Goal: Task Accomplishment & Management: Manage account settings

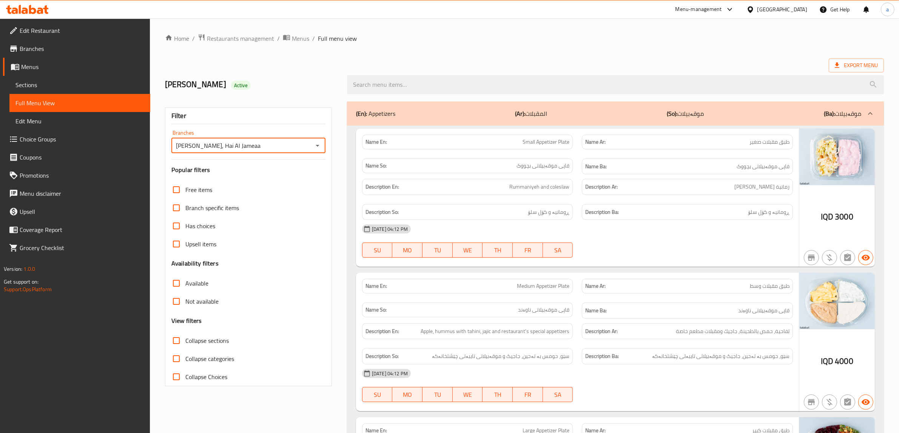
click at [67, 28] on span "Edit Restaurant" at bounding box center [82, 30] width 125 height 9
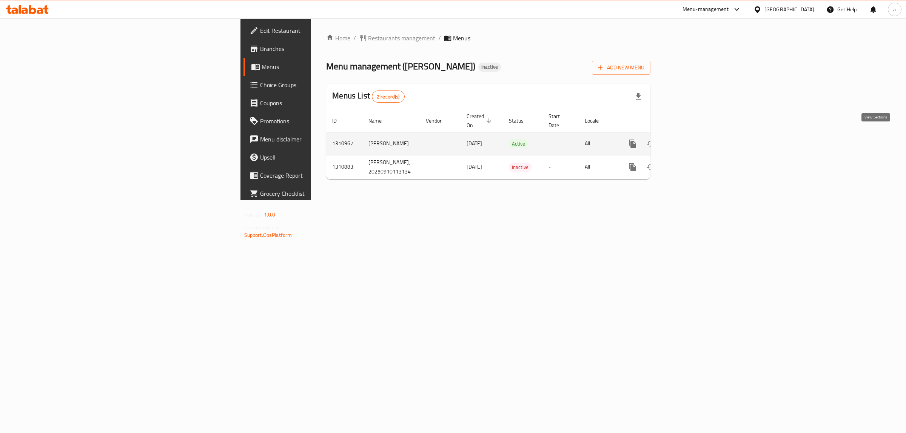
click at [691, 139] on icon "enhanced table" at bounding box center [686, 143] width 9 height 9
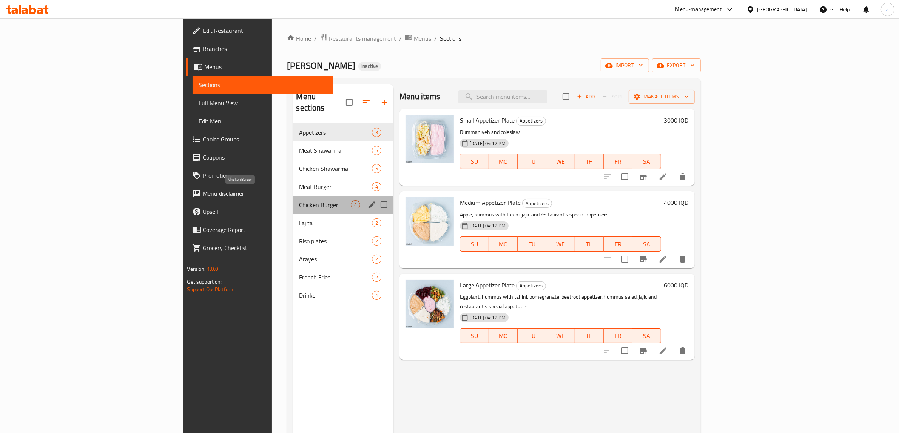
click at [299, 200] on span "Chicken Burger" at bounding box center [325, 204] width 52 height 9
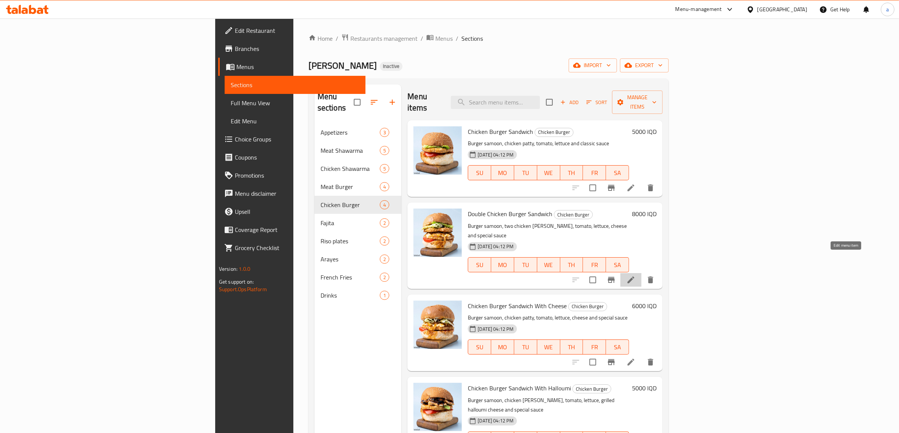
click at [635, 276] on icon at bounding box center [630, 280] width 9 height 9
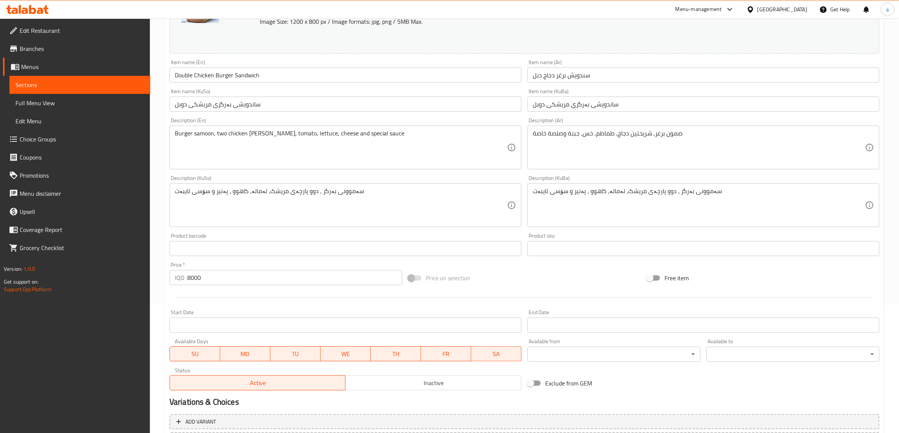
scroll to position [142, 0]
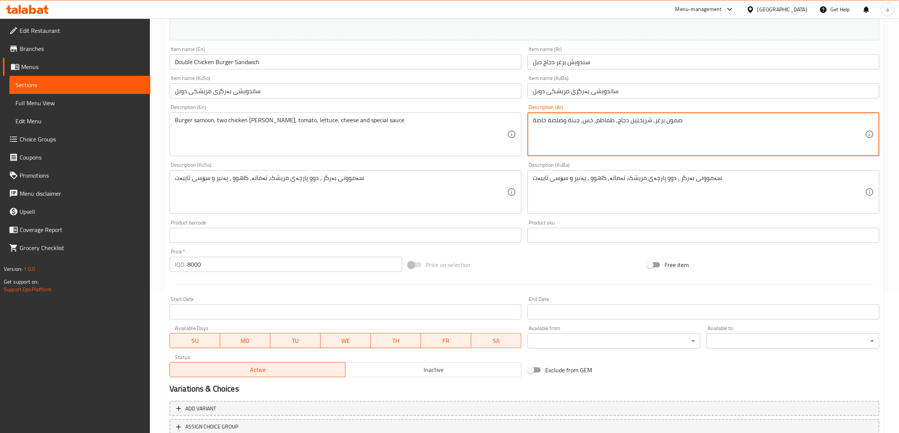
drag, startPoint x: 707, startPoint y: 125, endPoint x: 465, endPoint y: 143, distance: 242.2
paste textarea "لبرغر, شريحتين دجاج, طماطم, خس, بصل مكرمل, جبنة شيدر وصلصة خاصة."
click at [730, 119] on textarea "صمون البرغر, شريحتين دجاج, طماطم, خس, بصل مكرمل, جبنة شيدر وصلصة خاصة." at bounding box center [699, 135] width 332 height 36
type textarea "صمون البرغر, شريحتين دجاج, طماطم, خس, بصل مكرمل, جبنة شيدر وصلصة خاصة"
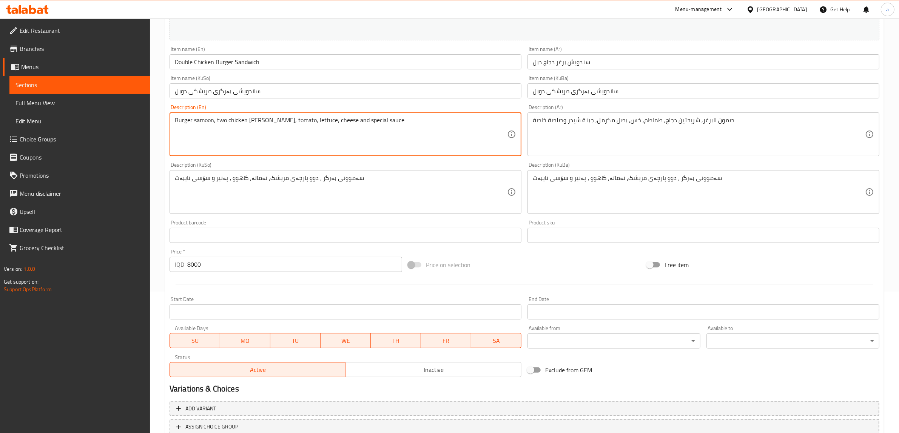
drag, startPoint x: 404, startPoint y: 123, endPoint x: 0, endPoint y: 120, distance: 404.2
paste textarea "Samoon burger, two chicken Patty, tomato, lettuce, Caramelized Onion, cheddar"
type textarea "Samoon burger, two chicken Patty, tomato, lettuce, Caramelized Onion, cheddar c…"
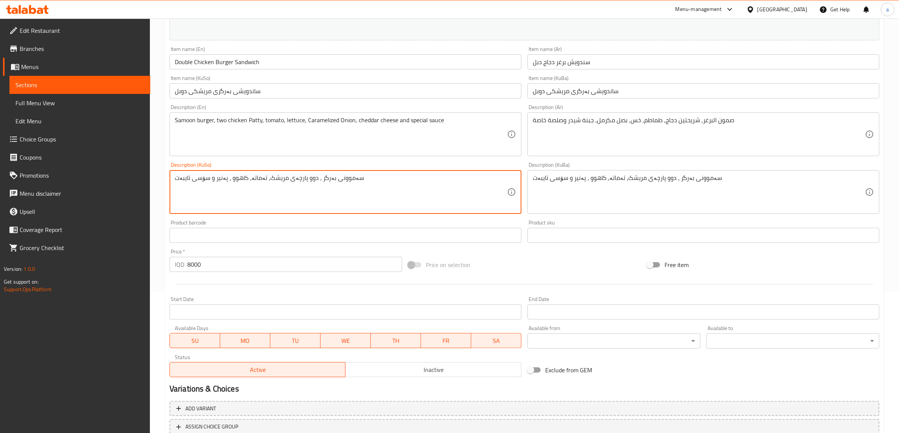
drag, startPoint x: 465, startPoint y: 187, endPoint x: 111, endPoint y: 184, distance: 354.0
paste textarea "، دوو پارچەی مریشک، تەماتە، خەس، پیازی قرچێنکراو، پەنیری چێدە"
type textarea "سەموونی بەرگر، دوو پارچەی مریشک، تەماتە، خەس، پیازی قرچێنکراو، پەنیری چێدەر و س…"
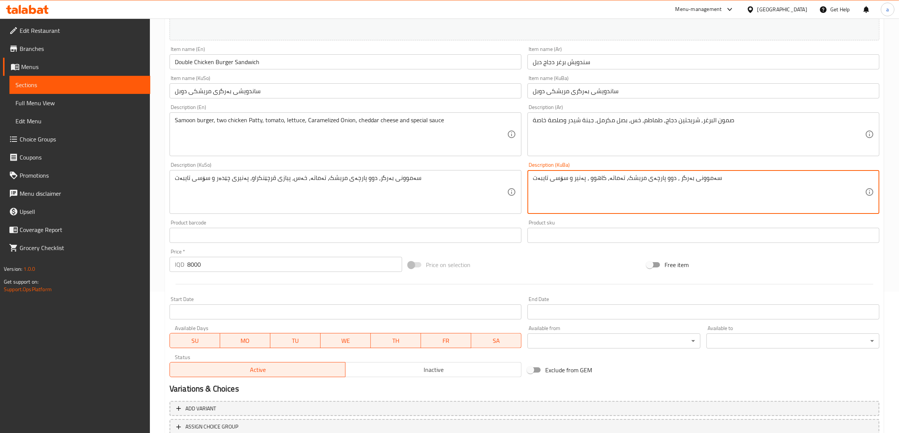
drag, startPoint x: 709, startPoint y: 181, endPoint x: 474, endPoint y: 185, distance: 234.4
paste textarea "، دوو پارچەی مریشک، تەماتە، خەس، پیازی قرچێنکراو، پەنیری چێدە"
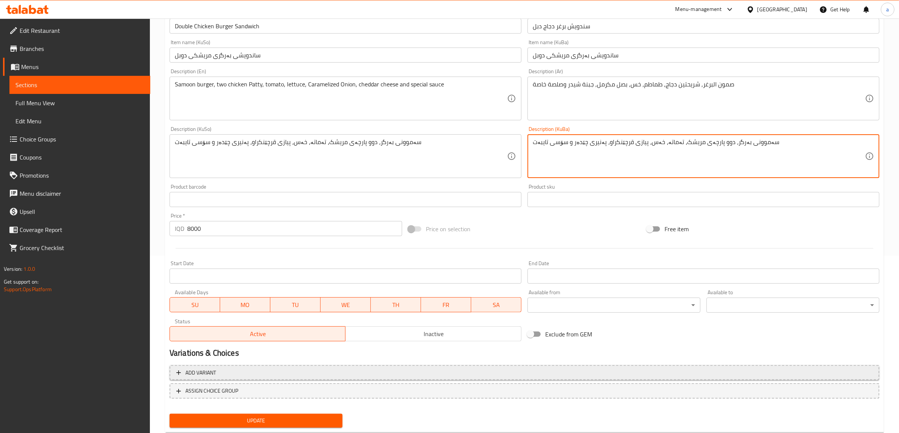
scroll to position [197, 0]
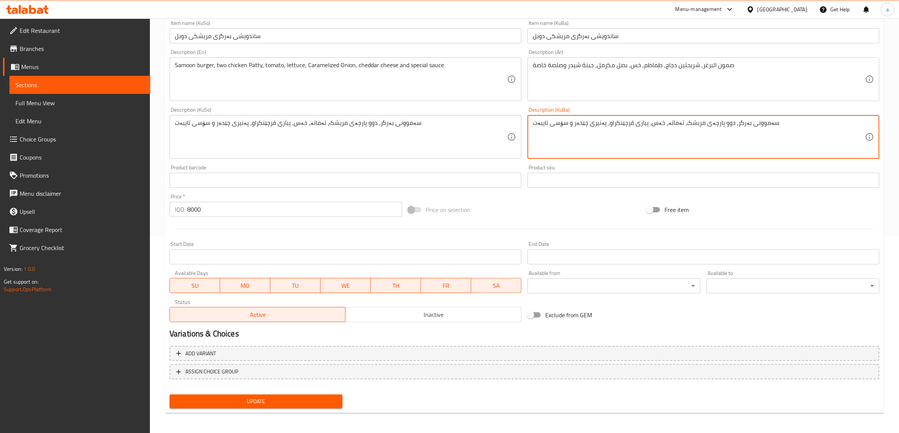
type textarea "سەموونی بەرگر، دوو پارچەی مریشک، تەماتە، خەس، پیازی قرچێنکراو، پەنیری چێدەر و س…"
click at [274, 401] on span "Update" at bounding box center [255, 401] width 161 height 9
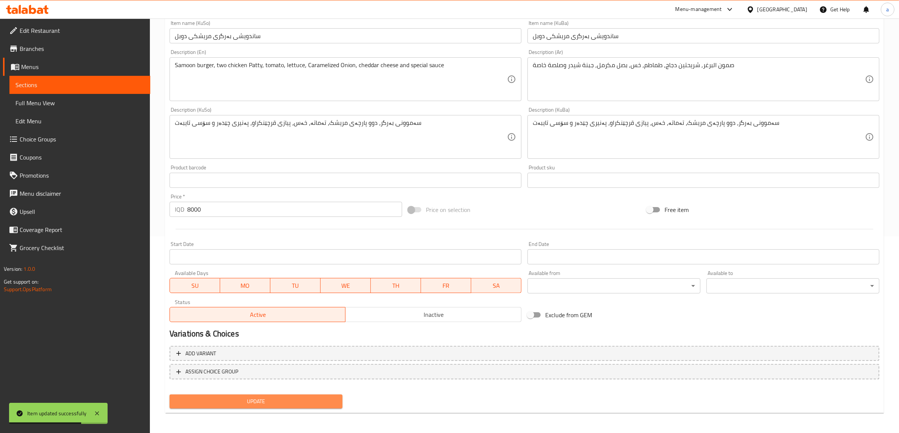
click at [300, 397] on span "Update" at bounding box center [255, 401] width 161 height 9
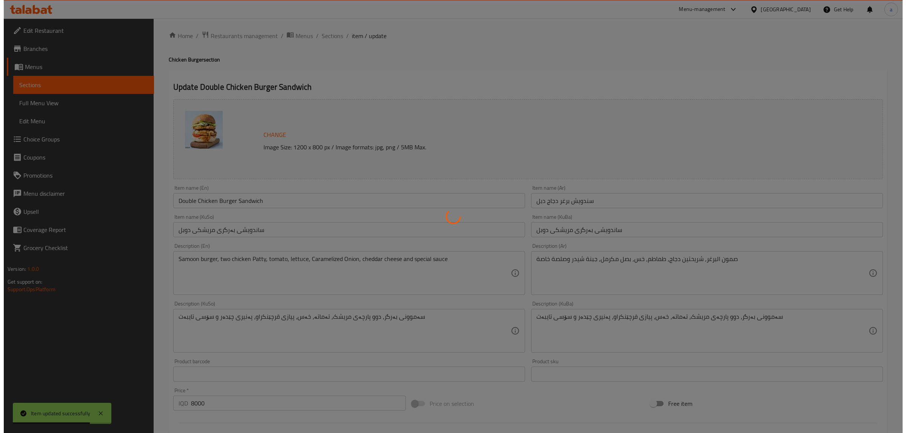
scroll to position [0, 0]
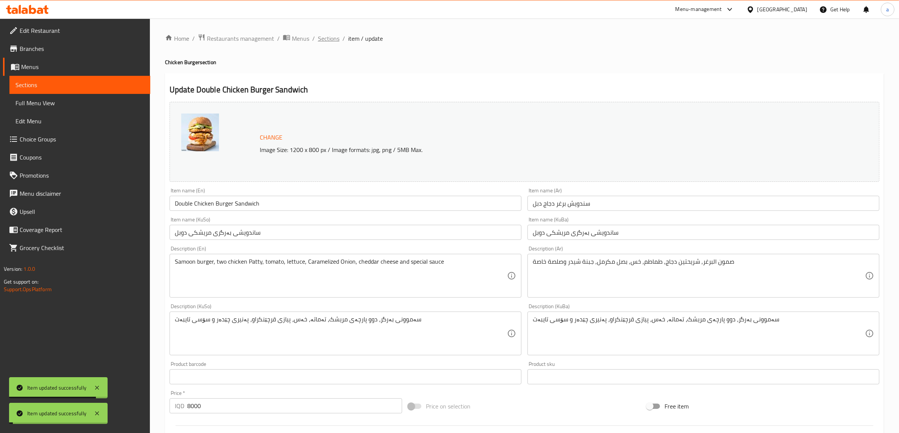
click at [323, 40] on span "Sections" at bounding box center [329, 38] width 22 height 9
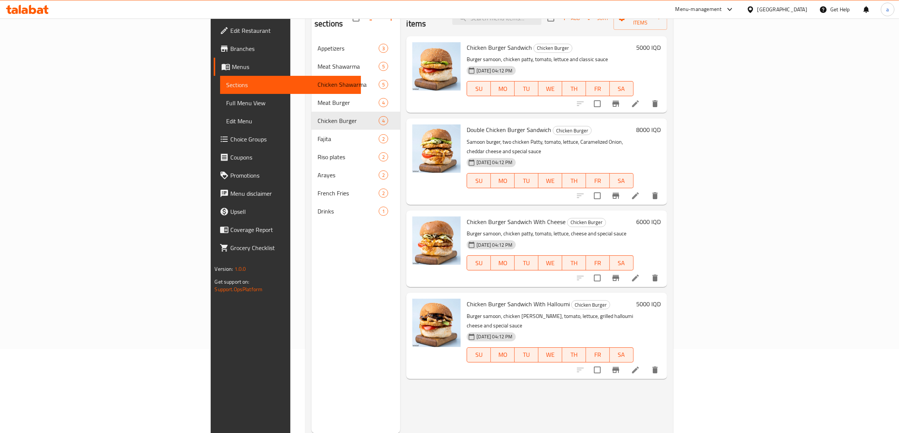
scroll to position [106, 0]
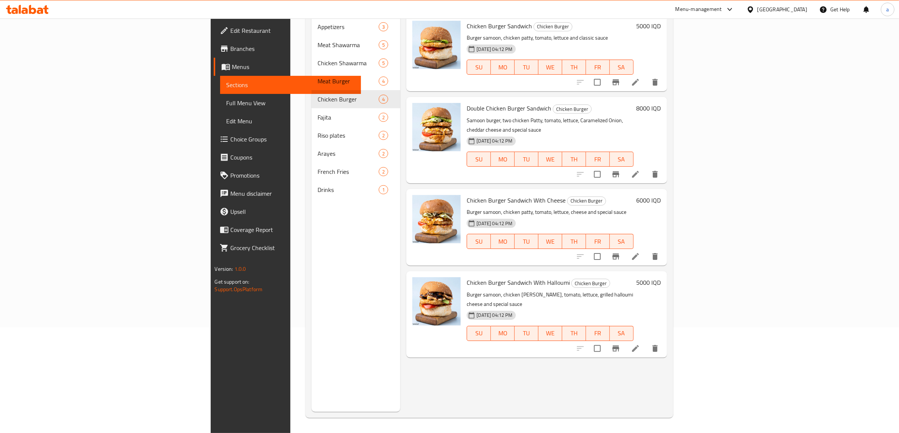
click at [646, 342] on li at bounding box center [635, 349] width 21 height 14
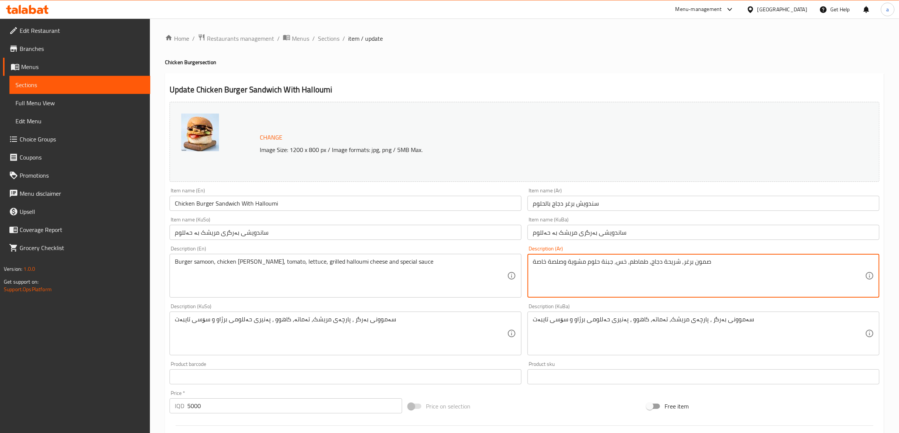
drag, startPoint x: 743, startPoint y: 265, endPoint x: 443, endPoint y: 274, distance: 300.2
paste textarea "لبرغر, شريحة دجاج, طماطم, خس, جبنة حلوم مشوية وصلصة خاصة"
type textarea "صمون البرغر, شريحة دجاج, طماطم, خس, جبنة حلوم مشوية وصلصة خاصة"
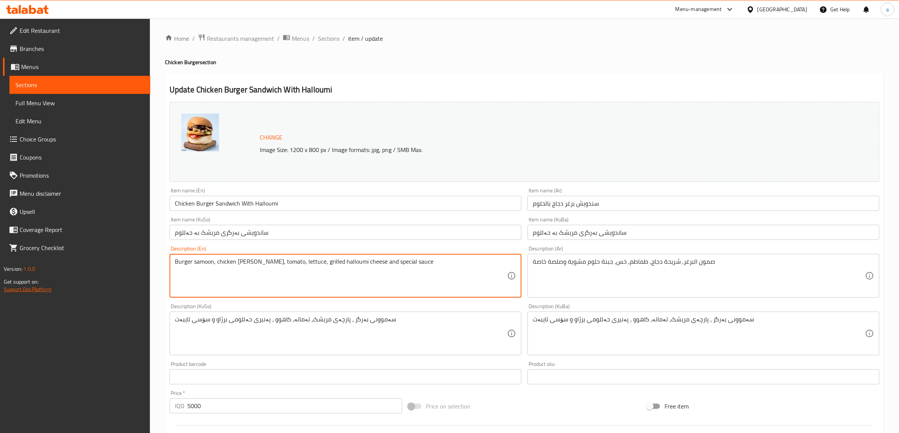
drag, startPoint x: 425, startPoint y: 265, endPoint x: 27, endPoint y: 291, distance: 398.2
paste textarea "Samoon burger"
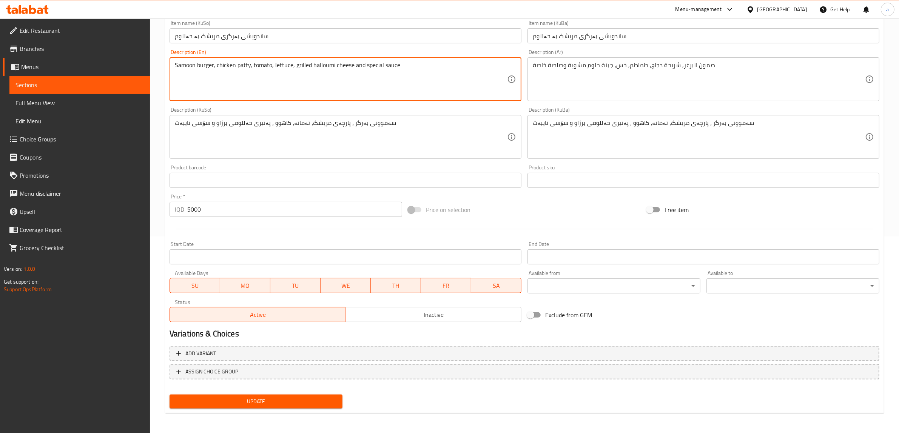
type textarea "Samoon burger, chicken patty, tomato, lettuce, grilled halloumi cheese and spec…"
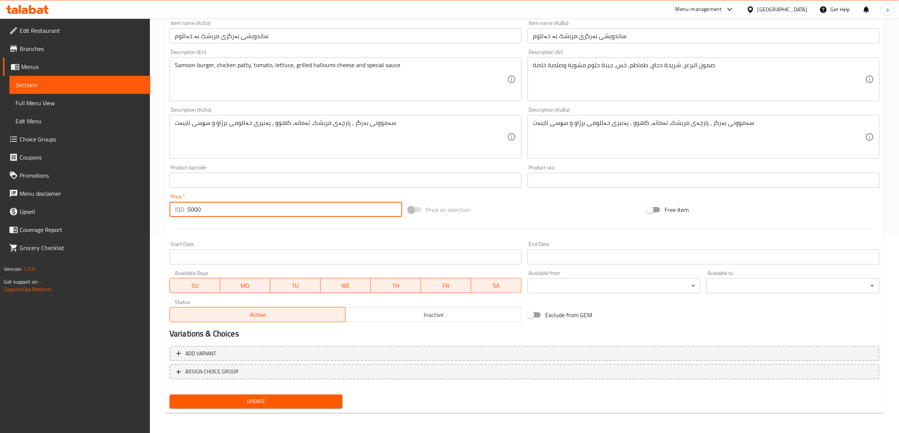
drag, startPoint x: 223, startPoint y: 212, endPoint x: 163, endPoint y: 216, distance: 60.6
click at [163, 216] on div "Home / Restaurants management / Menus / Sections / item / update Chicken Burger…" at bounding box center [524, 128] width 749 height 613
click at [195, 208] on input "5000" at bounding box center [294, 209] width 215 height 15
click at [186, 210] on div "IQD 5000 Price *" at bounding box center [285, 209] width 232 height 15
type input "6000"
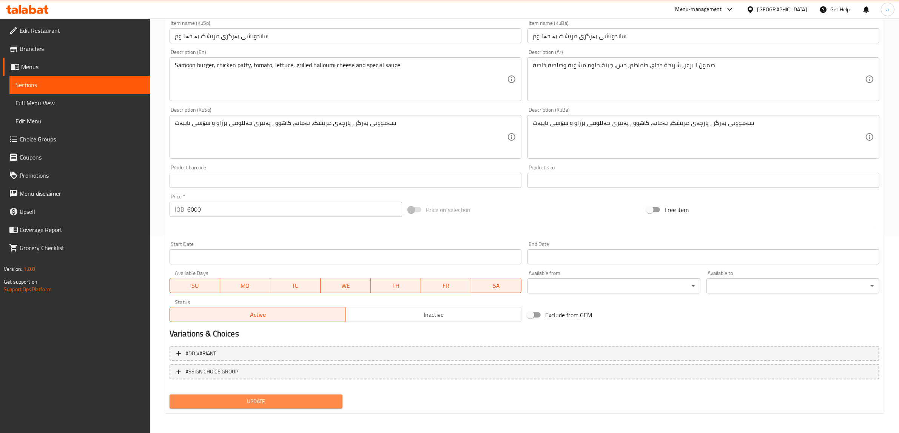
click at [277, 398] on span "Update" at bounding box center [255, 401] width 161 height 9
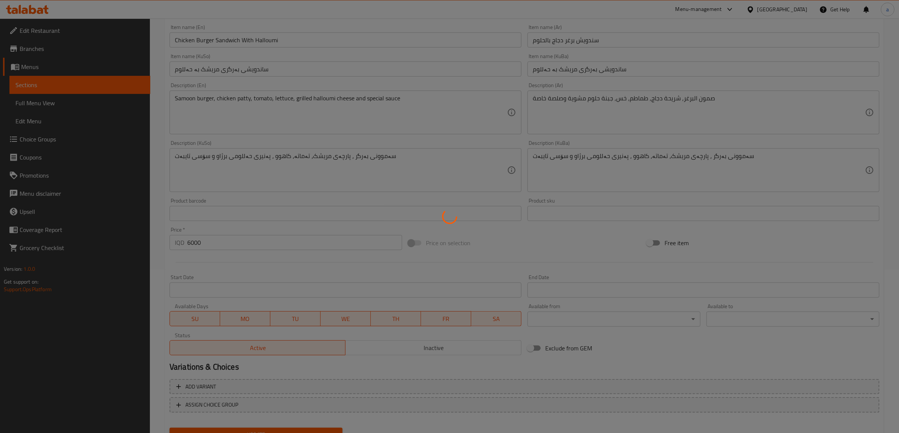
scroll to position [0, 0]
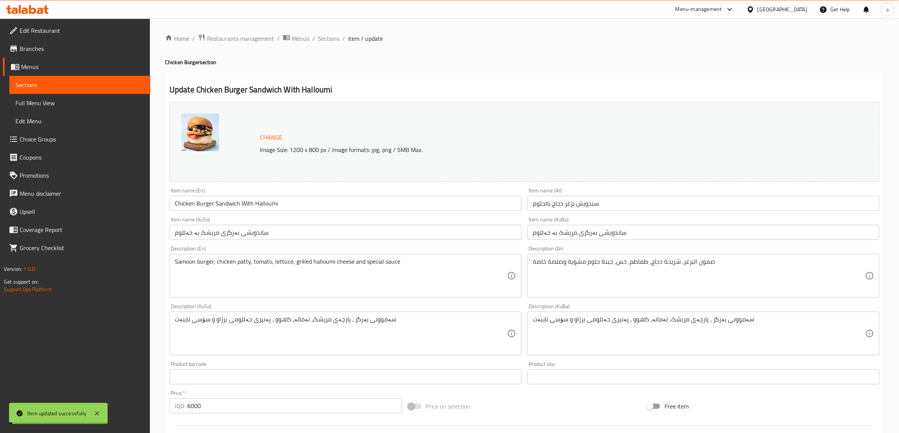
click at [323, 35] on span "Sections" at bounding box center [329, 38] width 22 height 9
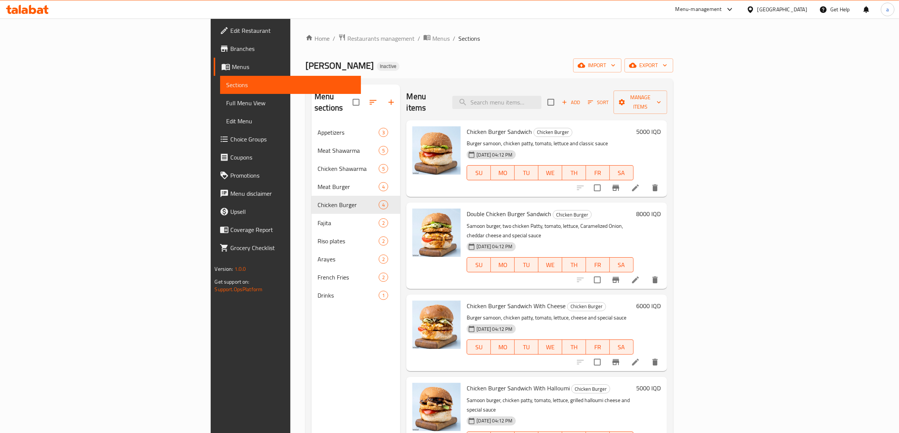
scroll to position [106, 0]
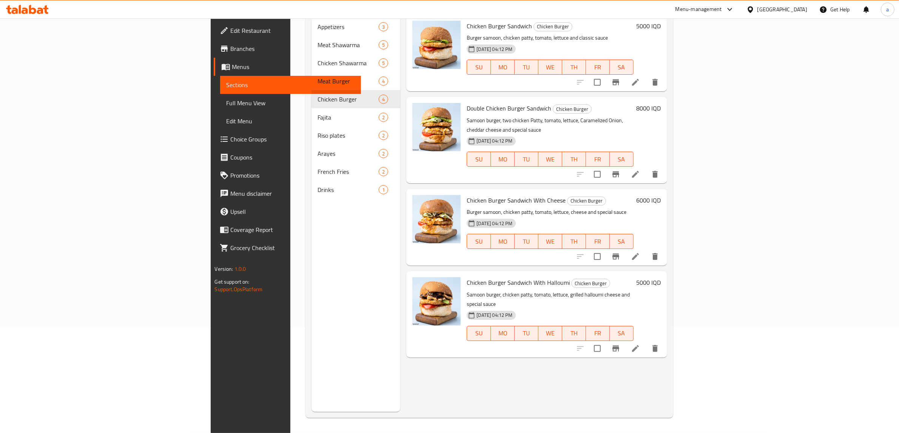
click at [661, 277] on h6 "5000 IQD" at bounding box center [648, 282] width 25 height 11
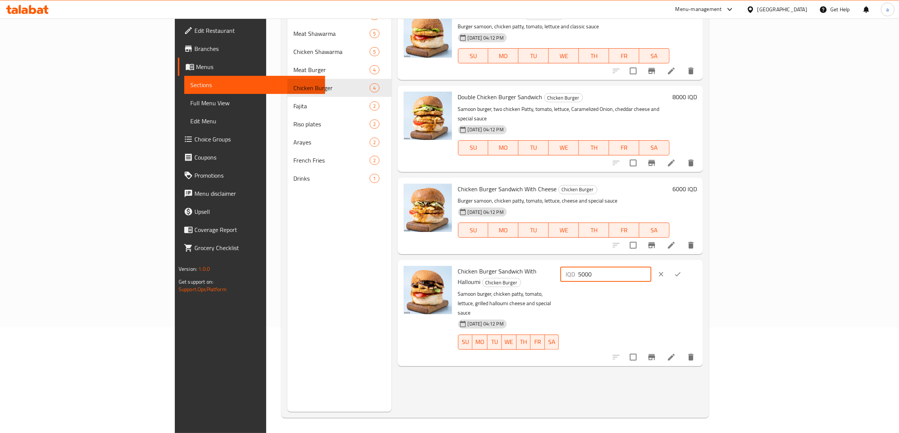
click at [651, 267] on input "5000" at bounding box center [614, 274] width 73 height 15
type input "6000"
click at [686, 266] on button "ok" at bounding box center [677, 274] width 17 height 17
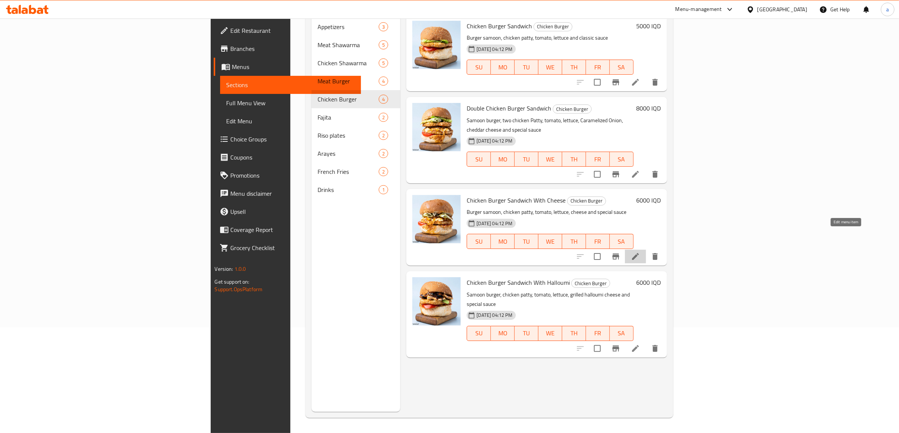
click at [640, 252] on icon at bounding box center [635, 256] width 9 height 9
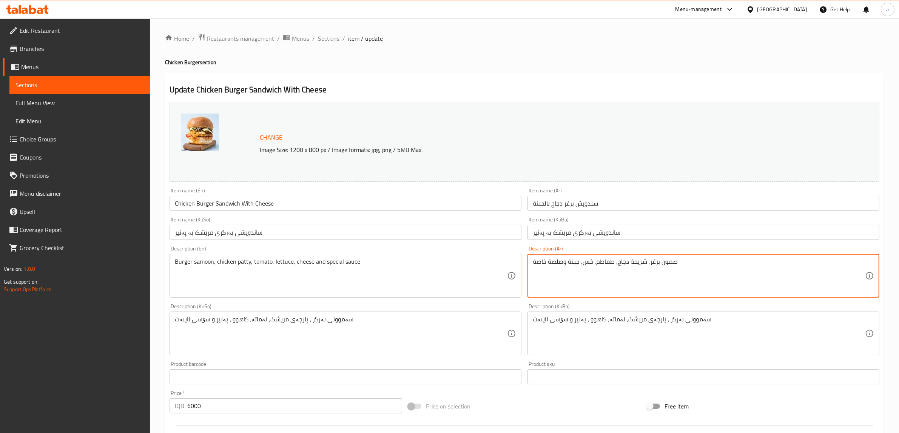
drag, startPoint x: 714, startPoint y: 265, endPoint x: 477, endPoint y: 268, distance: 236.3
paste textarea "لبرغر, شريحة دجاج, طماطم, خس, بصل مكرمل, جبنة شيدر وصلصة خاصة"
type textarea "صمون البرغر, شريحة دجاج, طماطم, خس, بصل مكرمل, جبنة شيدر وصلصة خاصة"
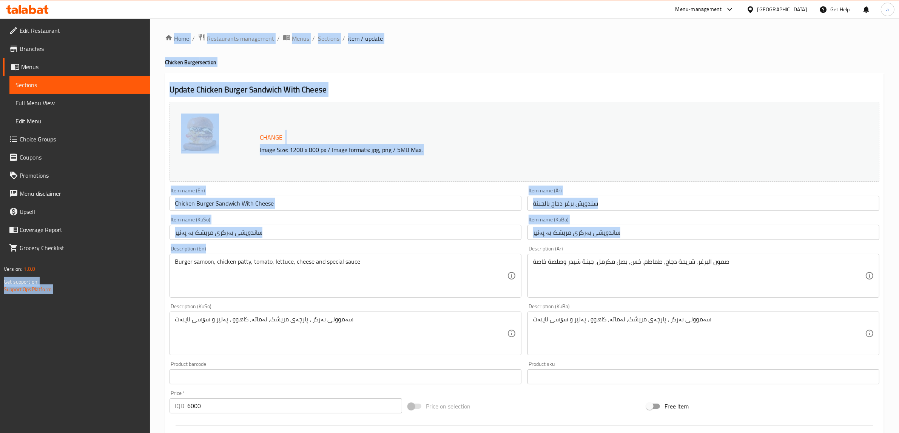
drag, startPoint x: 396, startPoint y: 255, endPoint x: 125, endPoint y: 269, distance: 270.9
click at [125, 269] on div "Edit Restaurant Branches Menus Sections Full Menu View Edit Menu Choice Groups …" at bounding box center [449, 324] width 899 height 613
click at [343, 249] on div "Description (En) Burger samoon, chicken patty, tomato, lettuce, cheese and spec…" at bounding box center [345, 272] width 352 height 52
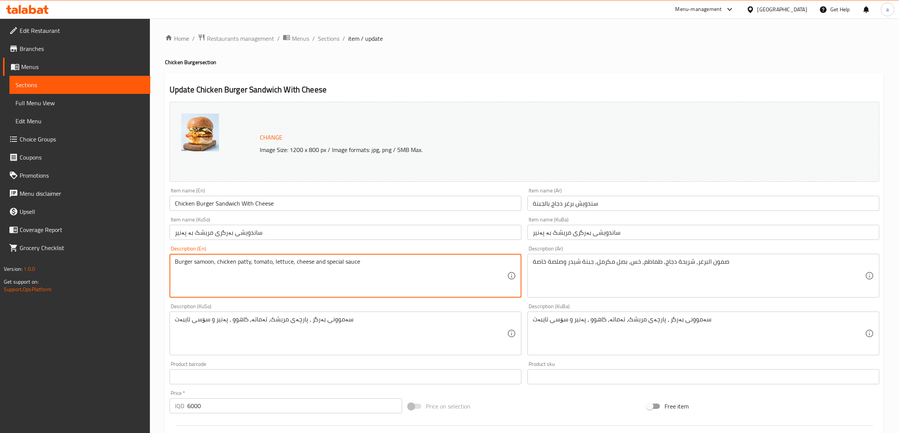
drag, startPoint x: 373, startPoint y: 269, endPoint x: 106, endPoint y: 280, distance: 266.3
paste textarea "Samoon Burger, chicken patty, tomato, lettuce, caramelized onions, cheddar"
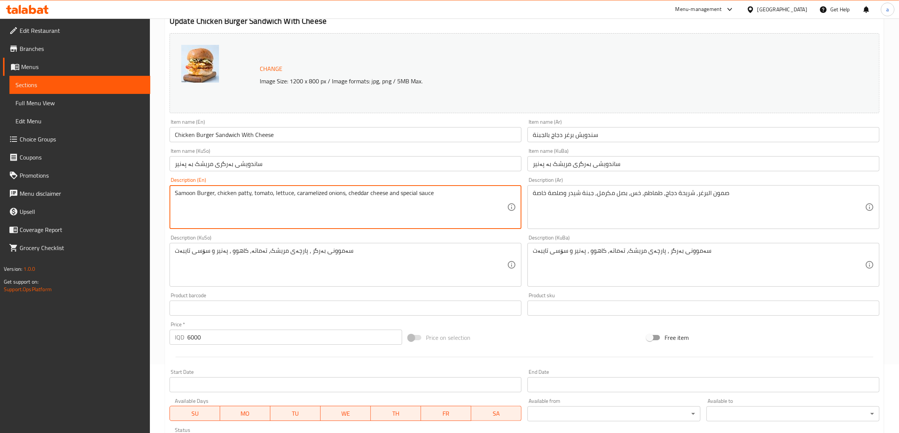
scroll to position [55, 0]
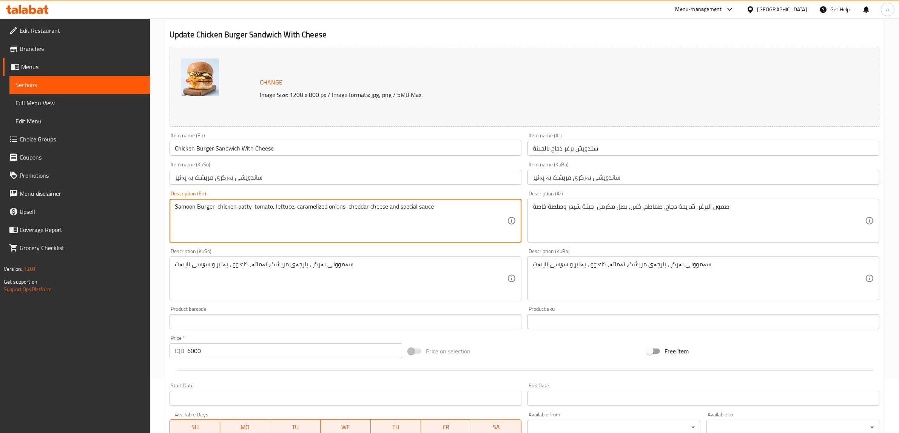
type textarea "Samoon Burger, chicken patty, tomato, lettuce, caramelized onions, cheddar chee…"
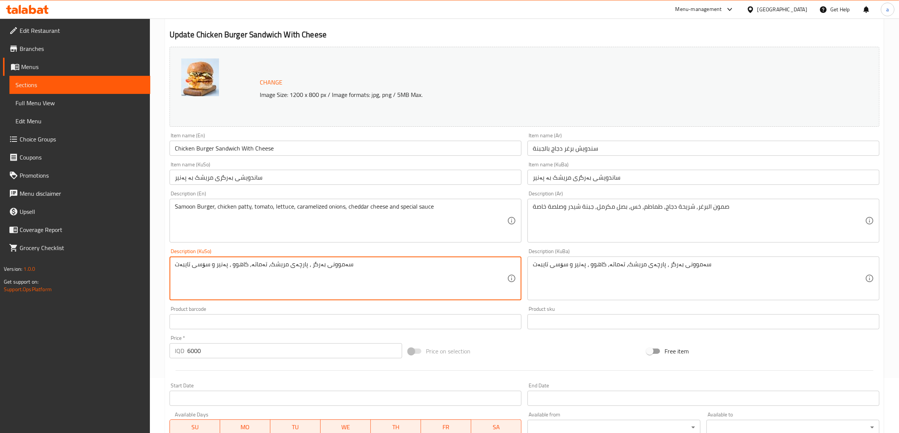
drag, startPoint x: 356, startPoint y: 269, endPoint x: 161, endPoint y: 277, distance: 194.9
paste textarea "، پارچەی مریشک، تەماتە، خەس، پیازی قرچێنکراو، پەنیری چێدە"
type textarea "سەموونی بەرگر، پارچەی مریشک، تەماتە، خەس، پیازی قرچێنکراو، پەنیری چێدەر و سۆسی …"
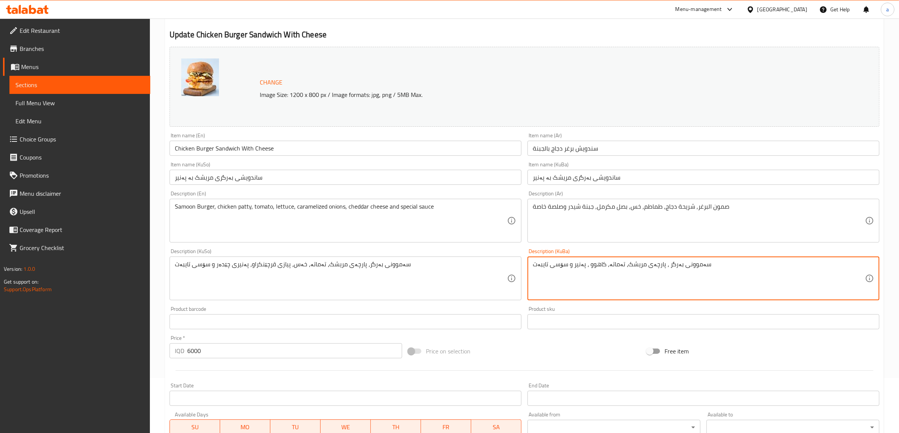
drag, startPoint x: 712, startPoint y: 263, endPoint x: 475, endPoint y: 272, distance: 237.5
paste textarea "، پارچەی مریشک، تەماتە، خەس، پیازی قرچێنکراو، پەنیری چێدە"
type textarea "سەموونی بەرگر، پارچەی مریشک، تەماتە، خەس، پیازی قرچێنکراو، پەنیری چێدەر و سۆسی …"
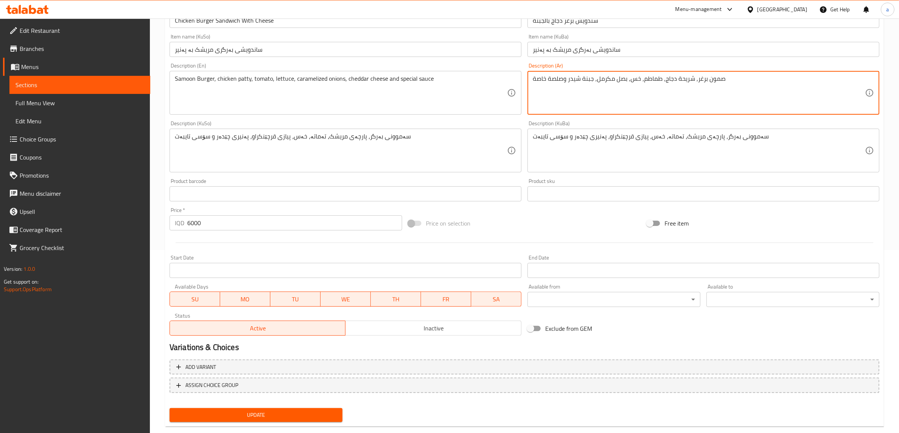
scroll to position [197, 0]
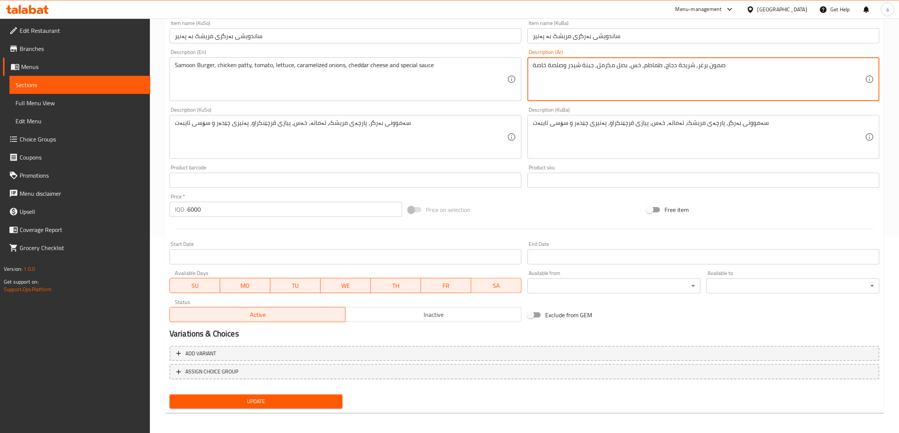
type textarea "صمون برغر, شريحة دجاج, طماطم, خس, بصل مكرمل, جبنة شيدر وصلصة خاصة"
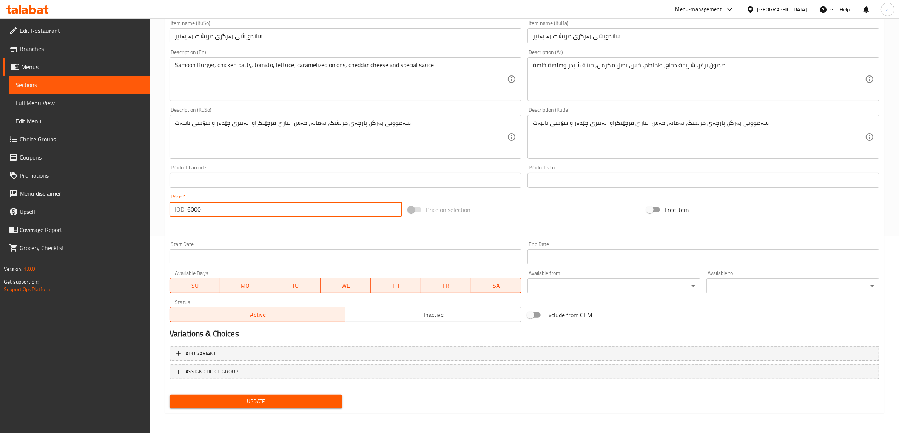
click at [192, 210] on input "6000" at bounding box center [294, 209] width 215 height 15
type input "5000"
click at [260, 397] on span "Update" at bounding box center [255, 401] width 161 height 9
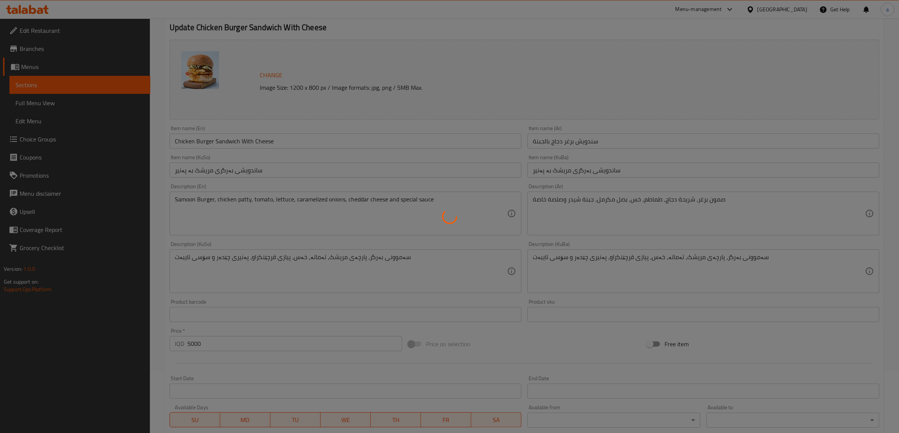
scroll to position [0, 0]
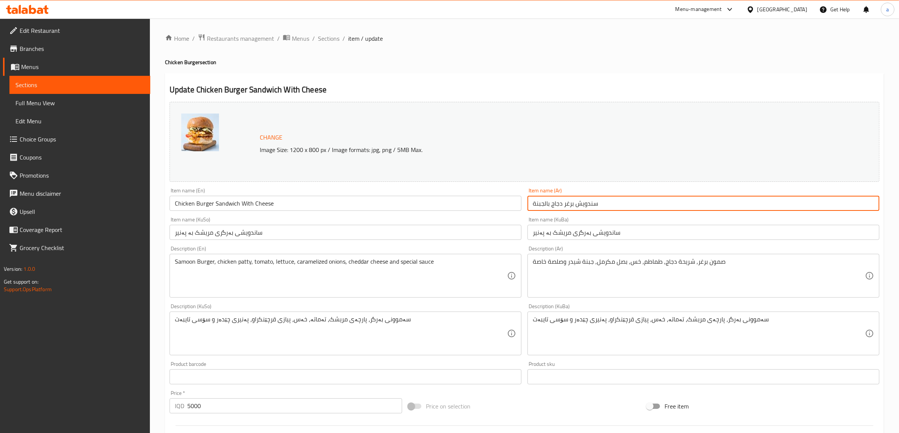
drag, startPoint x: 621, startPoint y: 201, endPoint x: 503, endPoint y: 206, distance: 118.2
click at [503, 206] on div "Change Image Size: 1200 x 800 px / Image formats: jpg, png / 5MB Max. Item name…" at bounding box center [524, 310] width 716 height 423
paste input "يدر"
type input "سندويش برغر دجاج بالشيدر"
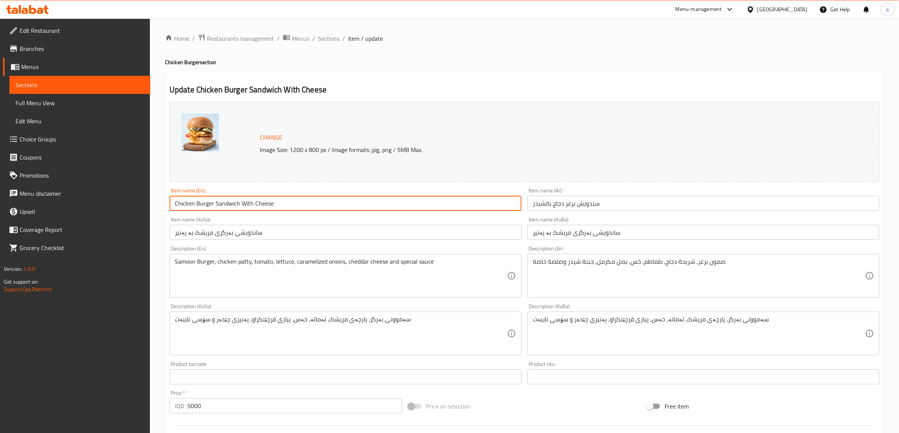
drag, startPoint x: 287, startPoint y: 202, endPoint x: 123, endPoint y: 204, distance: 164.6
click at [123, 204] on div "Edit Restaurant Branches Menus Sections Full Menu View Edit Menu Choice Groups …" at bounding box center [449, 324] width 899 height 613
paste input "burger sandwich with cheddar"
type input "Chicken burger sandwich with cheddar"
click at [325, 189] on div "Item name (En) Chicken burger sandwich with cheddar Item name (En)" at bounding box center [345, 199] width 352 height 23
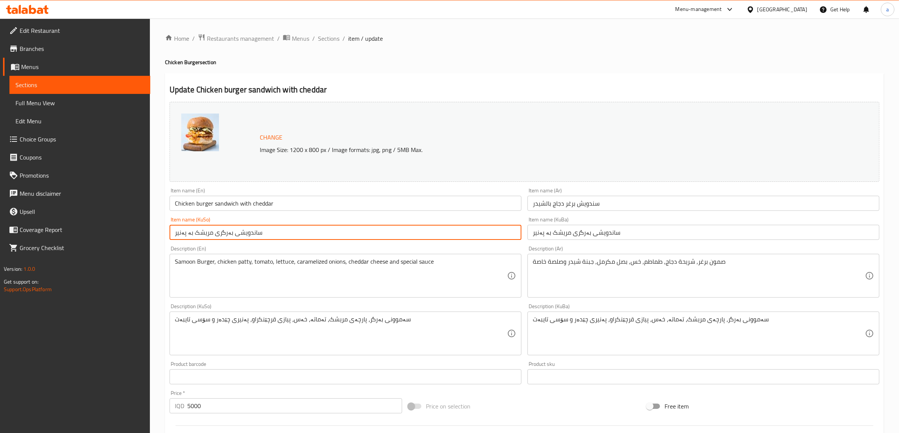
drag, startPoint x: 305, startPoint y: 239, endPoint x: 46, endPoint y: 252, distance: 259.3
click at [46, 252] on div "Edit Restaurant Branches Menus Sections Full Menu View Edit Menu Choice Groups …" at bounding box center [449, 324] width 899 height 613
paste input "ەری مریشک بە چێدەر"
type input "ساندویشی بەرگەری مریشک بە چێدەر"
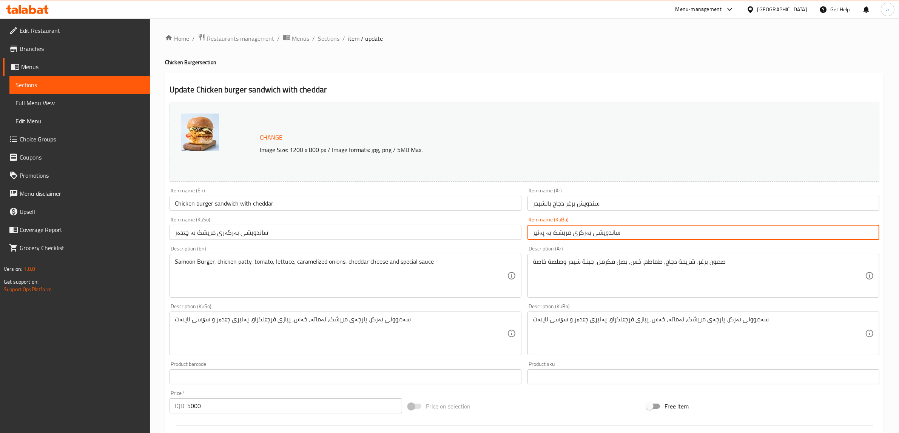
drag, startPoint x: 635, startPoint y: 236, endPoint x: 469, endPoint y: 245, distance: 166.3
click at [469, 245] on div "Change Image Size: 1200 x 800 px / Image formats: jpg, png / 5MB Max. Item name…" at bounding box center [524, 310] width 716 height 423
paste input "ەری مریشک بە چێدەر"
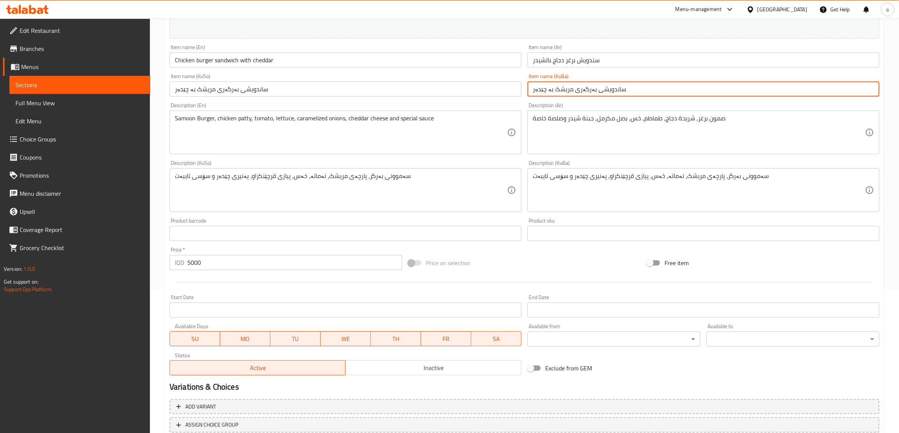
scroll to position [197, 0]
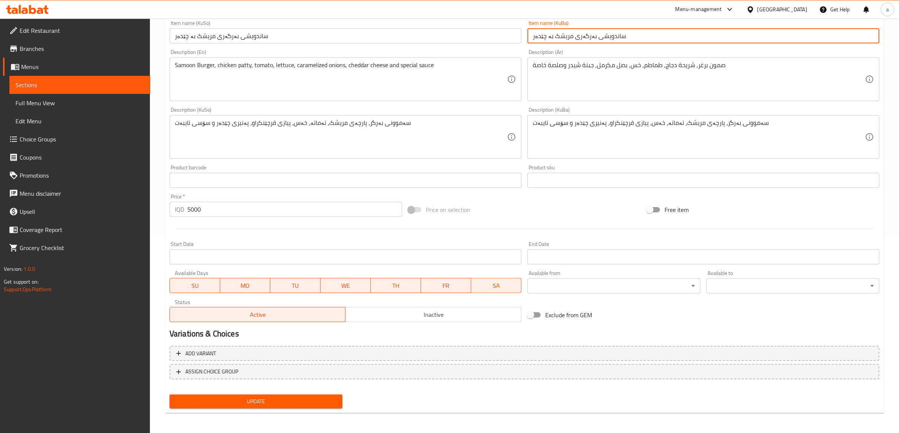
type input "ساندویشی بەرگەری مریشک بە چێدەر"
click at [307, 408] on button "Update" at bounding box center [255, 402] width 173 height 14
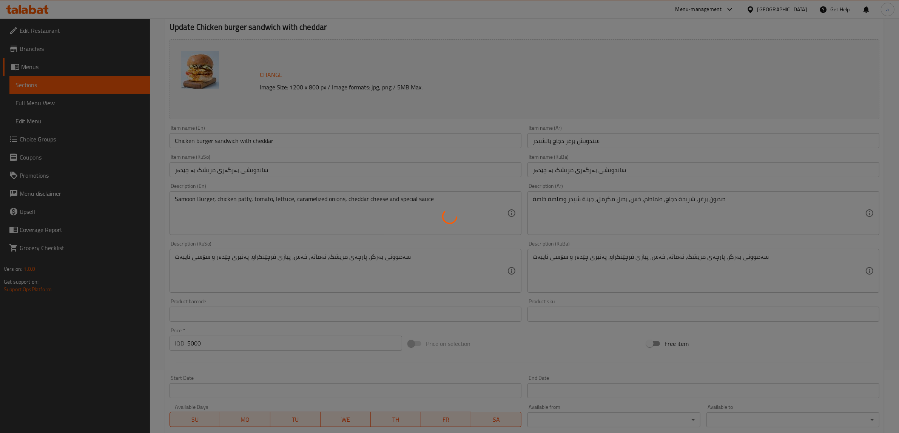
scroll to position [0, 0]
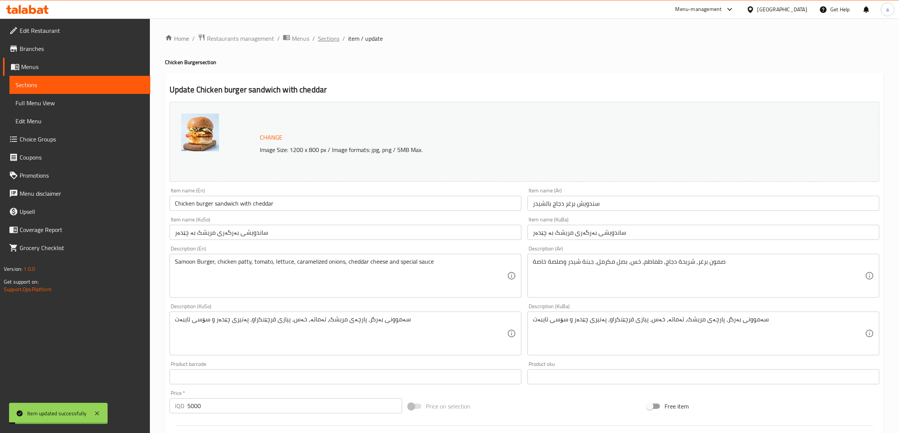
click at [320, 40] on span "Sections" at bounding box center [329, 38] width 22 height 9
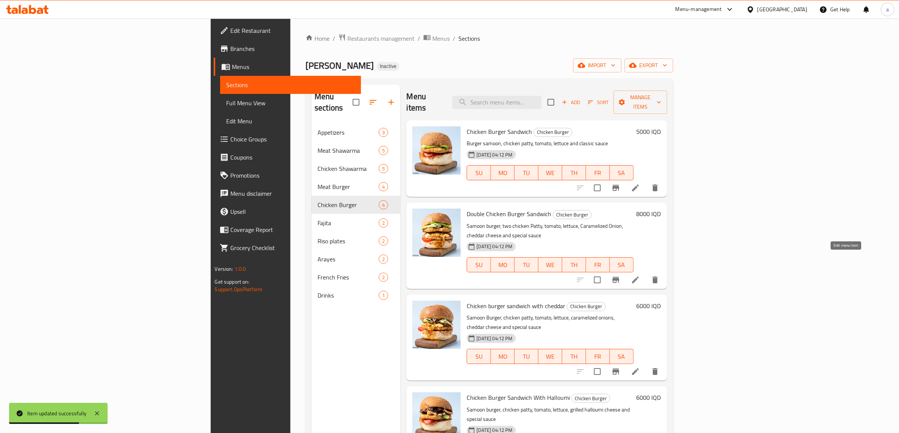
click at [640, 276] on icon at bounding box center [635, 280] width 9 height 9
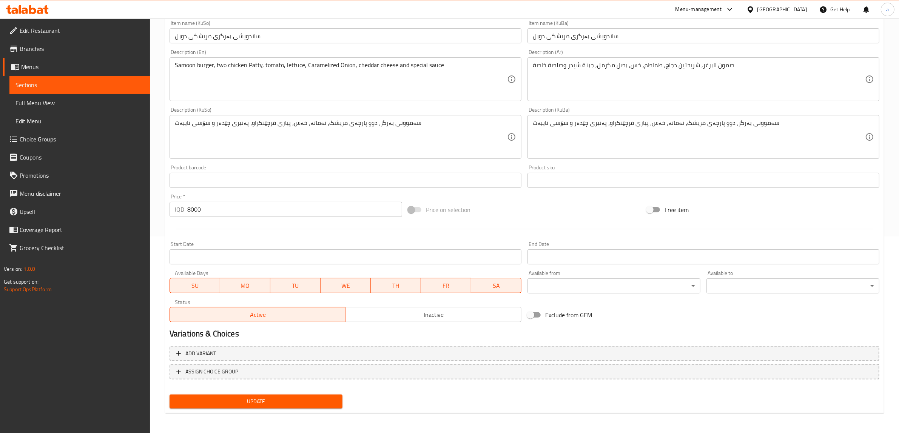
scroll to position [55, 0]
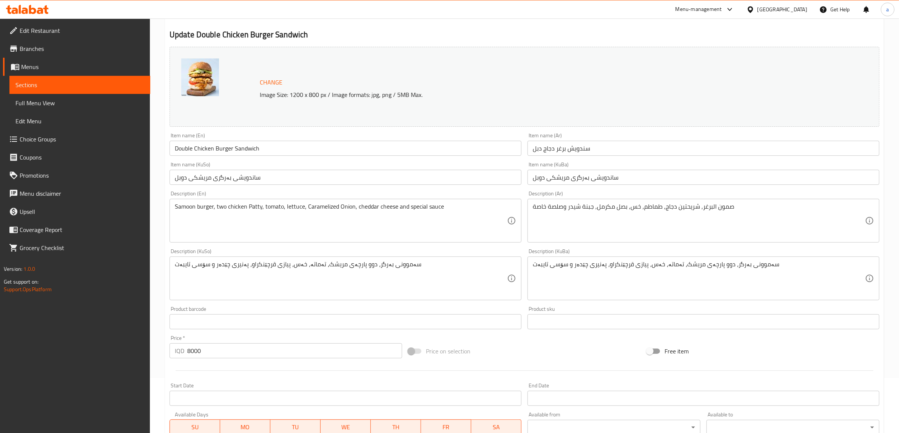
click at [181, 148] on input "Double Chicken Burger Sandwich" at bounding box center [345, 148] width 352 height 15
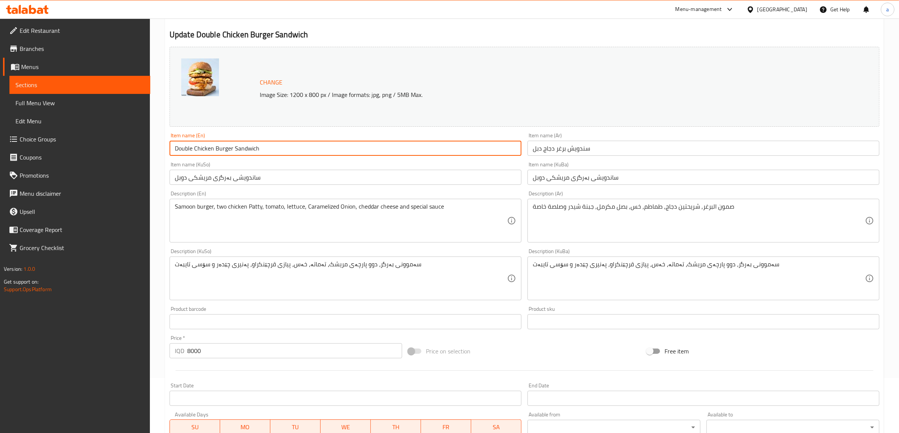
click at [181, 148] on input "Double Chicken Burger Sandwich" at bounding box center [345, 148] width 352 height 15
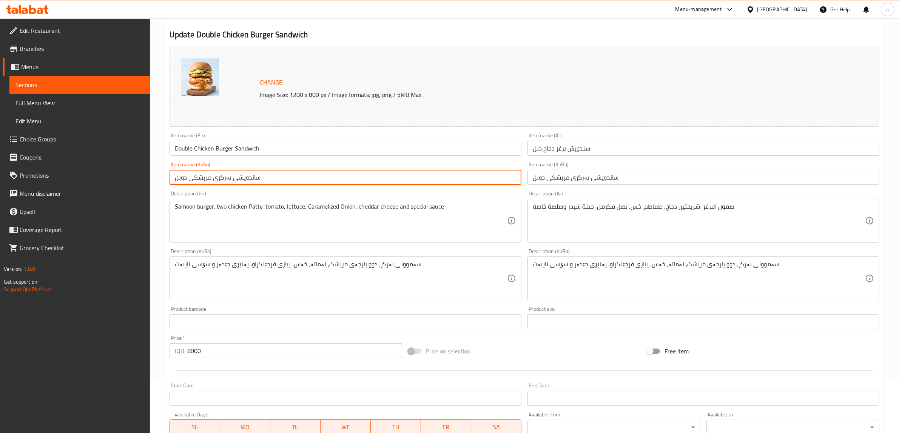
click at [179, 174] on input "ساندویشی بەرگری مریشکی دوبل" at bounding box center [345, 177] width 352 height 15
paste input "ەبڵ"
type input "ساندویشی بەرگری مریشکی دەبڵ"
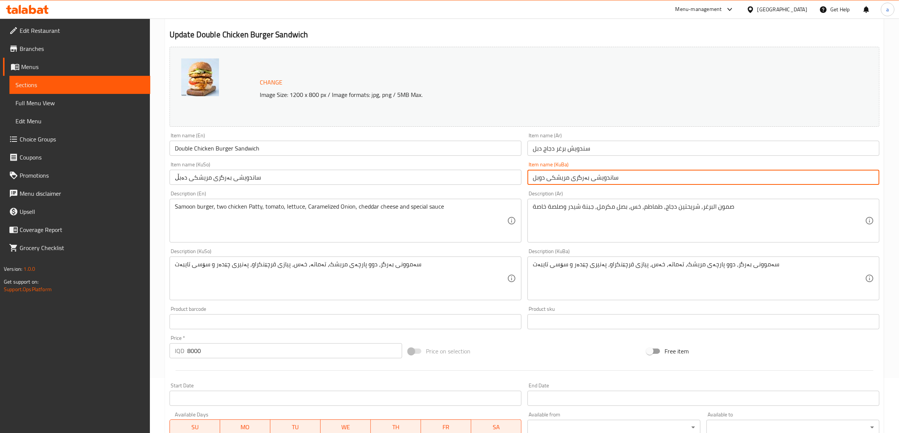
click at [540, 176] on input "ساندویشی بەرگری مریشکی دوبل" at bounding box center [703, 177] width 352 height 15
paste input "ەبڵ"
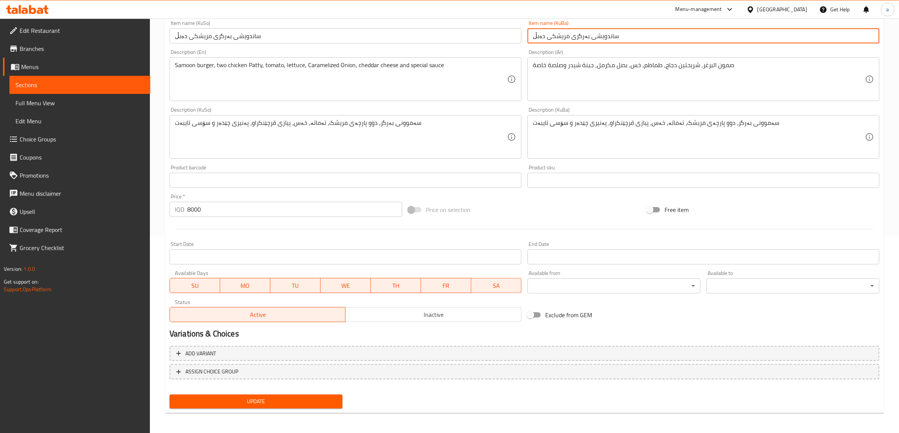
type input "ساندویشی بەرگری مریشکی دەبڵ"
click at [266, 401] on span "Update" at bounding box center [255, 401] width 161 height 9
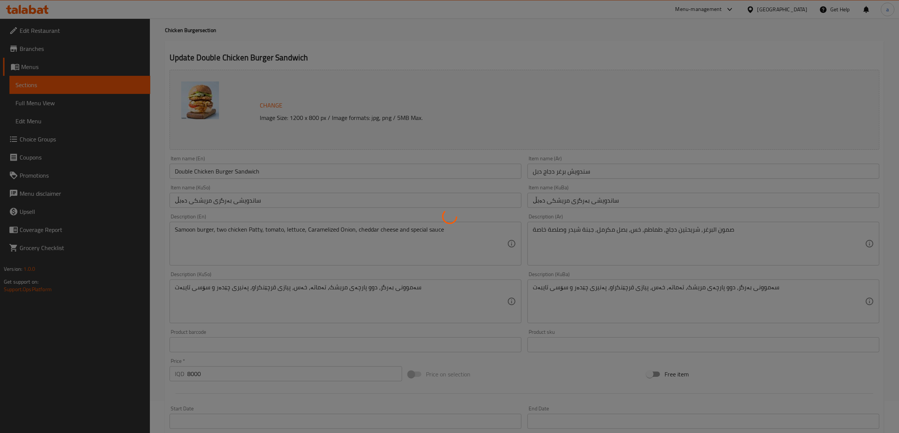
scroll to position [0, 0]
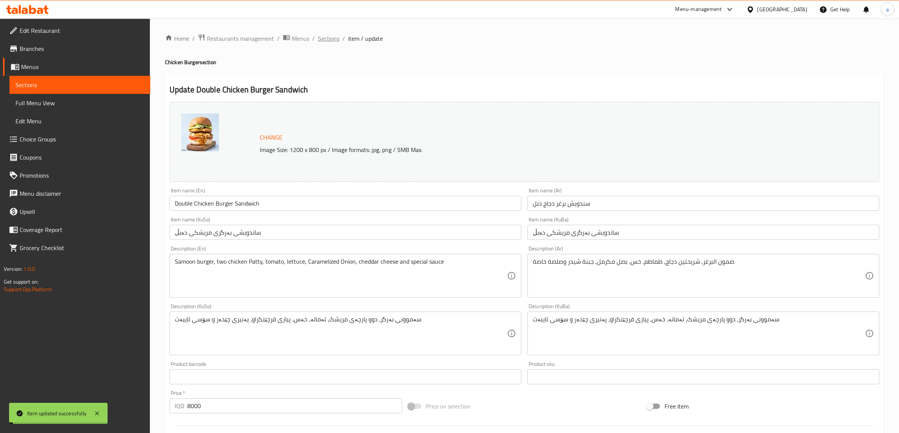
click at [332, 35] on span "Sections" at bounding box center [329, 38] width 22 height 9
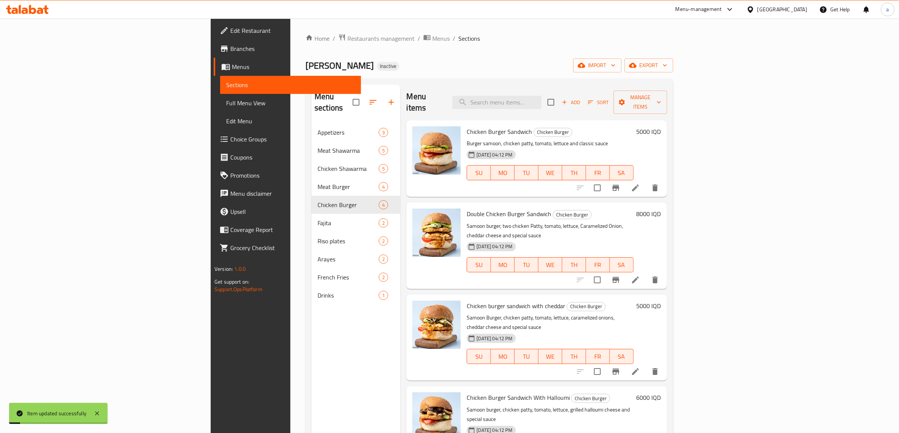
scroll to position [106, 0]
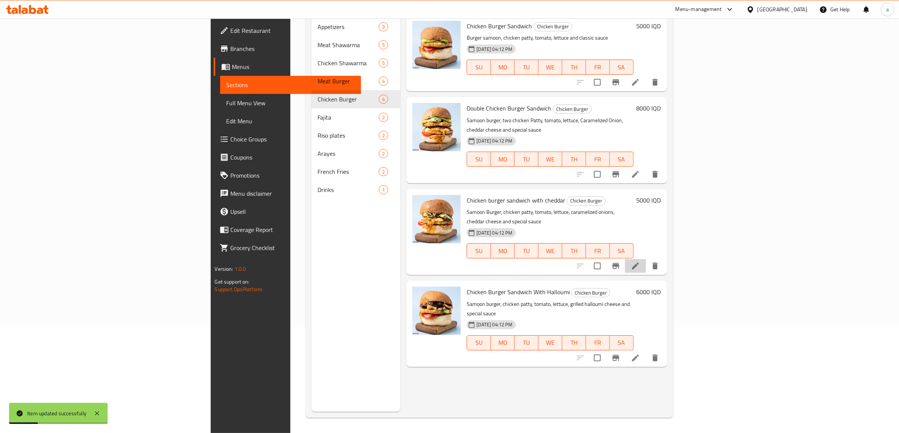
click at [646, 259] on li at bounding box center [635, 266] width 21 height 14
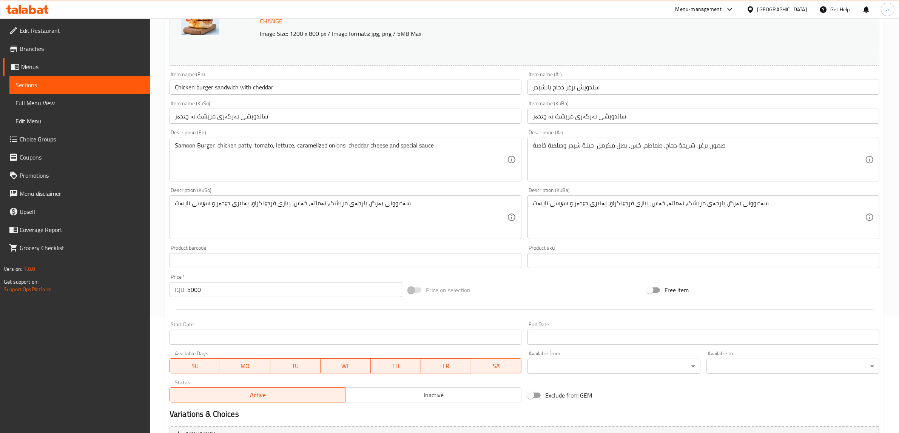
scroll to position [197, 0]
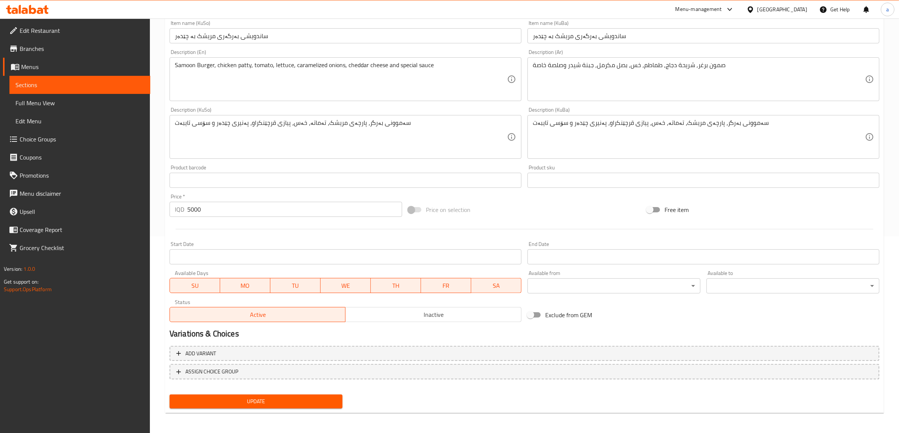
click at [315, 402] on span "Update" at bounding box center [255, 401] width 161 height 9
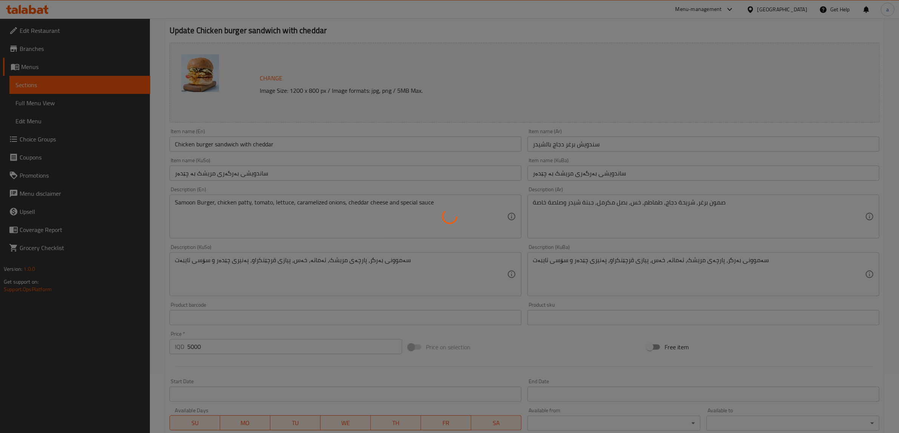
scroll to position [0, 0]
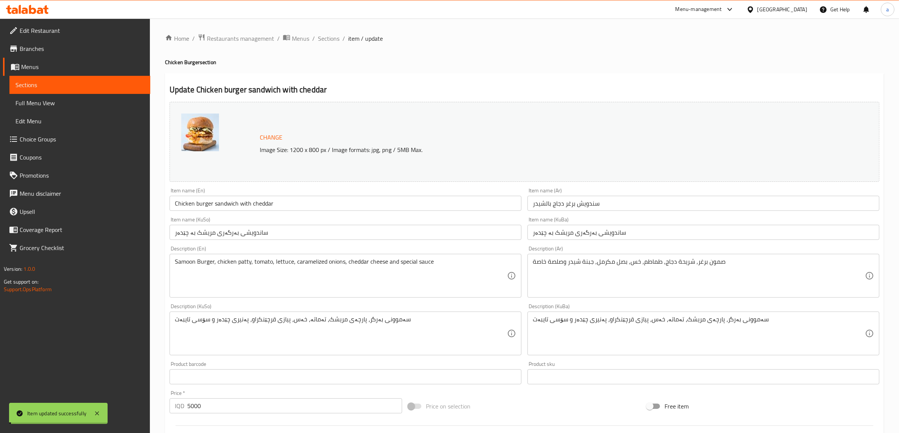
click at [332, 37] on span "Sections" at bounding box center [329, 38] width 22 height 9
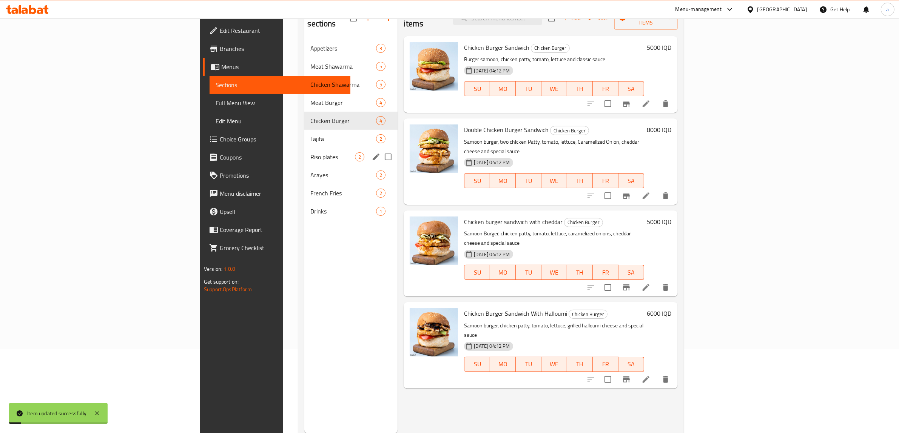
scroll to position [106, 0]
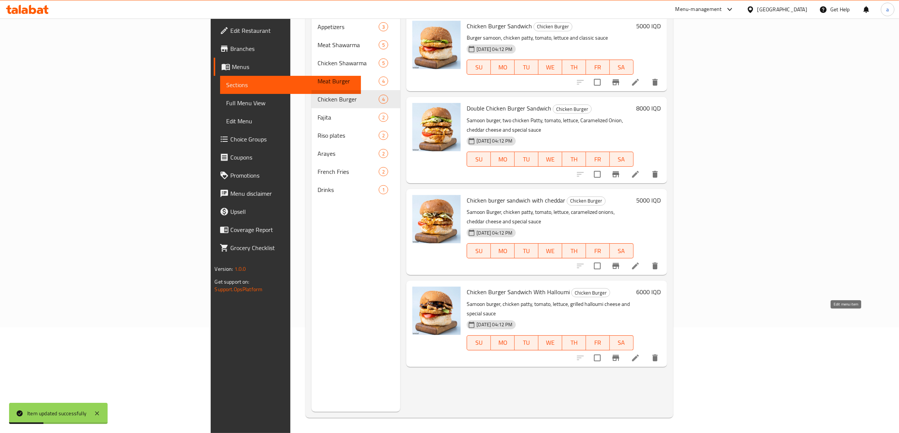
click at [639, 355] on icon at bounding box center [635, 358] width 7 height 7
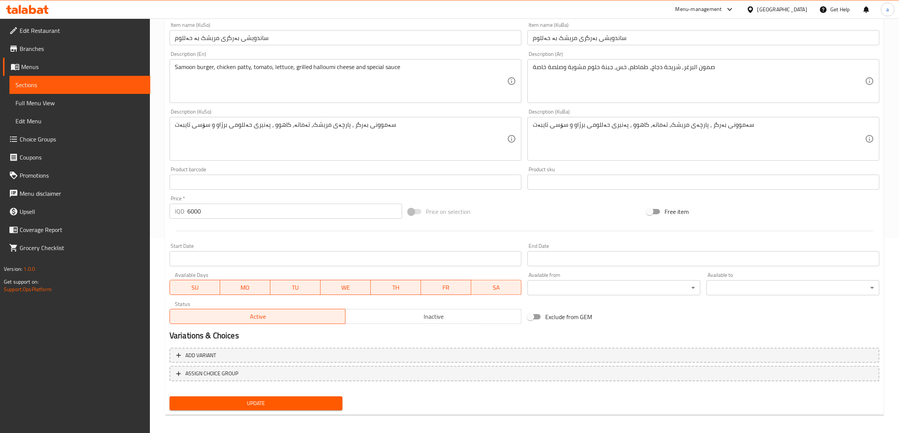
scroll to position [197, 0]
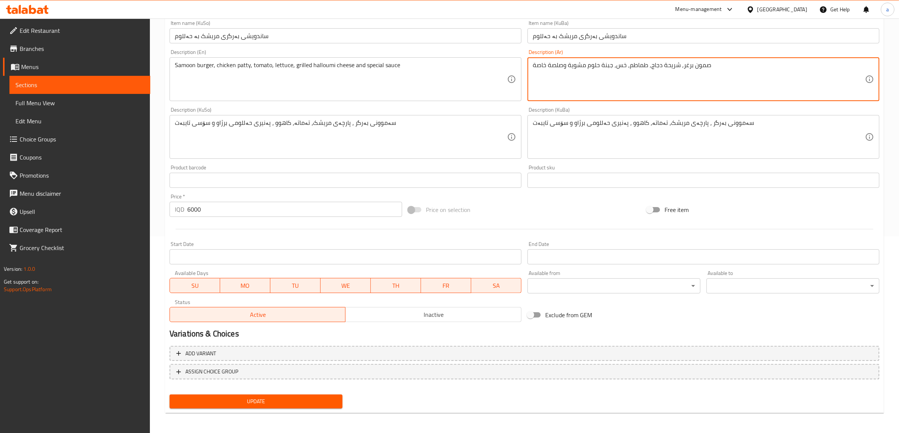
type textarea "صمون برغر, شريحة دجاج, طماطم, خس, جبنة حلوم مشوية وصلصة خاصة"
click at [295, 399] on span "Update" at bounding box center [255, 401] width 161 height 9
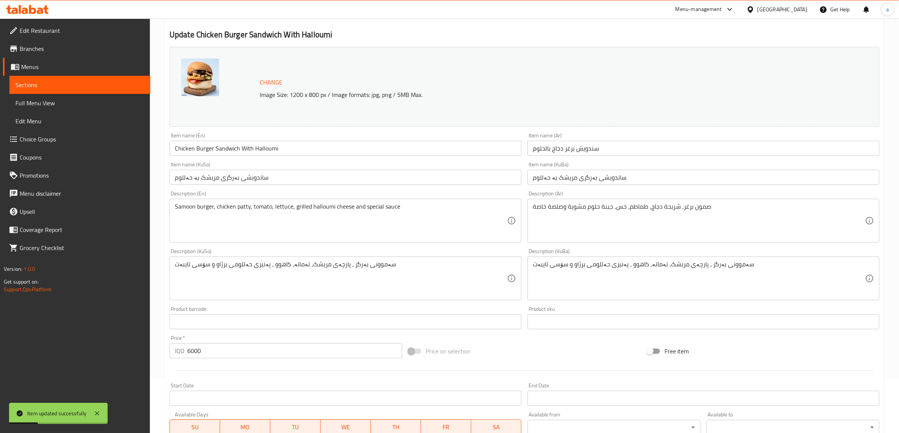
scroll to position [0, 0]
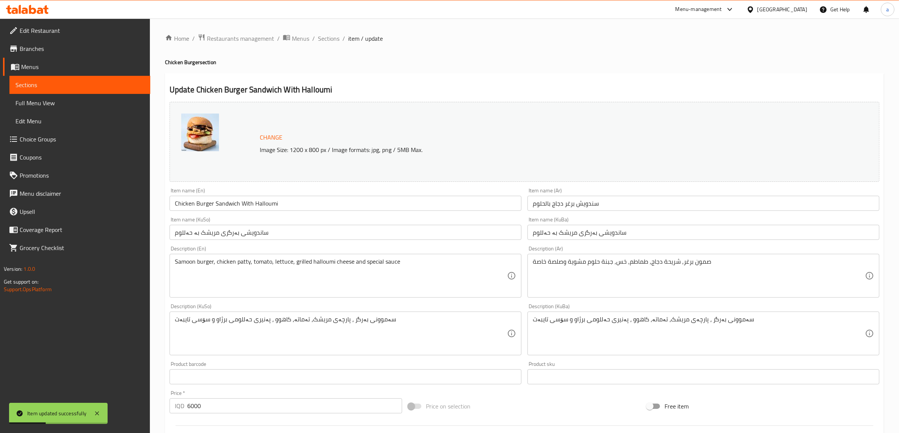
click at [330, 28] on div "Home / Restaurants management / Menus / Sections / item / update Chicken Burger…" at bounding box center [524, 324] width 749 height 613
click at [329, 38] on span "Sections" at bounding box center [329, 38] width 22 height 9
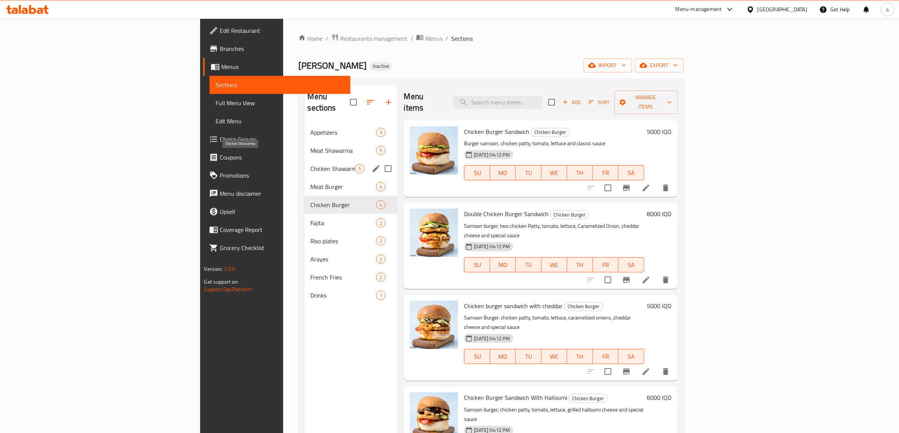
click at [310, 164] on span "Chicken Shawarma" at bounding box center [332, 168] width 45 height 9
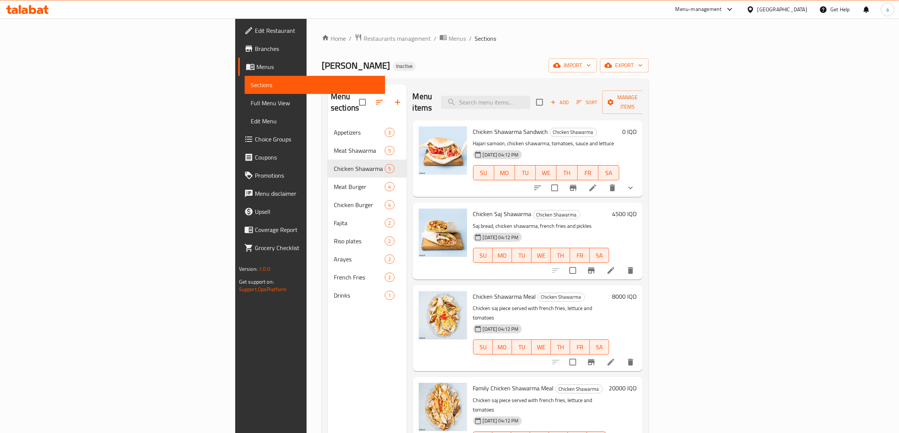
click at [597, 183] on icon at bounding box center [592, 187] width 9 height 9
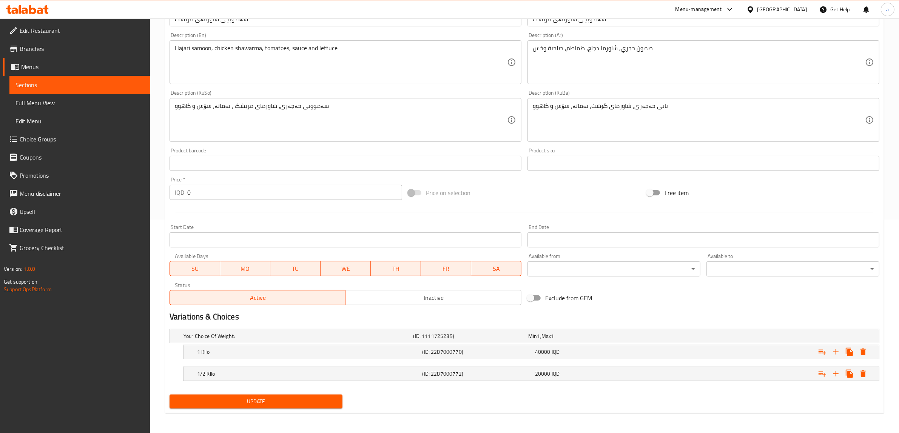
scroll to position [214, 0]
click at [215, 377] on div "1/2 Kilo" at bounding box center [307, 373] width 225 height 11
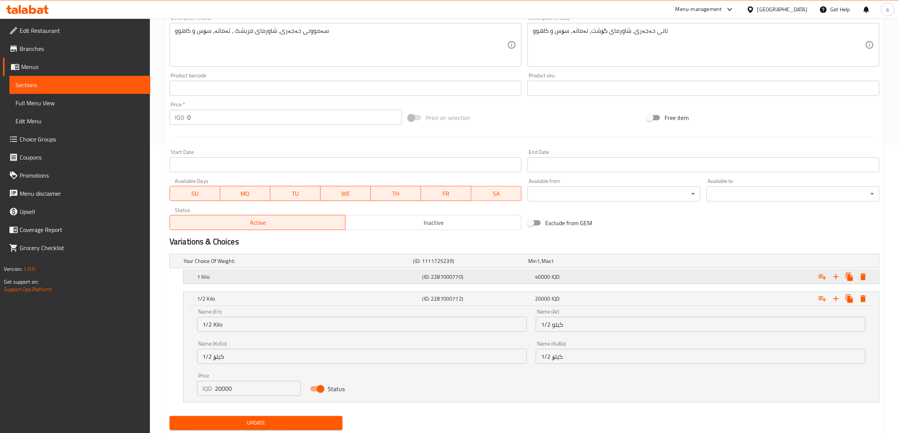
scroll to position [311, 0]
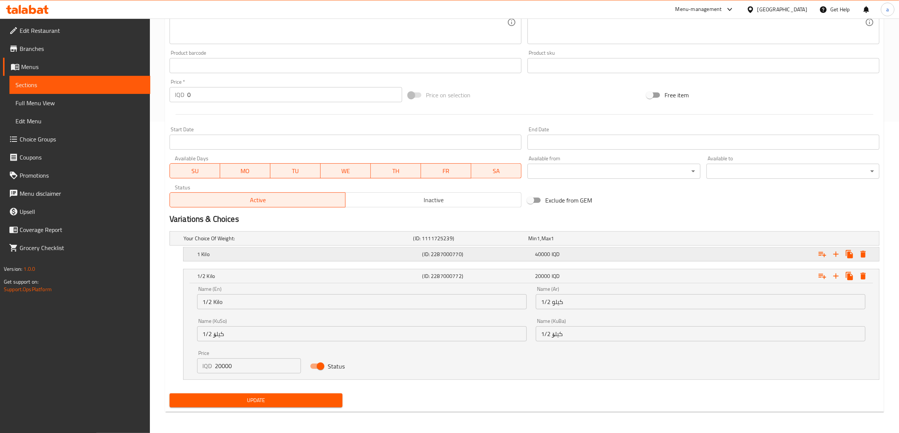
click at [257, 254] on h5 "1 Kilo" at bounding box center [308, 255] width 222 height 8
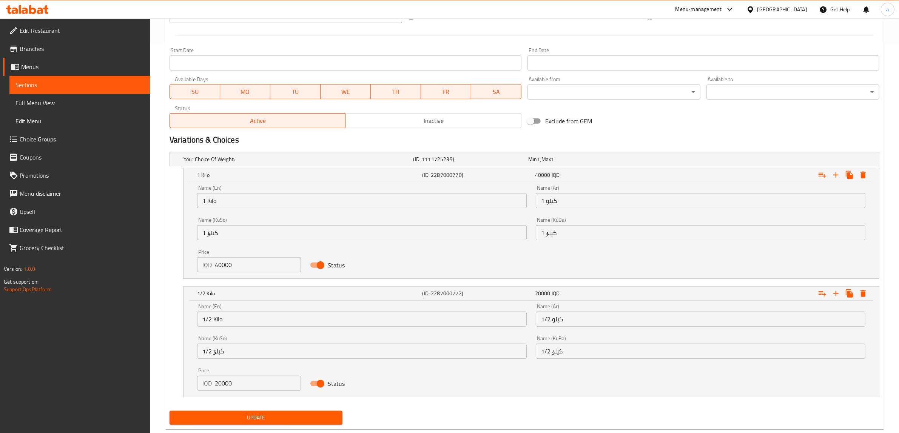
scroll to position [408, 0]
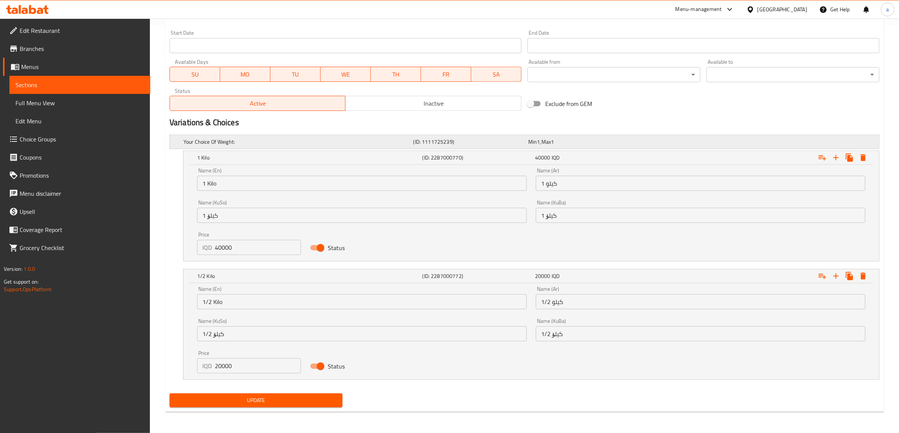
click at [204, 140] on h5 "Your Choice Of Weight:" at bounding box center [296, 142] width 227 height 8
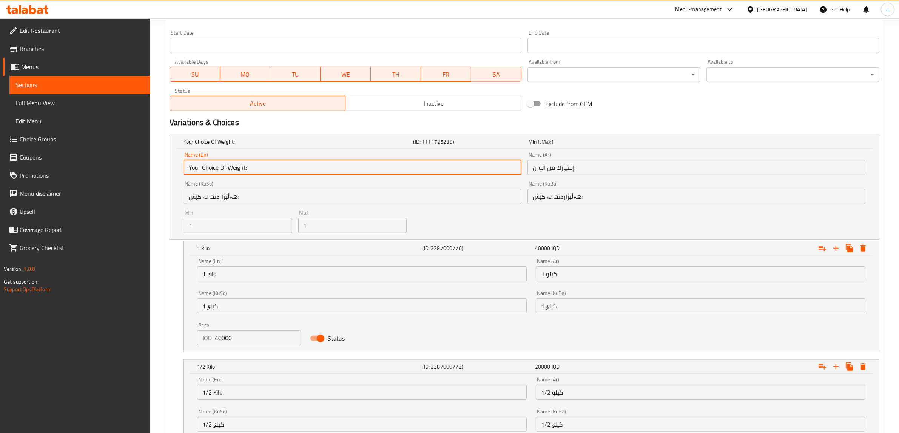
click at [284, 162] on input "Your Choice Of Weight:" at bounding box center [352, 167] width 338 height 15
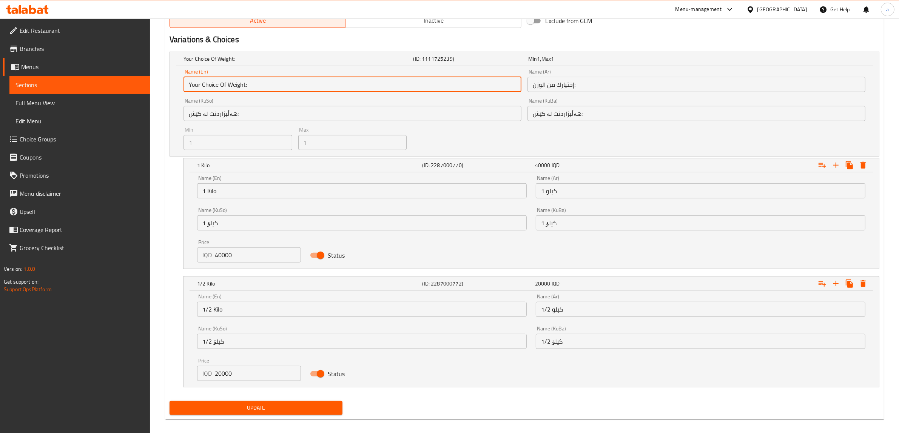
scroll to position [499, 0]
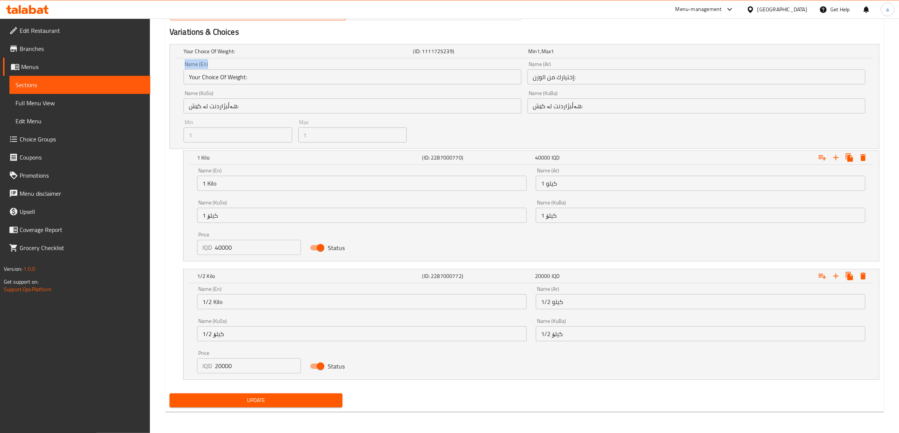
drag, startPoint x: 369, startPoint y: 67, endPoint x: 168, endPoint y: 62, distance: 200.9
click at [168, 62] on div "Your Choice Of Weight: (ID: 1111725239) Min 1 , Max 1 Name (En) Your Choice Of …" at bounding box center [524, 215] width 716 height 349
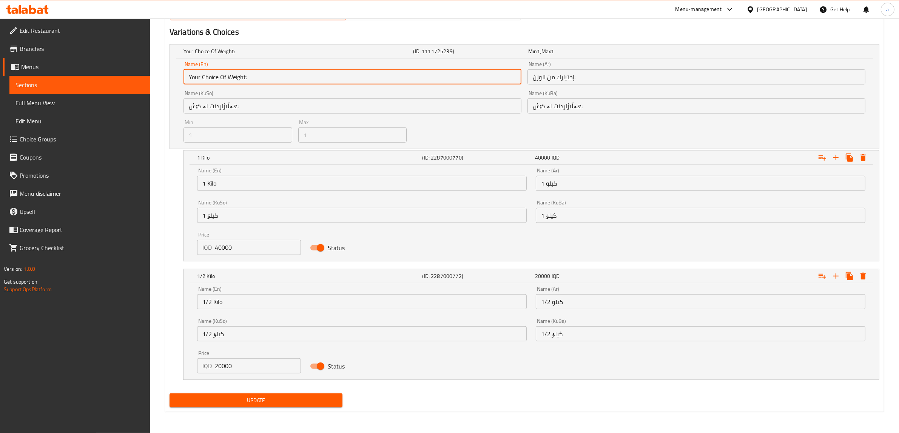
drag, startPoint x: 253, startPoint y: 79, endPoint x: 160, endPoint y: 82, distance: 92.9
click at [256, 81] on input "Your Choice Of Weight:" at bounding box center [352, 76] width 338 height 15
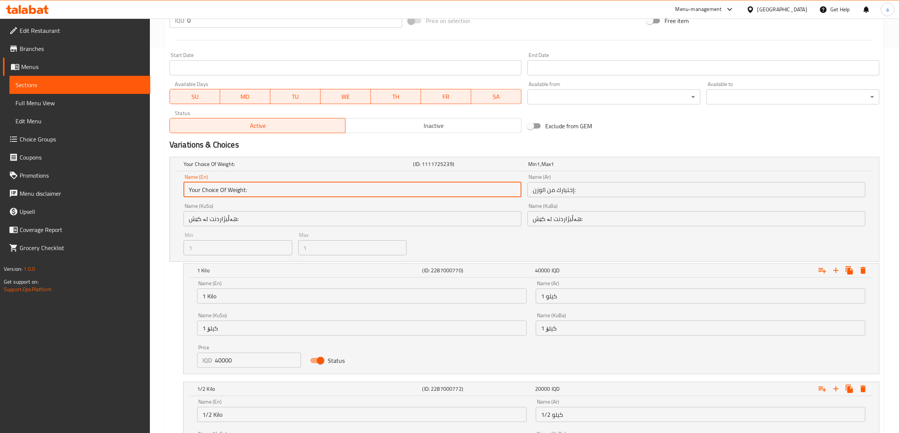
scroll to position [357, 0]
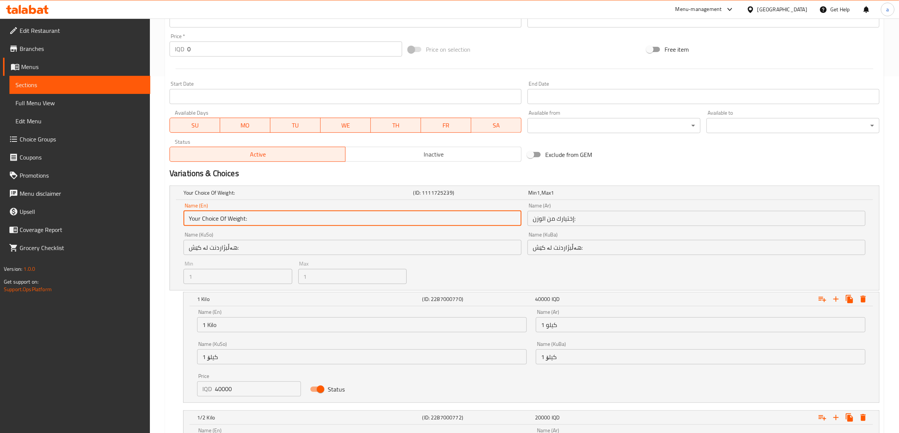
drag, startPoint x: 339, startPoint y: 224, endPoint x: 183, endPoint y: 228, distance: 155.5
click at [183, 228] on div "Name (En) Your Choice Of Weight: Name (En)" at bounding box center [352, 214] width 344 height 29
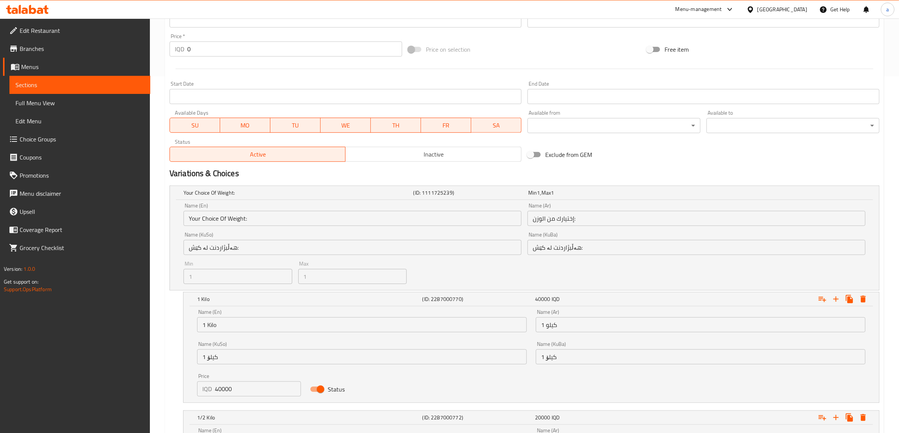
click at [460, 166] on div "Variations & Choices" at bounding box center [524, 173] width 716 height 17
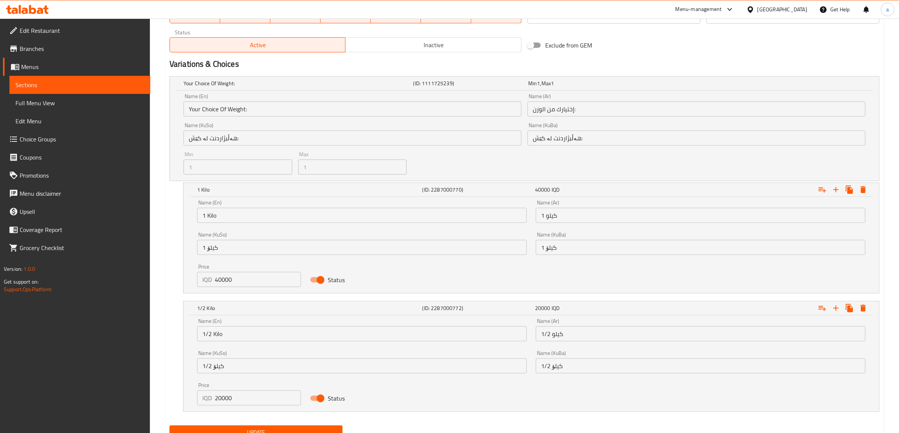
scroll to position [499, 0]
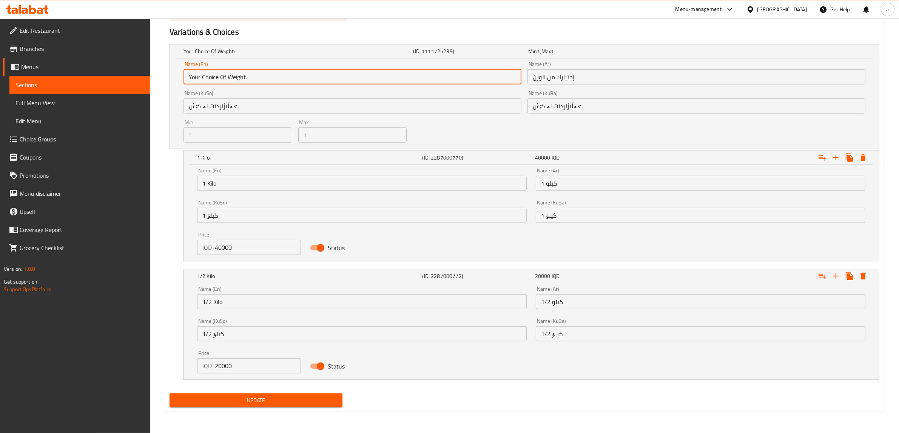
drag, startPoint x: 218, startPoint y: 72, endPoint x: 303, endPoint y: 86, distance: 86.0
click at [303, 86] on div "Name (En) Your Choice Of Weight: Name (En)" at bounding box center [352, 72] width 344 height 29
click at [228, 79] on input "Your Choice Of Weight:" at bounding box center [352, 76] width 338 height 15
drag, startPoint x: 219, startPoint y: 76, endPoint x: 244, endPoint y: 79, distance: 24.6
click at [244, 79] on input "Your Choice Of Weight:" at bounding box center [352, 76] width 338 height 15
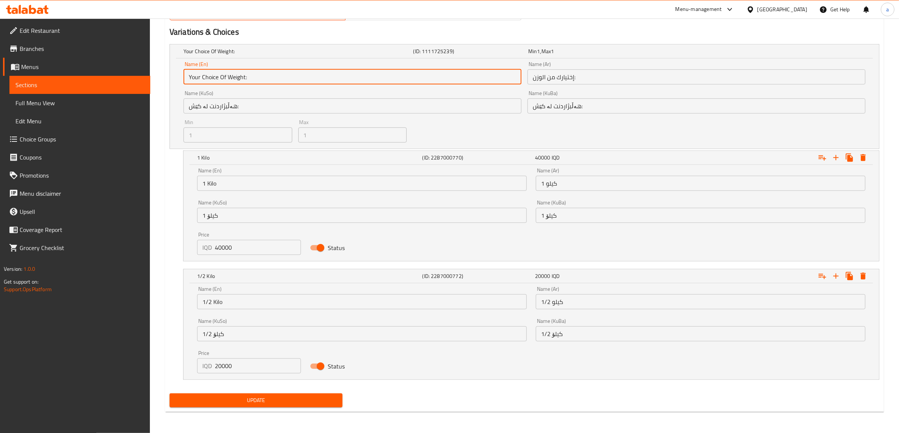
click at [243, 82] on input "Your Choice Of Weight:" at bounding box center [352, 76] width 338 height 15
click at [228, 76] on input "Your Choice Of Weight:" at bounding box center [352, 76] width 338 height 15
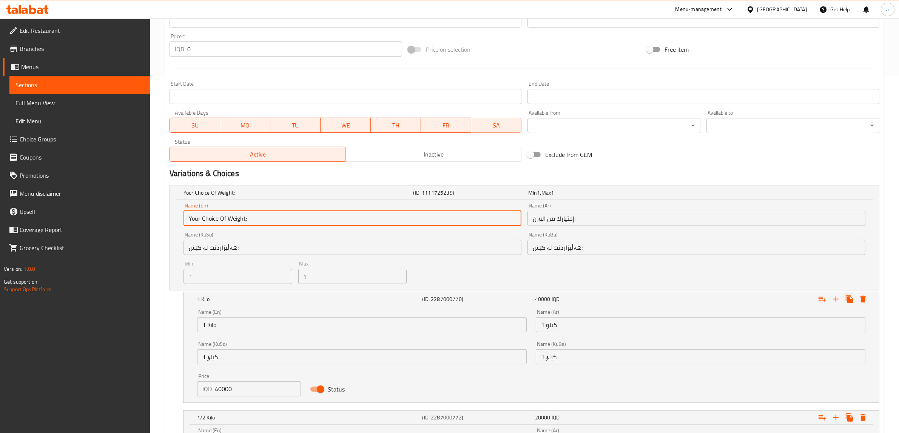
click at [432, 177] on h2 "Variations & Choices" at bounding box center [524, 173] width 710 height 11
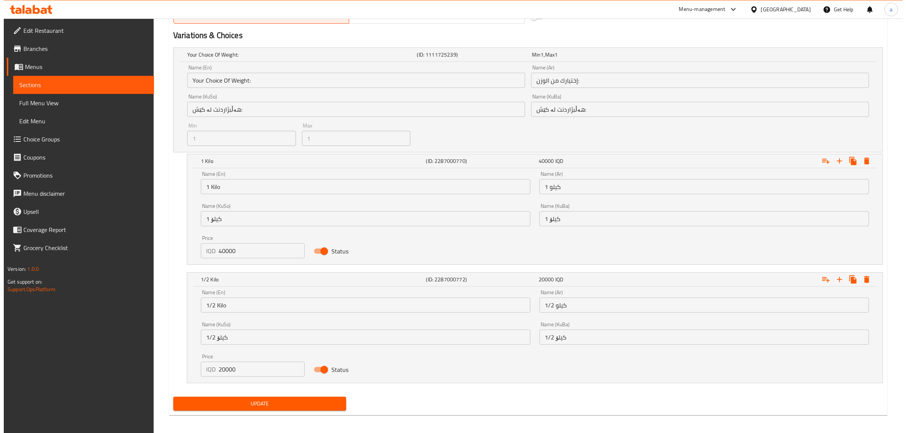
scroll to position [499, 0]
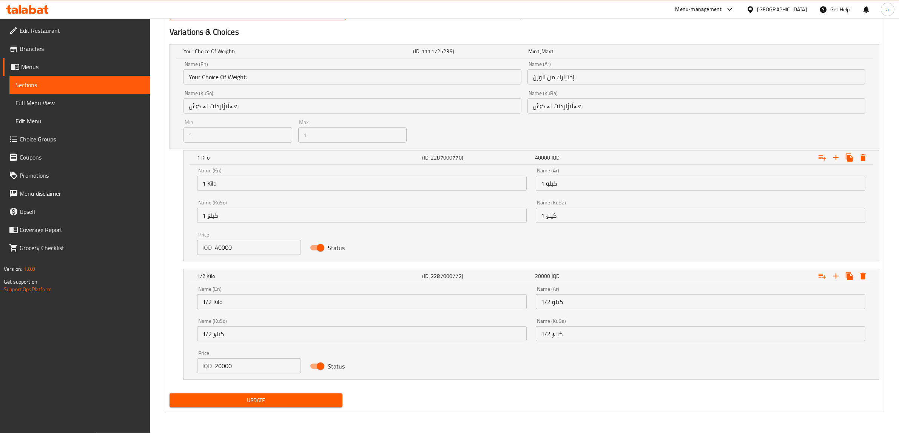
click at [864, 159] on icon "Expand" at bounding box center [862, 157] width 5 height 7
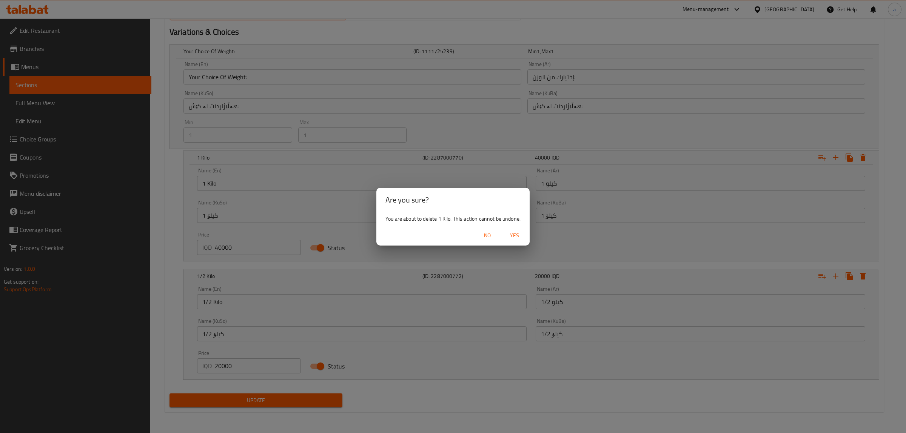
click at [516, 239] on span "Yes" at bounding box center [514, 235] width 18 height 9
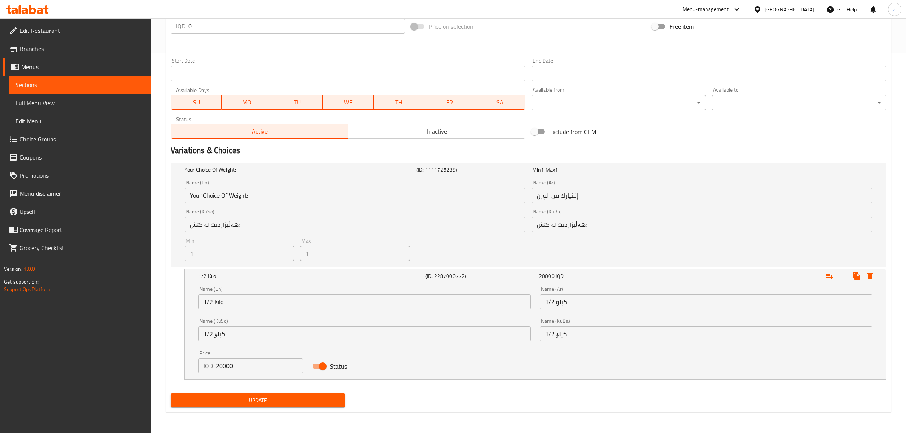
scroll to position [380, 0]
click at [861, 270] on button "Expand" at bounding box center [863, 277] width 14 height 14
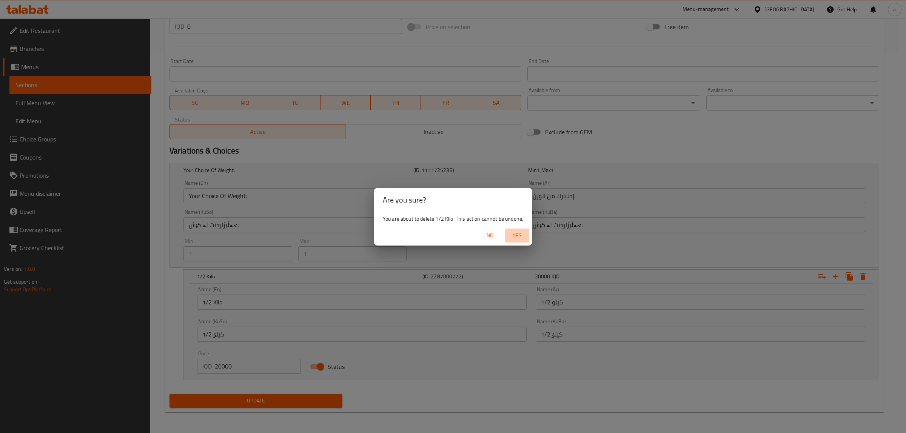
click at [523, 234] on span "Yes" at bounding box center [517, 235] width 18 height 9
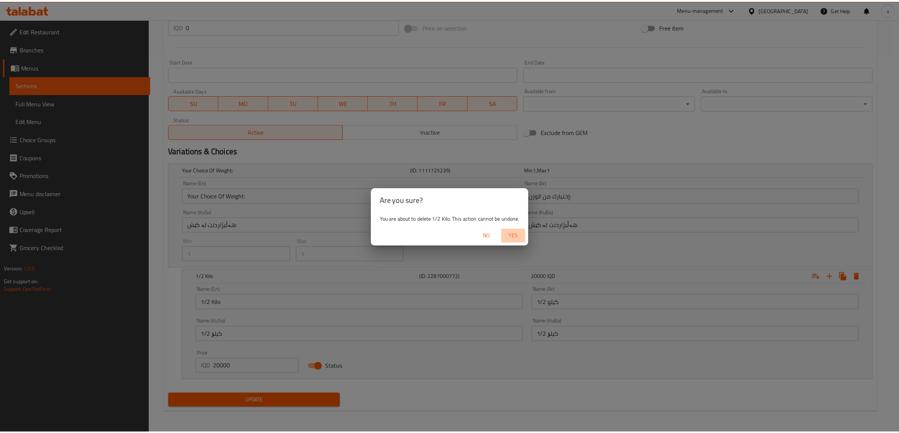
scroll to position [197, 0]
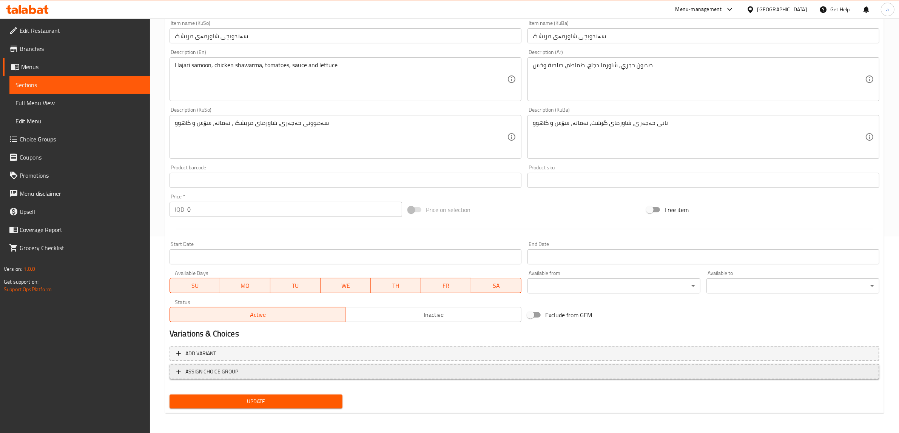
click at [223, 374] on span "ASSIGN CHOICE GROUP" at bounding box center [211, 371] width 53 height 9
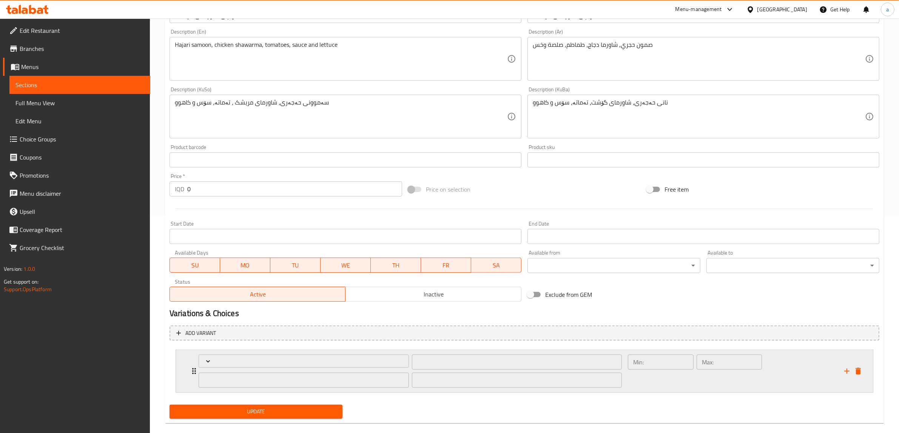
scroll to position [228, 0]
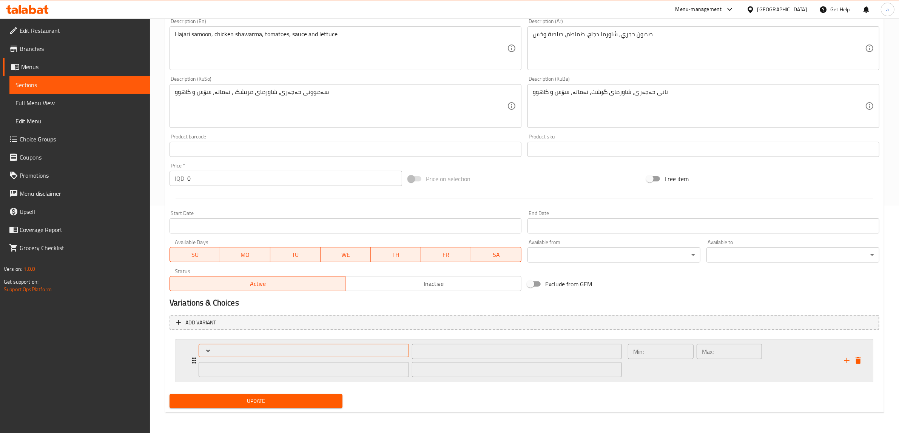
click at [240, 350] on span "Expand" at bounding box center [303, 351] width 205 height 8
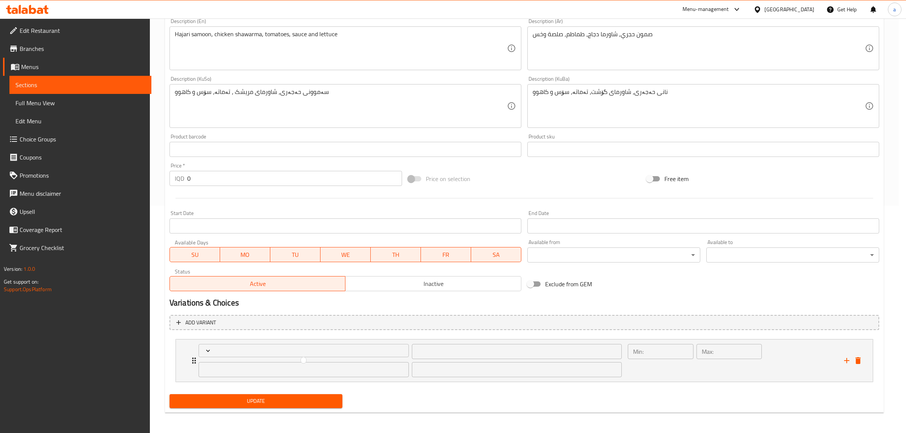
click at [174, 342] on div at bounding box center [453, 216] width 906 height 433
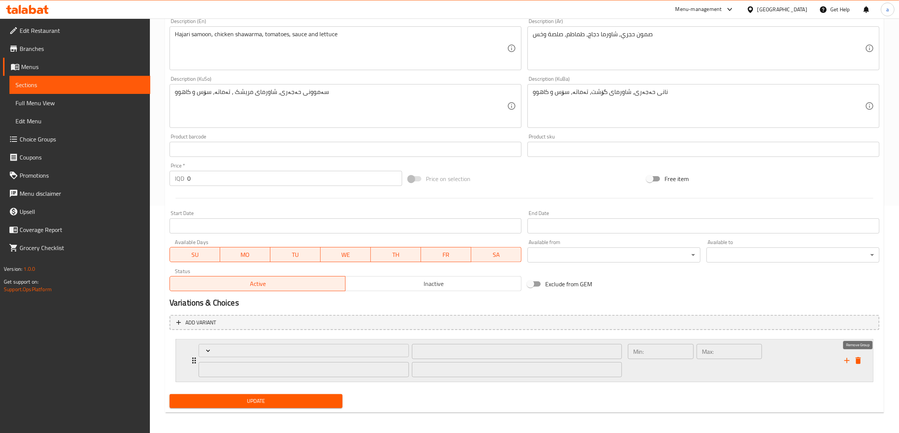
click at [856, 355] on button "delete" at bounding box center [857, 360] width 11 height 11
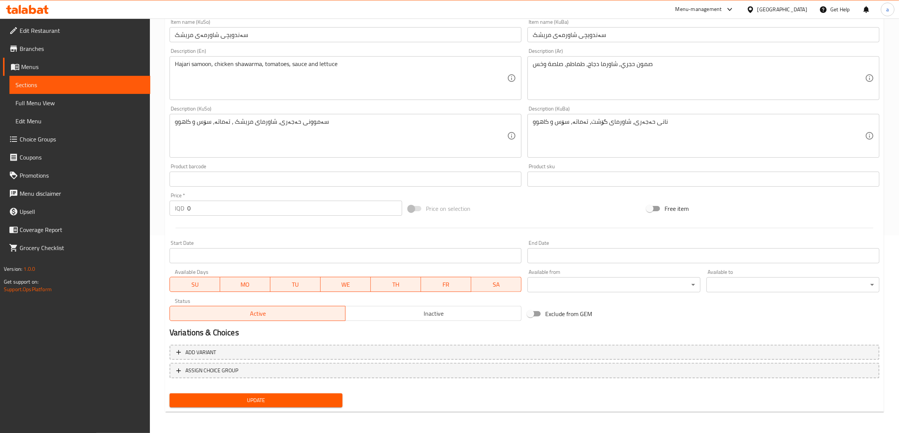
scroll to position [197, 0]
click at [256, 403] on span "Update" at bounding box center [255, 401] width 161 height 9
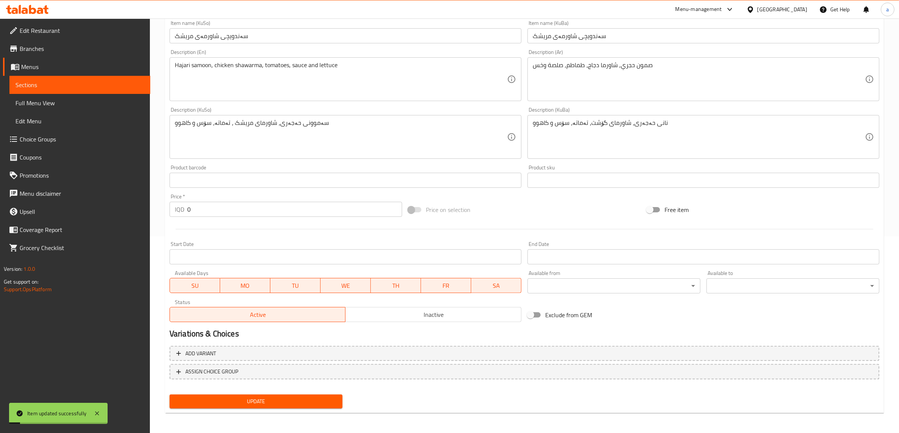
click at [42, 138] on span "Choice Groups" at bounding box center [82, 139] width 125 height 9
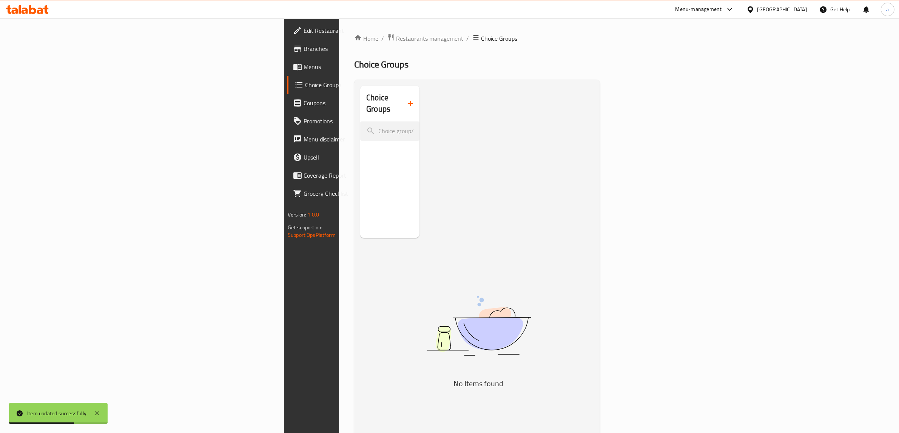
click at [360, 100] on div "Choice Groups No Items found" at bounding box center [478, 302] width 237 height 433
click at [406, 99] on icon "button" at bounding box center [410, 103] width 9 height 9
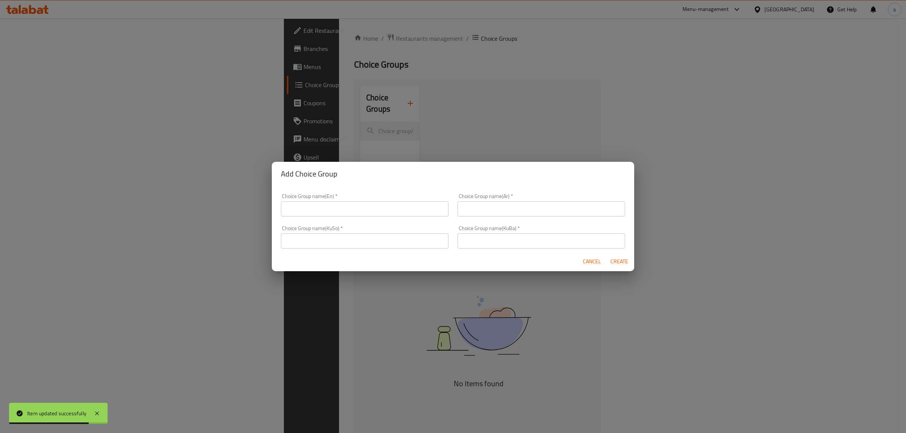
click at [389, 223] on div "Choice Group name(KuSo)   * Choice Group name(KuSo) *" at bounding box center [364, 237] width 177 height 32
click at [382, 210] on input "text" at bounding box center [365, 209] width 168 height 15
type input "Your Choice Of:"
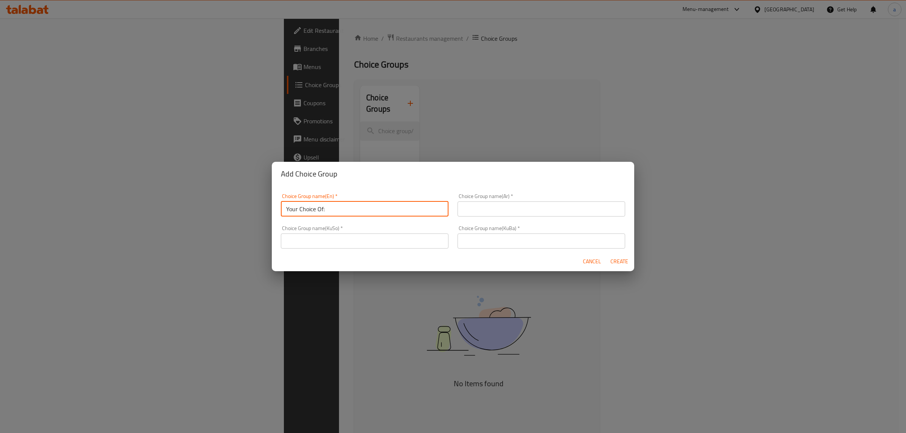
click at [485, 203] on input "text" at bounding box center [541, 209] width 168 height 15
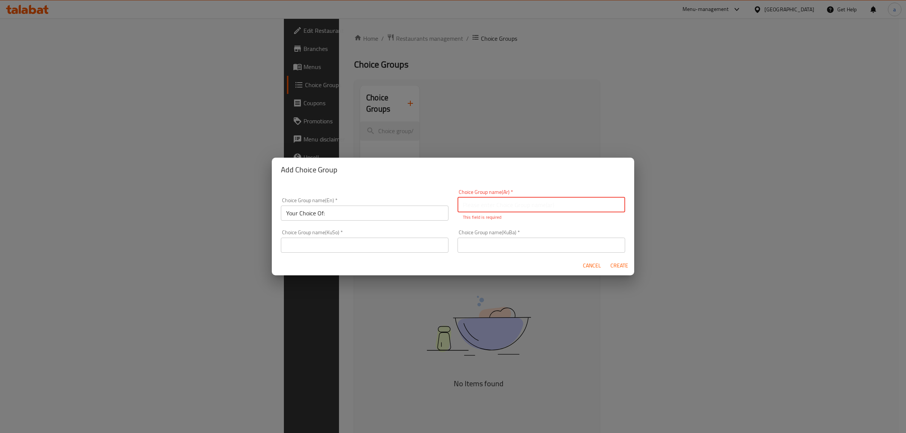
paste input "إختيارك من:"
type input "إختيارك من:"
click at [389, 247] on input "text" at bounding box center [365, 245] width 168 height 15
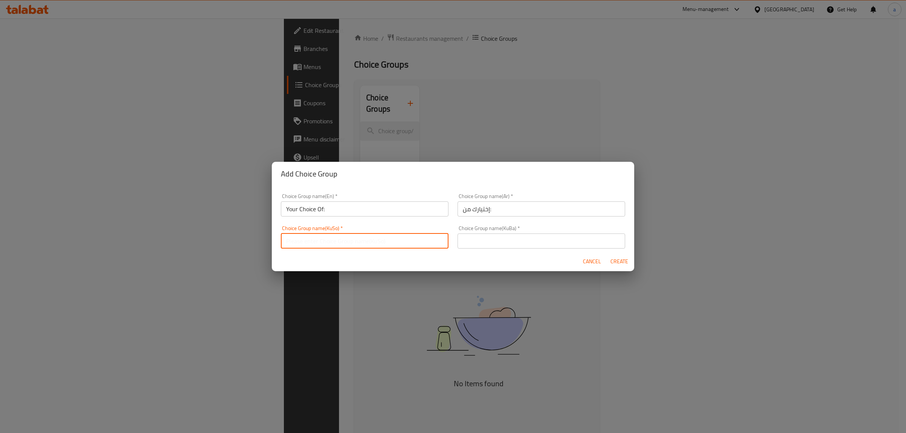
paste input "هەڵبژاردنت لە:"
type input "هەڵبژاردنت لە:"
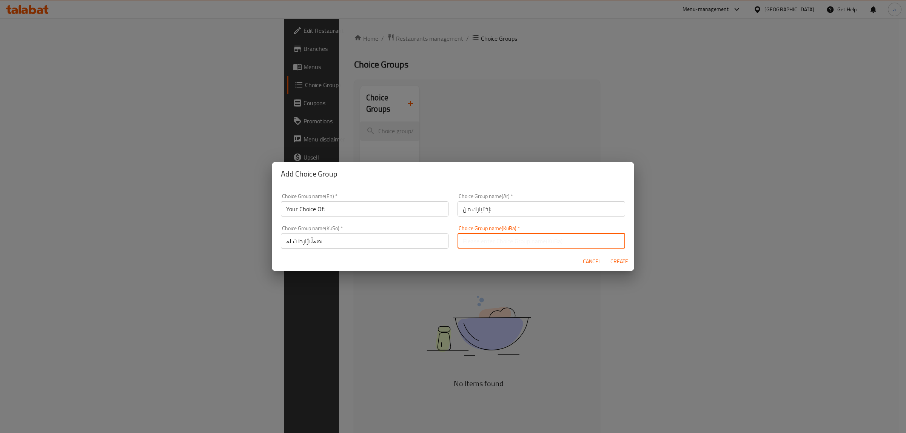
click at [508, 240] on input "text" at bounding box center [541, 241] width 168 height 15
paste input "هەڵبژاردنت لە:"
type input "هەڵبژاردنت لە:"
click at [625, 259] on span "Create" at bounding box center [619, 261] width 18 height 9
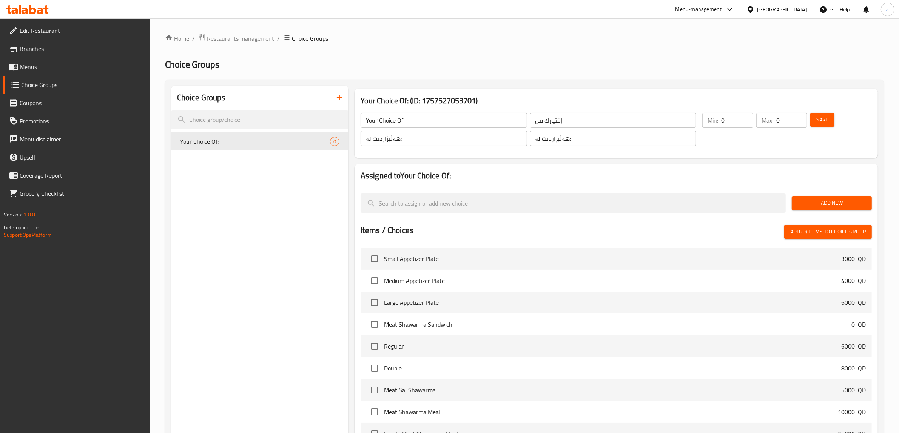
click at [807, 202] on span "Add New" at bounding box center [831, 203] width 68 height 9
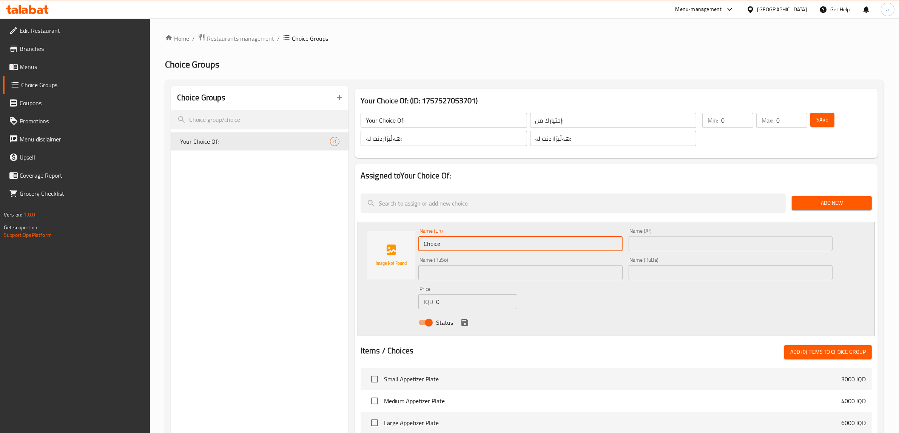
drag, startPoint x: 522, startPoint y: 247, endPoint x: 311, endPoint y: 248, distance: 210.2
click at [311, 248] on div "Choice Groups Your Choice Of: 0 Your Choice Of: (ID: 1757527053701) Your Choice…" at bounding box center [526, 387] width 710 height 602
click at [704, 273] on input "text" at bounding box center [730, 272] width 204 height 15
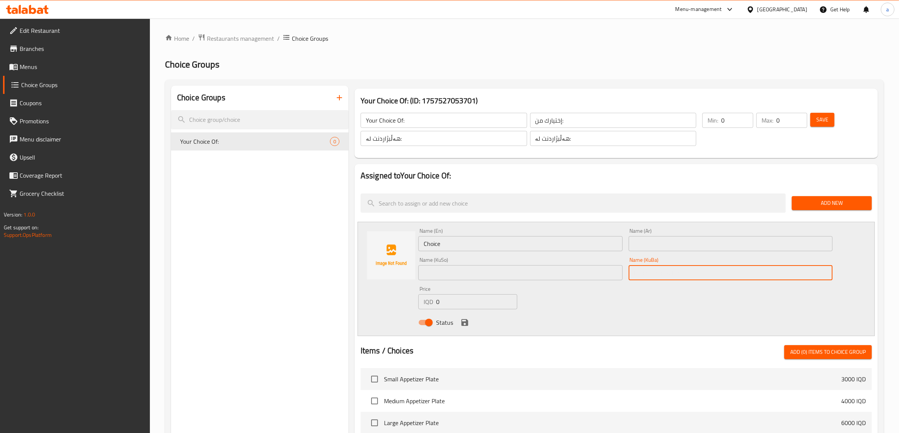
paste input "ئاسایی"
type input "ئاسایی"
click at [593, 276] on input "text" at bounding box center [520, 272] width 204 height 15
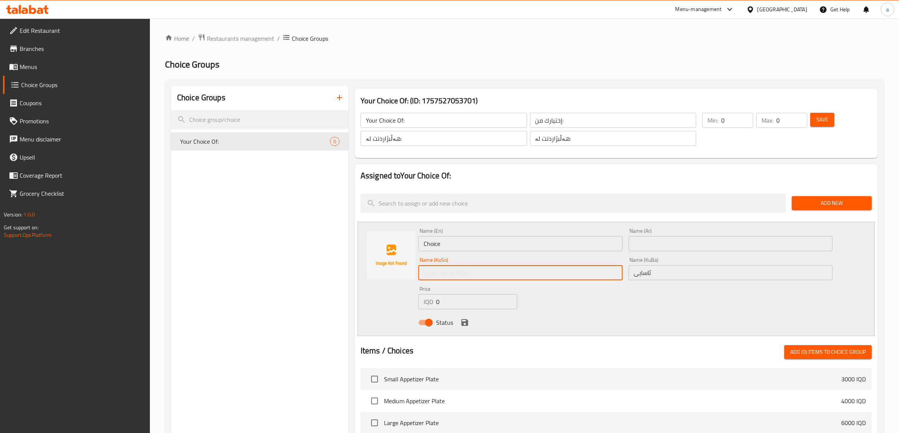
paste input "عادي"
type input "عادي"
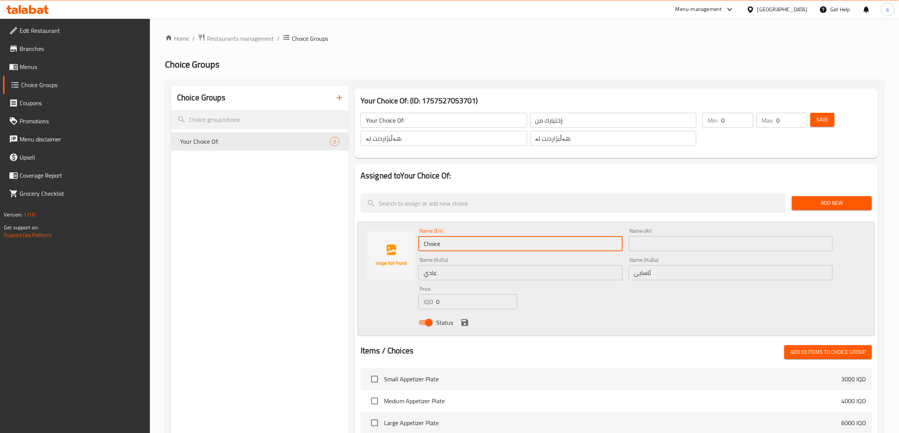
click at [510, 248] on input "Choice" at bounding box center [520, 243] width 204 height 15
drag, startPoint x: 476, startPoint y: 241, endPoint x: 389, endPoint y: 245, distance: 86.5
click at [389, 245] on div "Name (En) Choice Name (En) Name (Ar) Name (Ar) Name (KuSo) عادي Name (KuSo) Nam…" at bounding box center [615, 279] width 517 height 114
paste input "Regular"
type input "Regular"
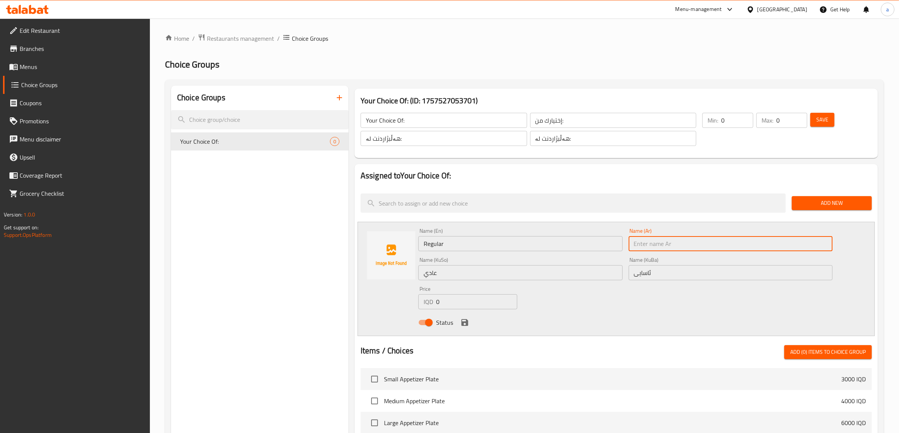
click at [654, 245] on input "text" at bounding box center [730, 243] width 204 height 15
paste input "Regular"
type input "Regular"
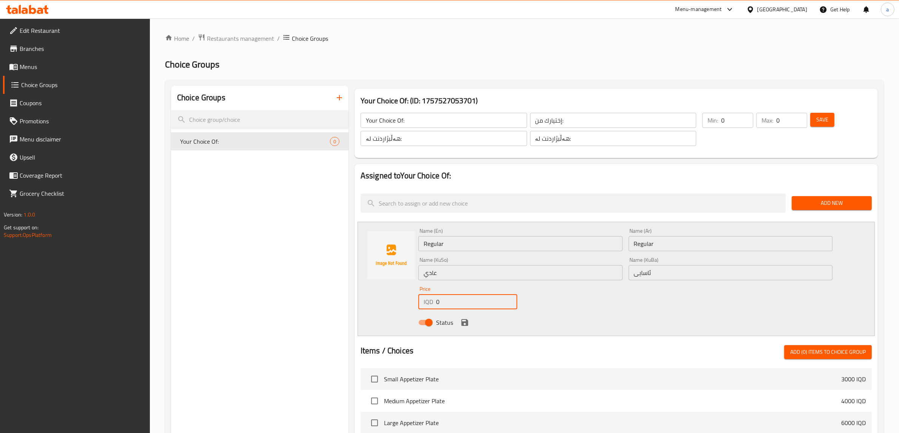
drag, startPoint x: 447, startPoint y: 301, endPoint x: 408, endPoint y: 301, distance: 38.9
click at [408, 301] on div "Name (En) Regular Name (En) Name (Ar) Regular Name (Ar) Name (KuSo) عادي Name (…" at bounding box center [615, 279] width 517 height 114
paste input "600"
type input "6000"
click at [463, 322] on icon "save" at bounding box center [464, 322] width 7 height 7
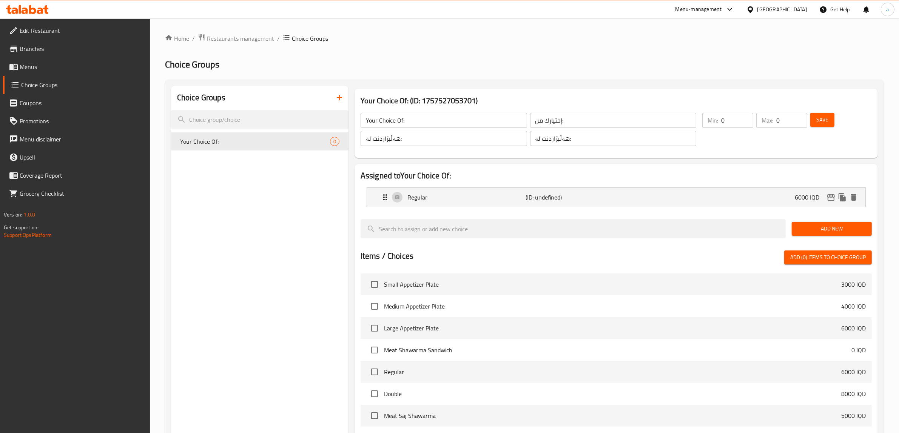
click at [800, 226] on span "Add New" at bounding box center [831, 228] width 68 height 9
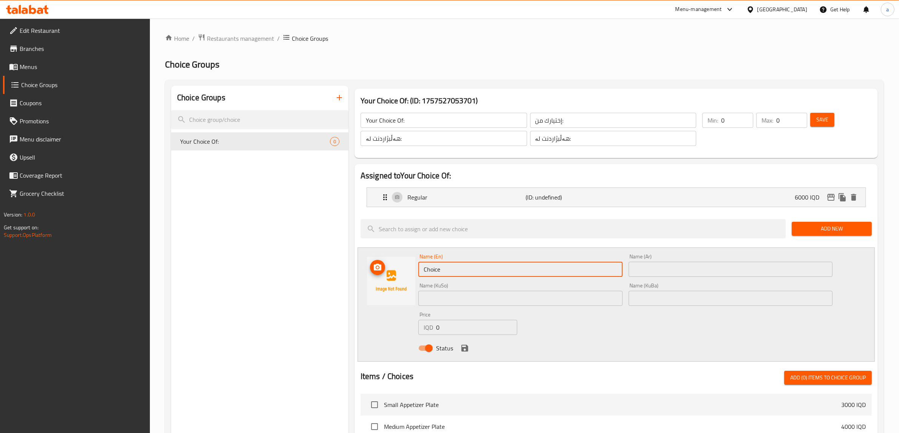
drag, startPoint x: 518, startPoint y: 272, endPoint x: 370, endPoint y: 277, distance: 148.0
click at [370, 277] on div "Name (En) Choice Name (En) Name (Ar) Name (Ar) Name (KuSo) Name (KuSo) Name (Ku…" at bounding box center [615, 305] width 517 height 114
click at [459, 268] on input "text" at bounding box center [520, 269] width 204 height 15
paste input "Double"
type input "Double"
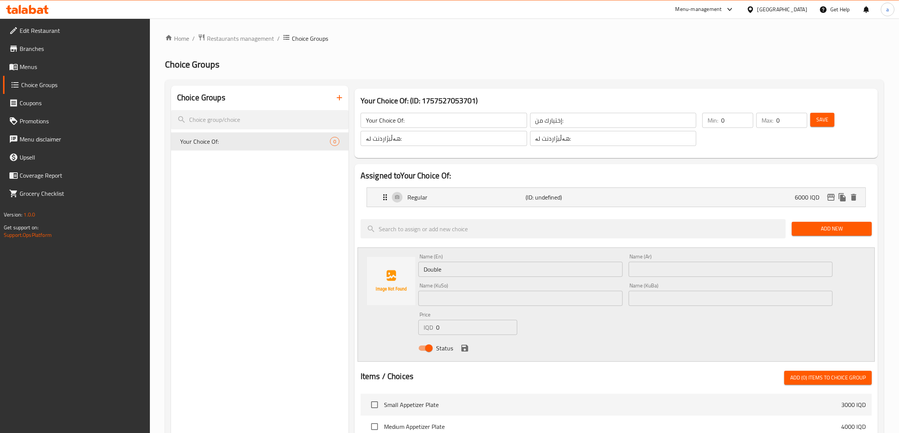
click at [638, 269] on input "text" at bounding box center [730, 269] width 204 height 15
paste input "دوبل"
type input "دوبل"
click at [460, 294] on input "text" at bounding box center [520, 298] width 204 height 15
paste input "دەبڵ"
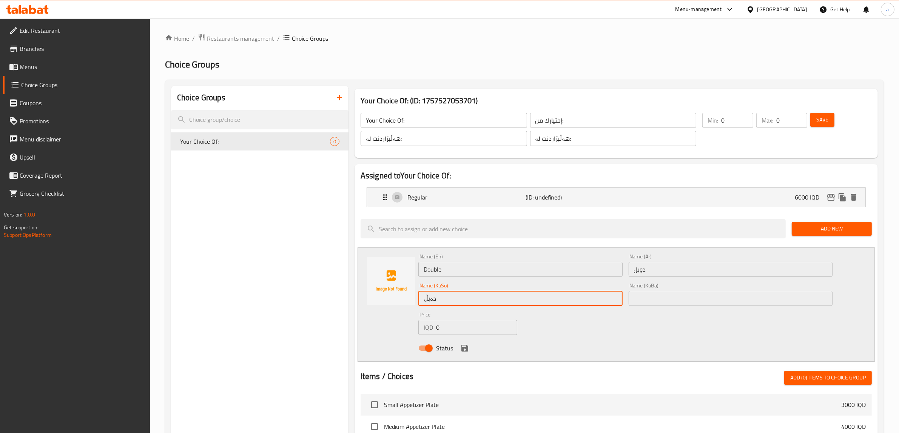
type input "دەبڵ"
click at [644, 308] on div "Name (KuBa) Name (KuBa)" at bounding box center [730, 294] width 210 height 29
click at [643, 303] on input "text" at bounding box center [730, 298] width 204 height 15
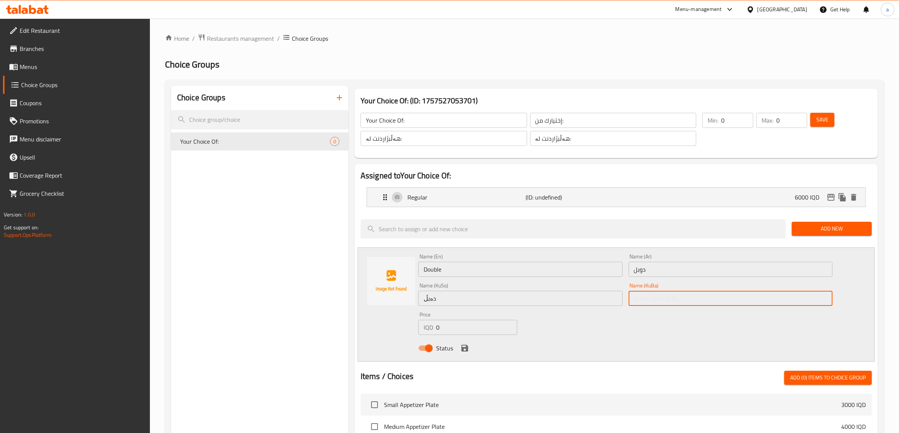
paste input "دەبڵ"
type input "دەبڵ"
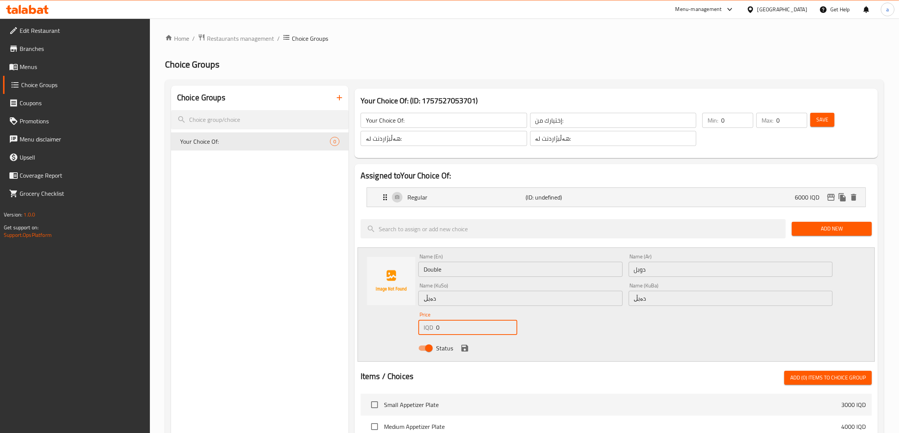
drag, startPoint x: 446, startPoint y: 329, endPoint x: 436, endPoint y: 327, distance: 10.1
click at [436, 327] on input "0" at bounding box center [476, 327] width 81 height 15
type input "8000"
click at [465, 353] on button "save" at bounding box center [464, 348] width 11 height 11
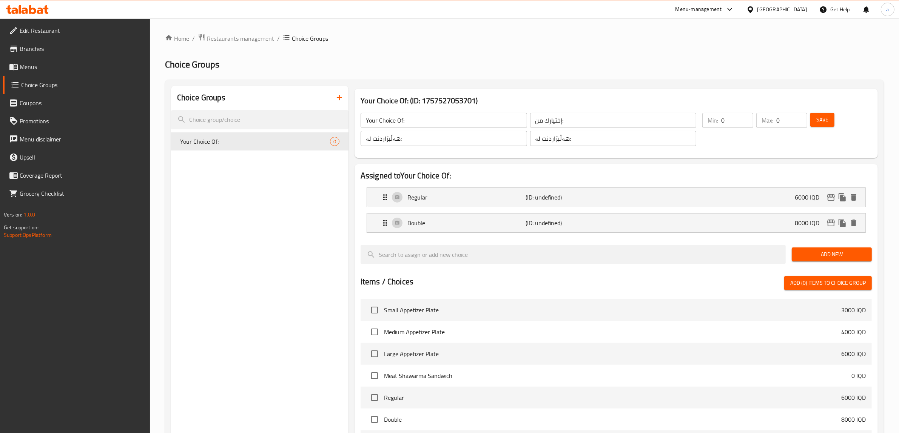
drag, startPoint x: 679, startPoint y: 167, endPoint x: 699, endPoint y: 171, distance: 19.6
click at [679, 167] on div "Assigned to Your Choice Of: Regular (ID: undefined) 6000 IQD Name (En) Regular …" at bounding box center [615, 363] width 523 height 398
click at [827, 118] on span "Save" at bounding box center [822, 119] width 12 height 9
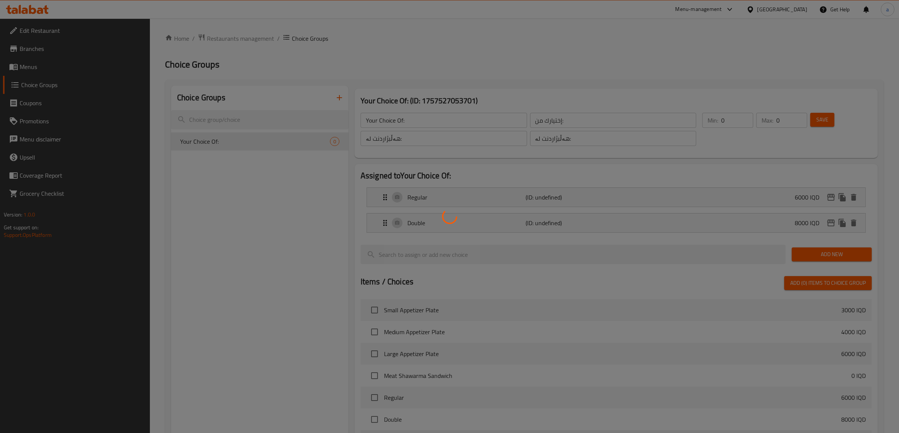
click at [827, 118] on div at bounding box center [449, 216] width 899 height 433
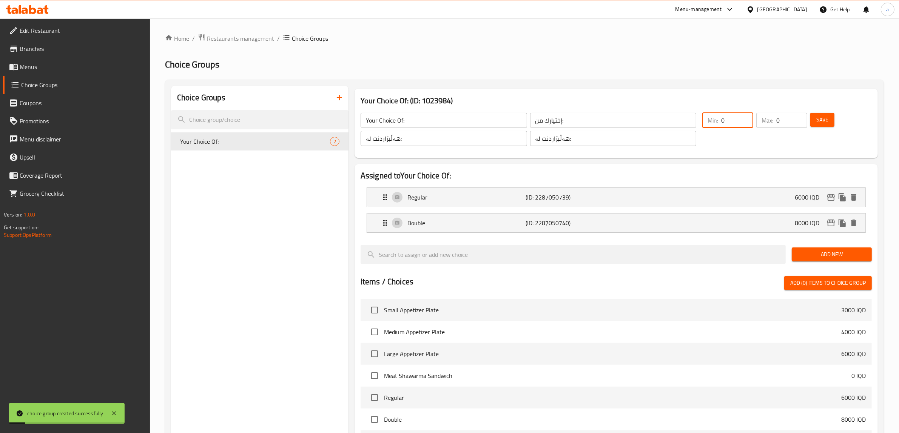
drag, startPoint x: 727, startPoint y: 120, endPoint x: 720, endPoint y: 120, distance: 6.8
click at [720, 120] on div "Min: 0 ​" at bounding box center [727, 120] width 51 height 15
type input "1"
drag, startPoint x: 777, startPoint y: 117, endPoint x: 785, endPoint y: 119, distance: 7.8
click at [785, 119] on input "0" at bounding box center [791, 120] width 31 height 15
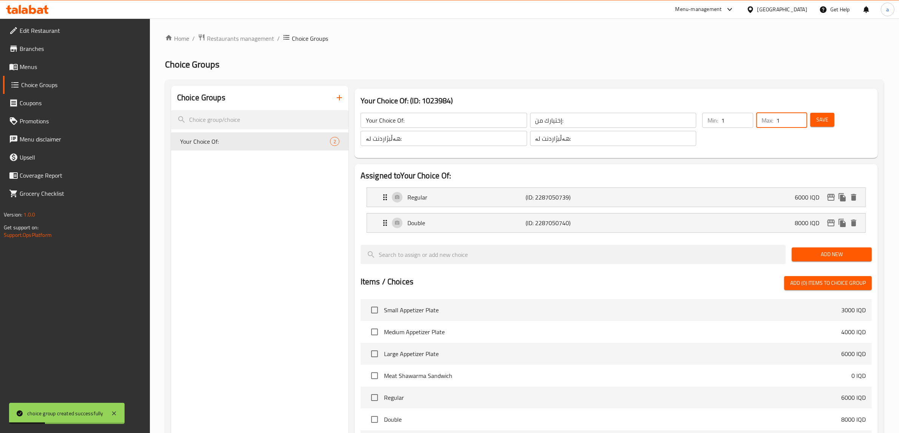
type input "1"
click at [817, 118] on span "Save" at bounding box center [822, 119] width 12 height 9
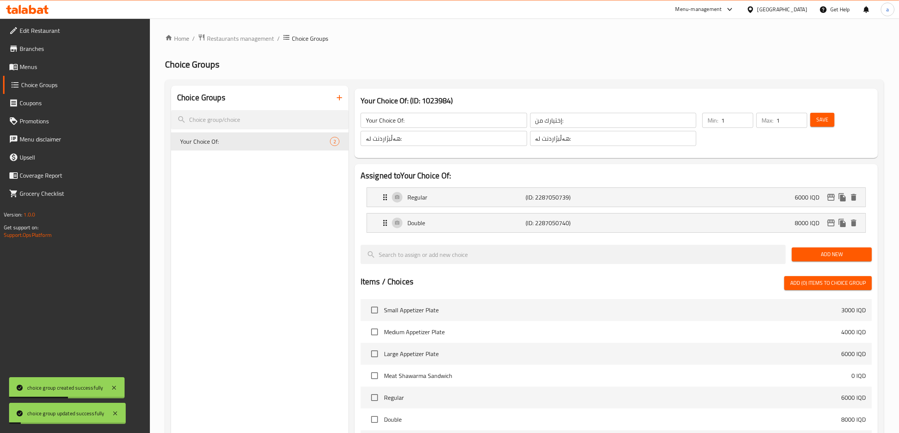
click at [342, 101] on icon "button" at bounding box center [339, 97] width 9 height 9
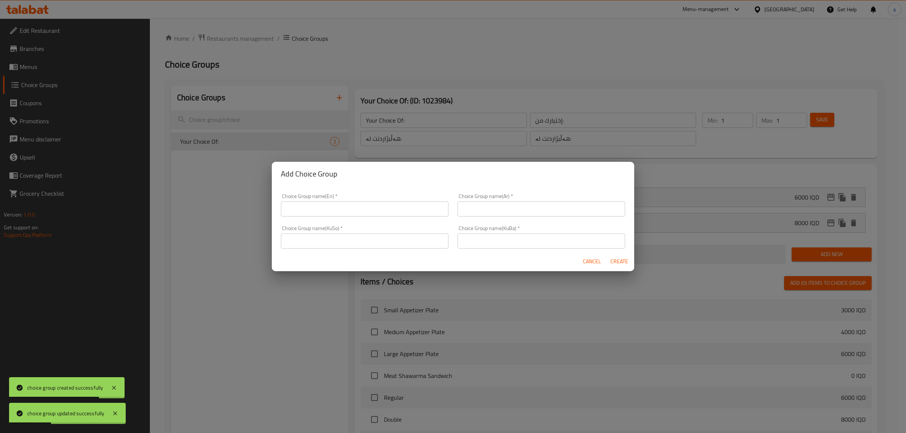
click at [366, 202] on input "text" at bounding box center [365, 209] width 168 height 15
paste input "Your Choice Of Weight:"
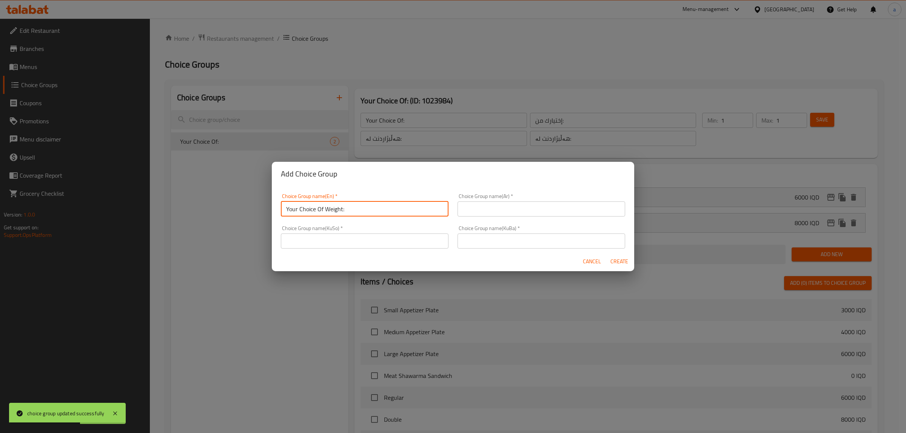
type input "Your Choice Of Weight:"
click at [483, 209] on input "text" at bounding box center [541, 209] width 168 height 15
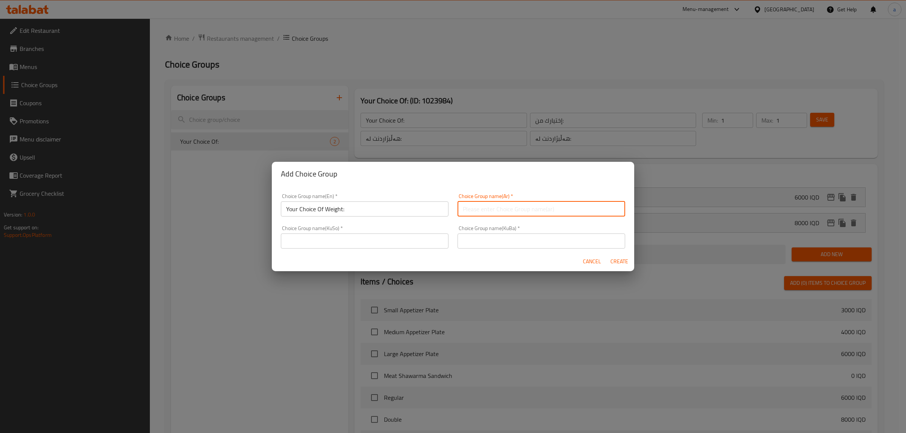
paste input "إختيارك من الوزن:"
type input "إختيارك من الوزن:"
click at [395, 244] on input "text" at bounding box center [365, 241] width 168 height 15
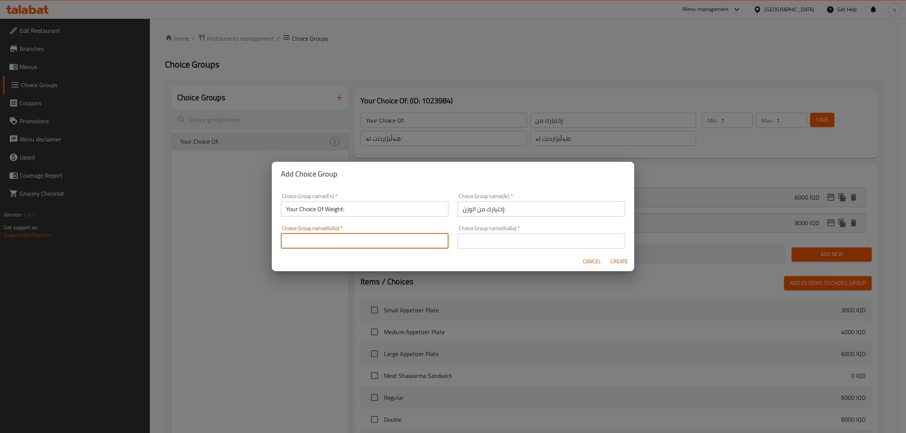
paste input "هەڵبژاردنت لە کێش:"
type input "هەڵبژاردنت لە کێش:"
click at [511, 251] on div "Choice Group name(KuBa)   * Choice Group name(KuBa) *" at bounding box center [541, 237] width 177 height 32
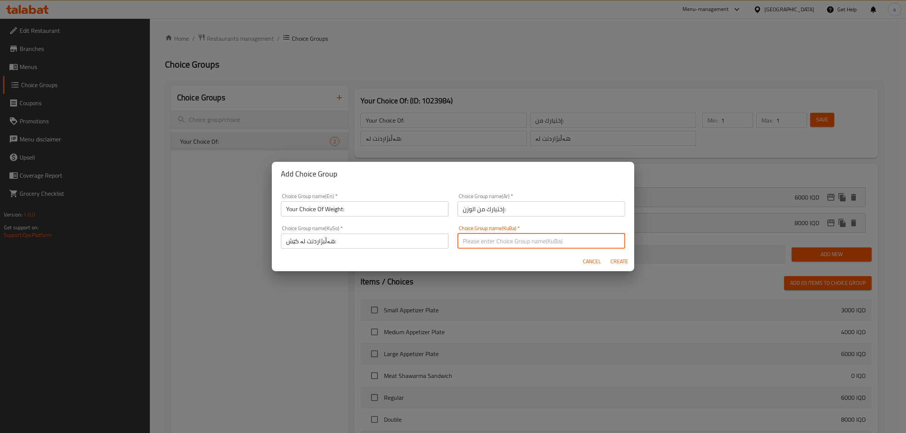
click at [506, 240] on input "text" at bounding box center [541, 241] width 168 height 15
paste input "هەڵبژاردنت لە کێش:"
type input "هەڵبژاردنت لە کێش:"
click at [619, 262] on span "Create" at bounding box center [619, 261] width 18 height 9
type input "Your Choice Of Weight:"
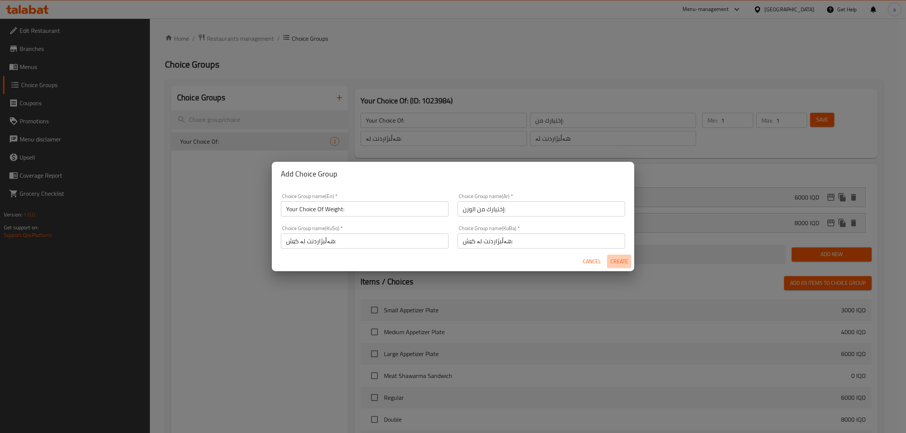
type input "إختيارك من الوزن:"
type input "هەڵبژاردنت لە کێش:"
type input "0"
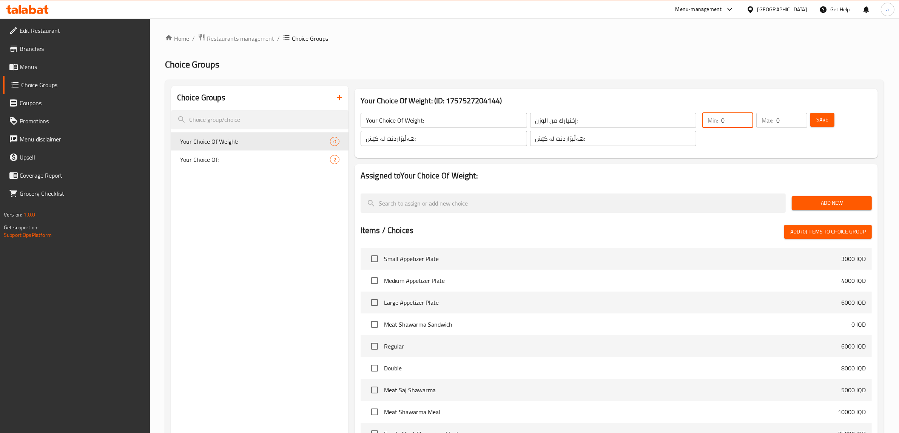
drag, startPoint x: 729, startPoint y: 118, endPoint x: 696, endPoint y: 123, distance: 32.9
click at [696, 123] on div "Your Choice Of Weight: ​ إختيارك من الوزن: ​ هەڵبژاردنت لە کێش: ​ هەڵبژاردنت لە…" at bounding box center [615, 129] width 517 height 51
type input "1"
drag, startPoint x: 782, startPoint y: 113, endPoint x: 767, endPoint y: 118, distance: 15.5
click at [767, 118] on div "Max: 0 ​" at bounding box center [781, 120] width 51 height 15
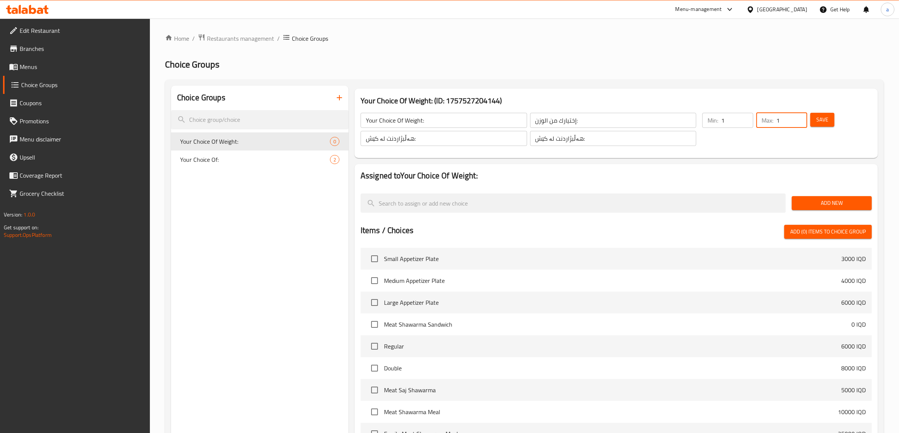
type input "1"
click at [828, 203] on span "Add New" at bounding box center [831, 203] width 68 height 9
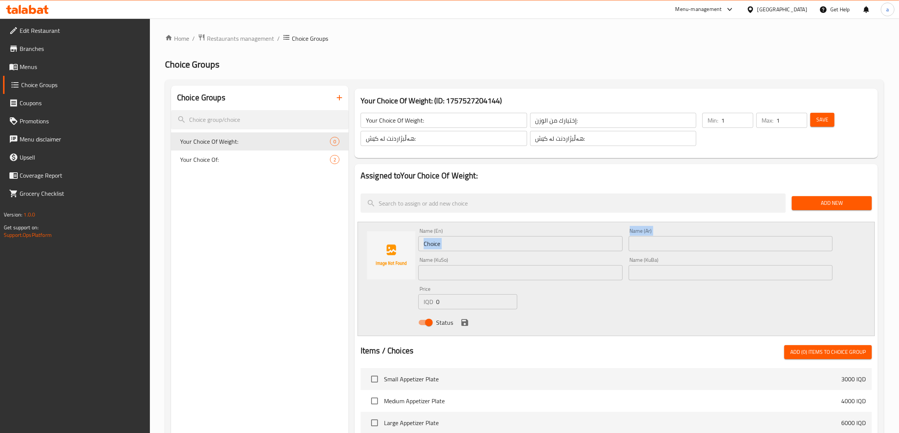
drag, startPoint x: 463, startPoint y: 256, endPoint x: 450, endPoint y: 243, distance: 17.6
click at [455, 250] on div "Name (En) Choice Name (En) Name (Ar) Name (Ar) Name (KuSo) Name (KuSo) Name (Ku…" at bounding box center [625, 279] width 420 height 108
drag, startPoint x: 446, startPoint y: 242, endPoint x: 372, endPoint y: 253, distance: 75.3
click at [372, 253] on div "Name (En) Choice Name (En) Name (Ar) Name (Ar) Name (KuSo) Name (KuSo) Name (Ku…" at bounding box center [615, 279] width 517 height 114
paste input "1 Kilo"
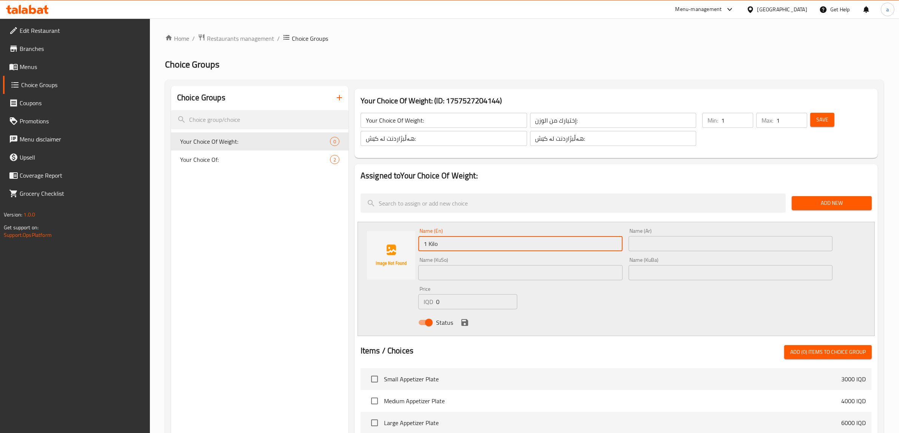
type input "1 Kilo"
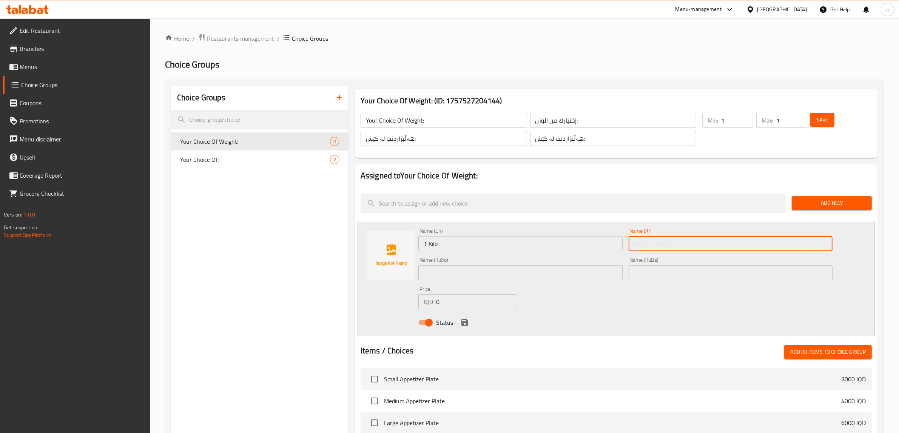
click at [681, 244] on input "text" at bounding box center [730, 243] width 204 height 15
paste input "1 كيلو"
type input "1 كيلو"
click at [553, 267] on input "text" at bounding box center [520, 272] width 204 height 15
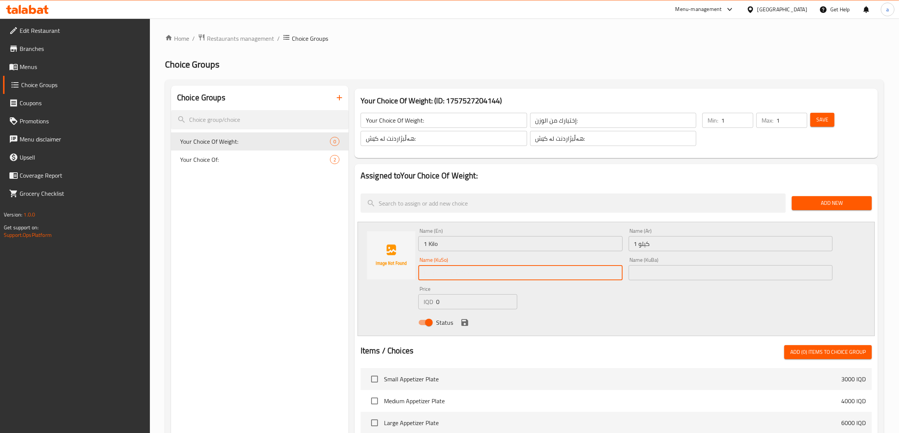
paste input "1 کیلۆ"
type input "1 کیلۆ"
click at [636, 273] on input "text" at bounding box center [730, 272] width 204 height 15
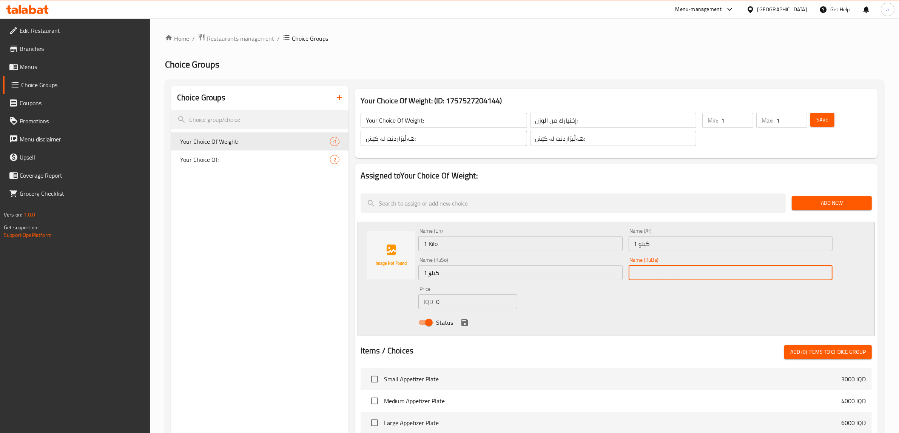
paste input "1 کیلۆ"
type input "1 کیلۆ"
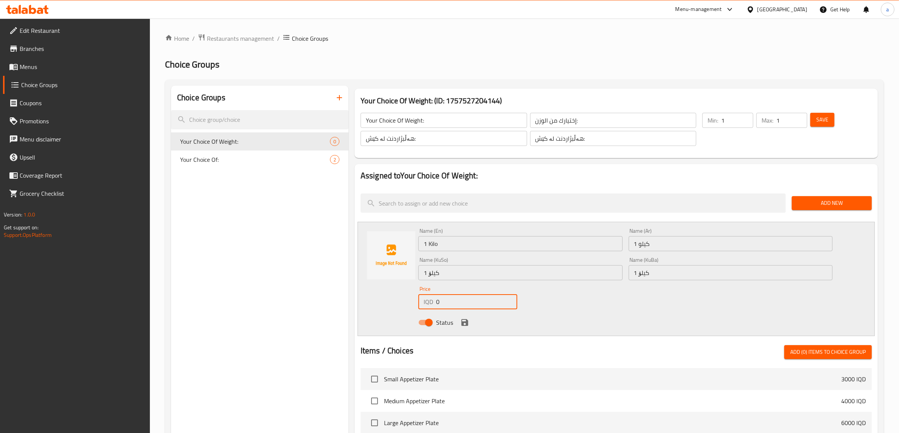
drag, startPoint x: 448, startPoint y: 304, endPoint x: 416, endPoint y: 308, distance: 32.3
click at [416, 308] on div "Price IQD 0 Price" at bounding box center [467, 297] width 105 height 29
paste input "6000"
type input "60000"
click at [466, 320] on icon "save" at bounding box center [464, 322] width 7 height 7
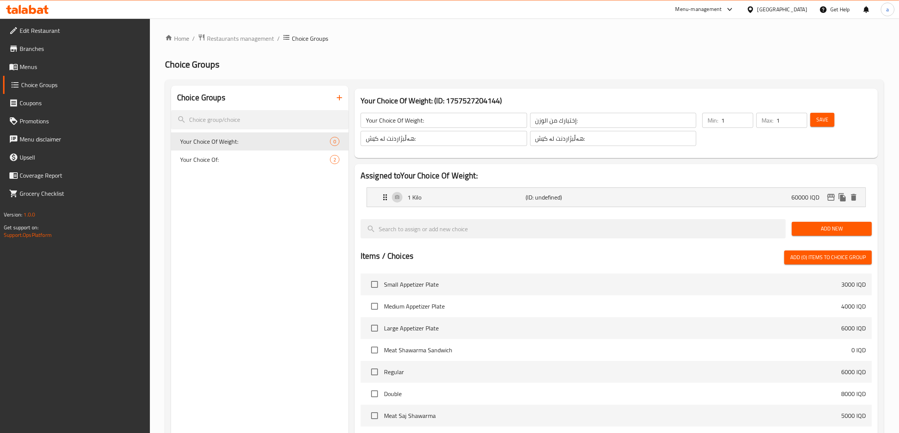
click at [835, 225] on span "Add New" at bounding box center [831, 228] width 68 height 9
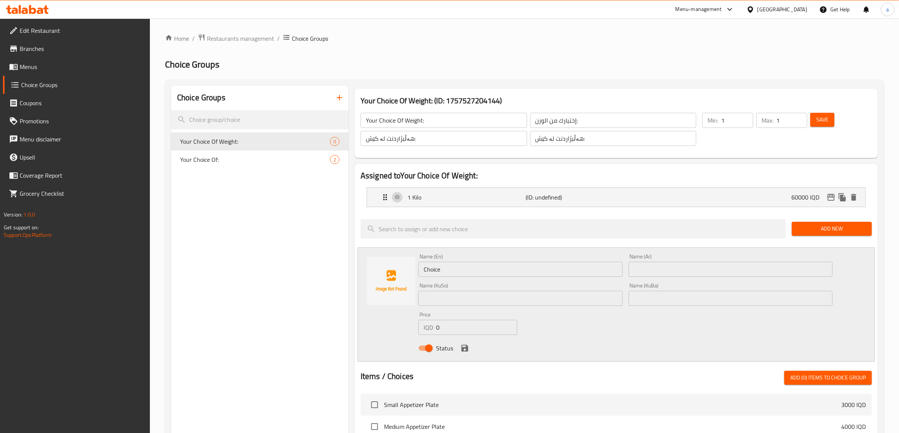
click at [559, 299] on input "text" at bounding box center [520, 298] width 204 height 15
paste input "1/2 کیلۆ"
type input "1/2 کیلۆ"
click at [628, 294] on input "text" at bounding box center [730, 298] width 204 height 15
paste input "1/2 کیلۆ"
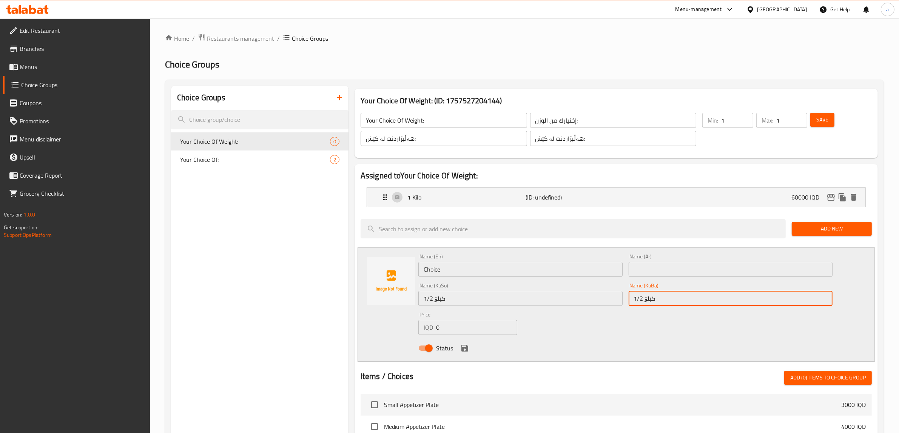
type input "1/2 کیلۆ"
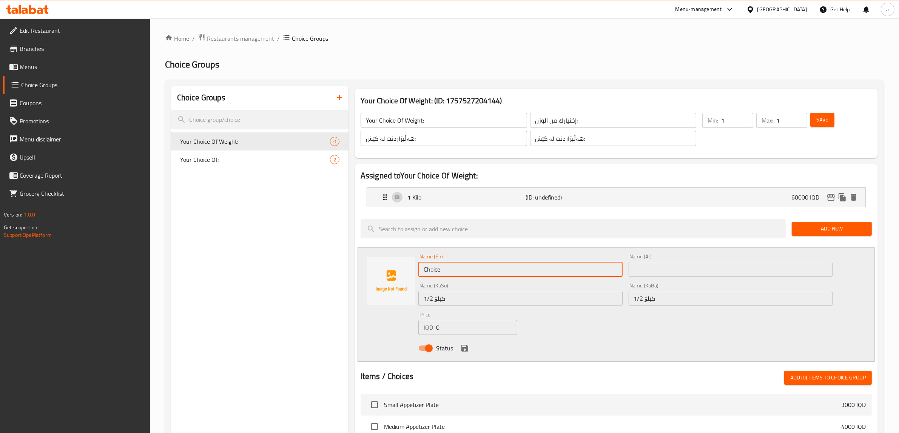
click at [525, 270] on input "Choice" at bounding box center [520, 269] width 204 height 15
drag, startPoint x: 525, startPoint y: 270, endPoint x: 397, endPoint y: 274, distance: 128.8
click at [397, 274] on div "Name (En) Choice Name (En) Name (Ar) Name (Ar) Name (KuSo) 1/2 کیلۆ Name (KuSo)…" at bounding box center [615, 305] width 517 height 114
paste input "1/2 Kilo"
type input "1/2 Kilo"
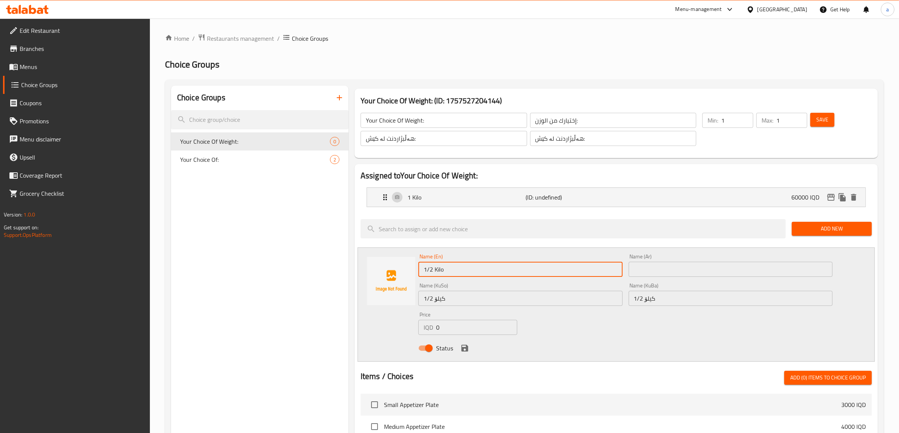
click at [649, 266] on input "text" at bounding box center [730, 269] width 204 height 15
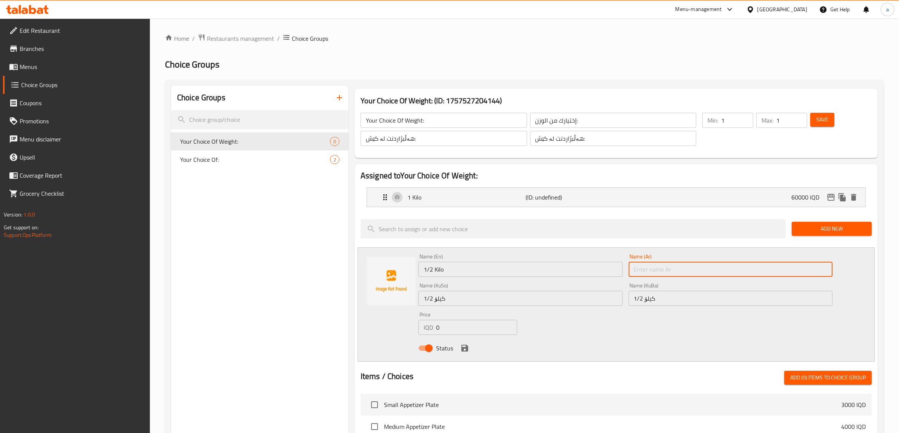
paste input "1/2 كيلو"
type input "1/2 كيلو"
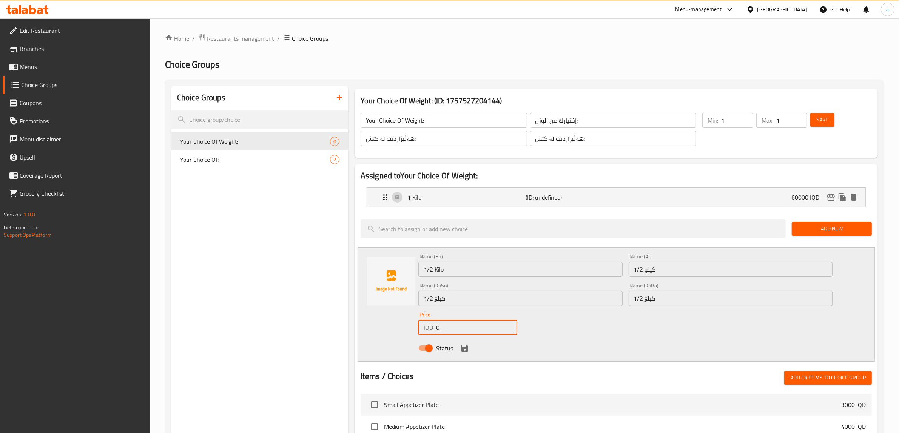
drag, startPoint x: 439, startPoint y: 326, endPoint x: 425, endPoint y: 329, distance: 14.1
click at [425, 329] on div "IQD 0 Price" at bounding box center [467, 327] width 99 height 15
paste input "3000"
type input "30000"
click at [464, 348] on icon "save" at bounding box center [464, 348] width 7 height 7
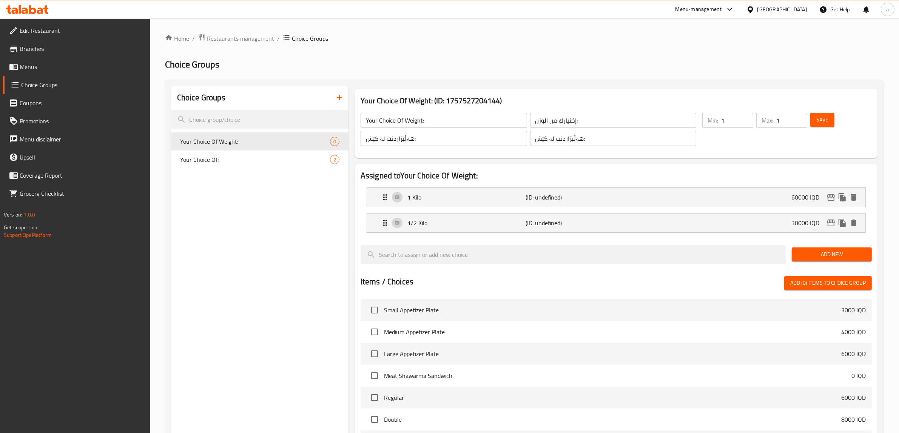
click at [830, 128] on div "Save" at bounding box center [835, 129] width 55 height 36
click at [822, 120] on span "Save" at bounding box center [822, 119] width 12 height 9
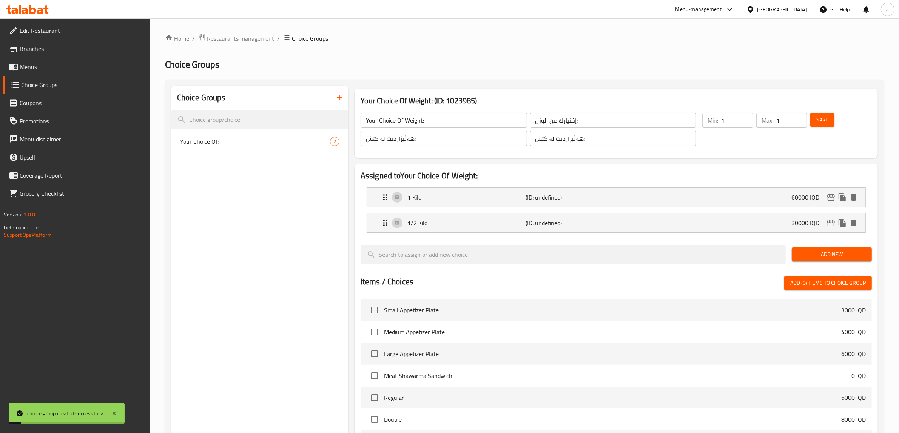
click at [41, 66] on span "Menus" at bounding box center [82, 66] width 125 height 9
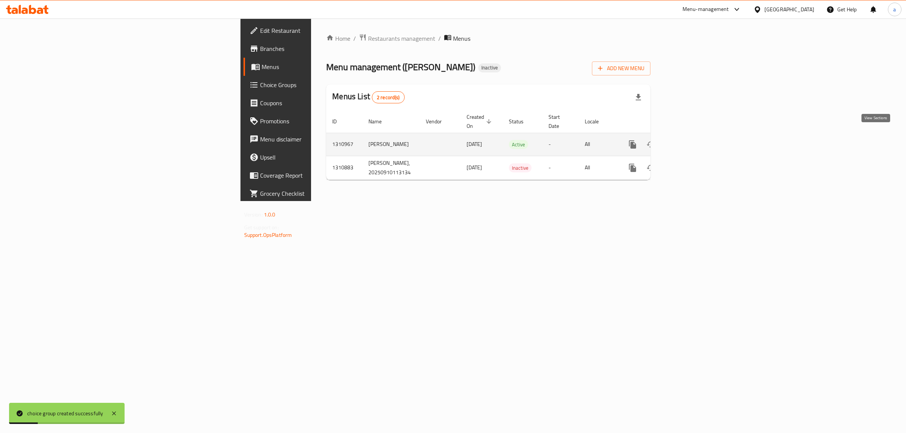
click at [691, 140] on icon "enhanced table" at bounding box center [686, 144] width 9 height 9
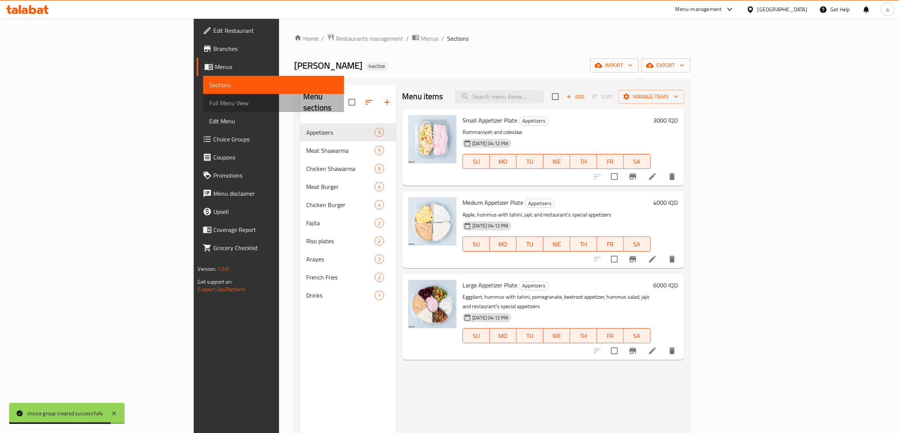
click at [209, 99] on span "Full Menu View" at bounding box center [273, 103] width 129 height 9
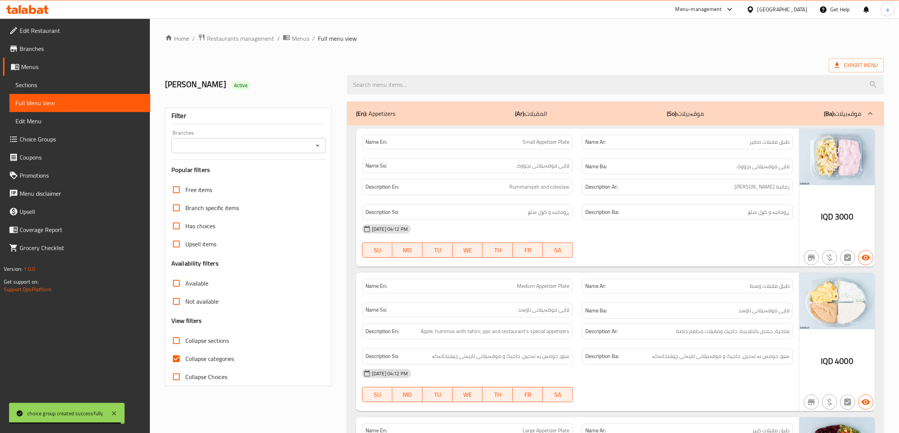
click at [80, 86] on span "Sections" at bounding box center [79, 84] width 129 height 9
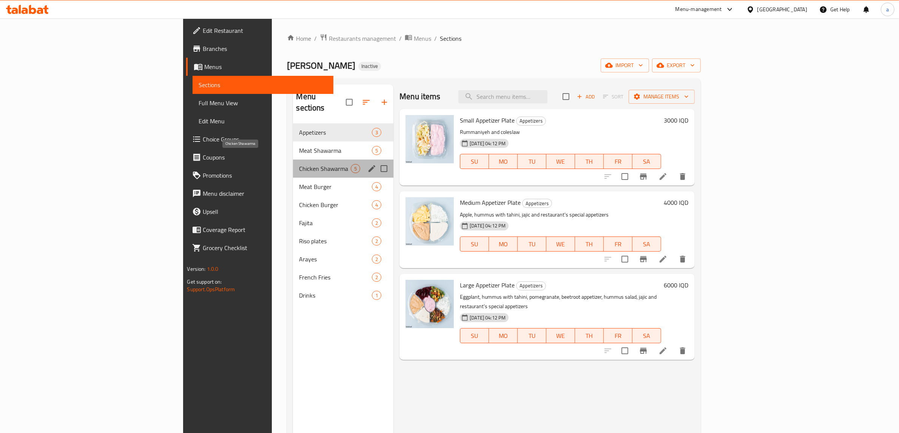
click at [299, 164] on span "Chicken Shawarma" at bounding box center [325, 168] width 52 height 9
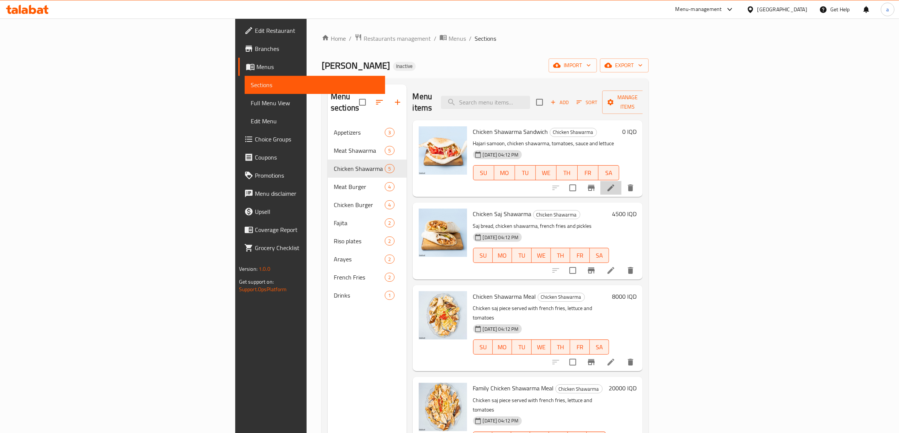
click at [621, 181] on li at bounding box center [610, 188] width 21 height 14
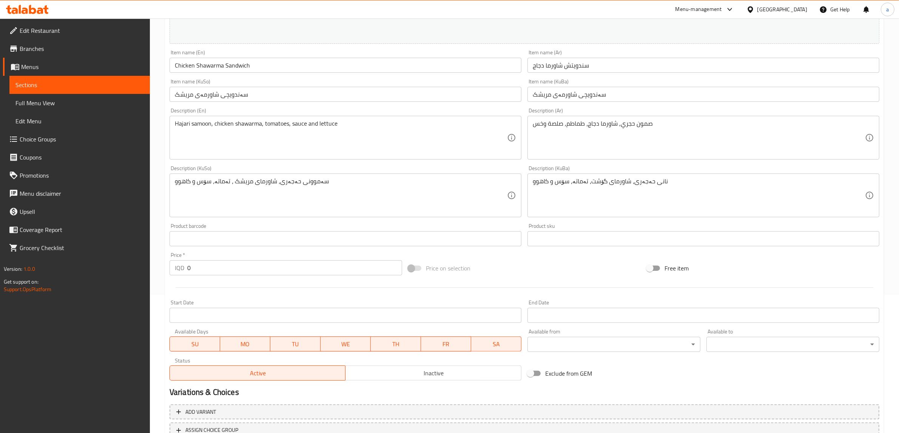
scroll to position [197, 0]
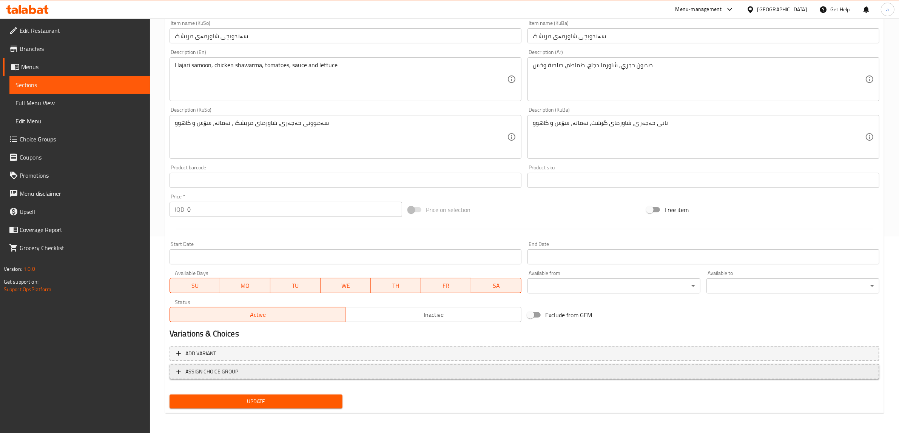
click at [178, 371] on icon "button" at bounding box center [179, 372] width 8 height 8
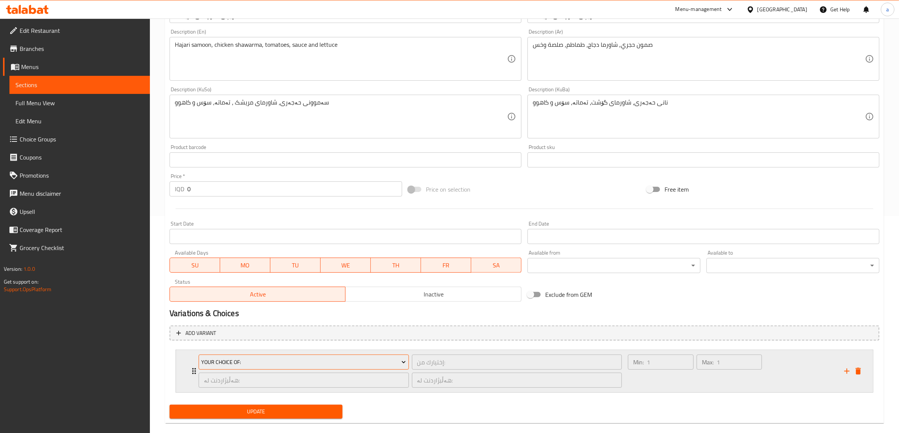
scroll to position [228, 0]
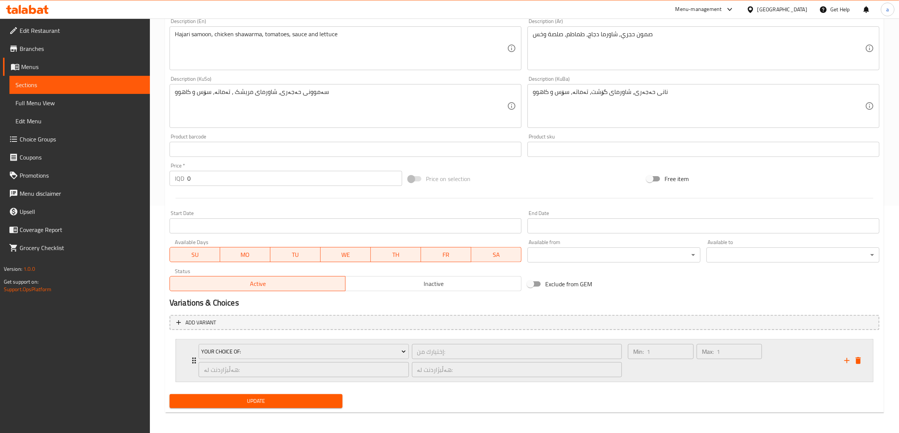
click at [188, 365] on div "Your Choice Of: إختيارك من: ​ هەڵبژاردنت لە: ​ هەڵبژاردنت لە: ​ Min: 1 ​ Max: 1…" at bounding box center [524, 361] width 697 height 42
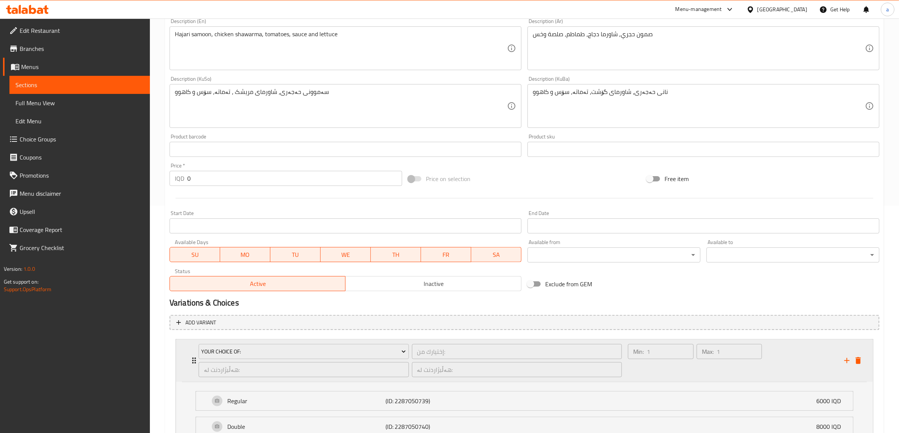
scroll to position [295, 0]
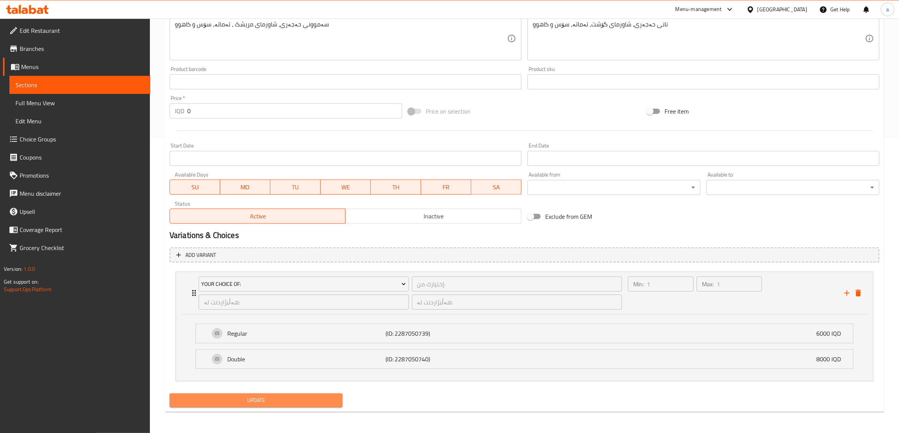
click at [269, 402] on span "Update" at bounding box center [255, 400] width 161 height 9
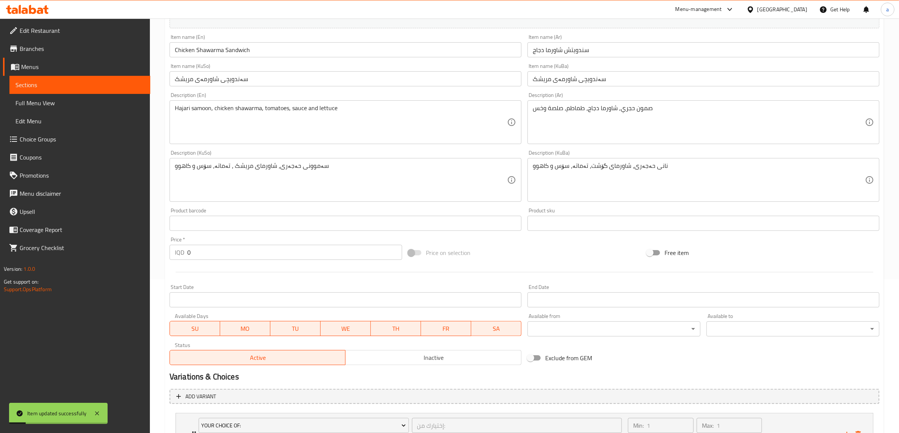
scroll to position [0, 0]
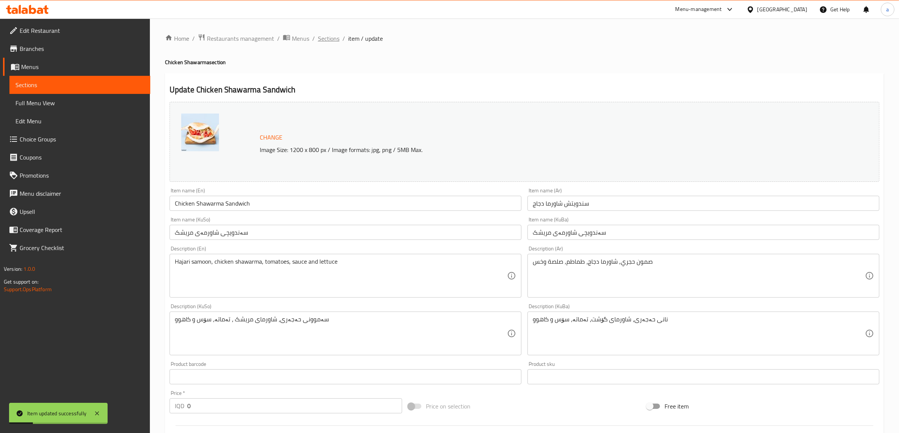
click at [334, 40] on span "Sections" at bounding box center [329, 38] width 22 height 9
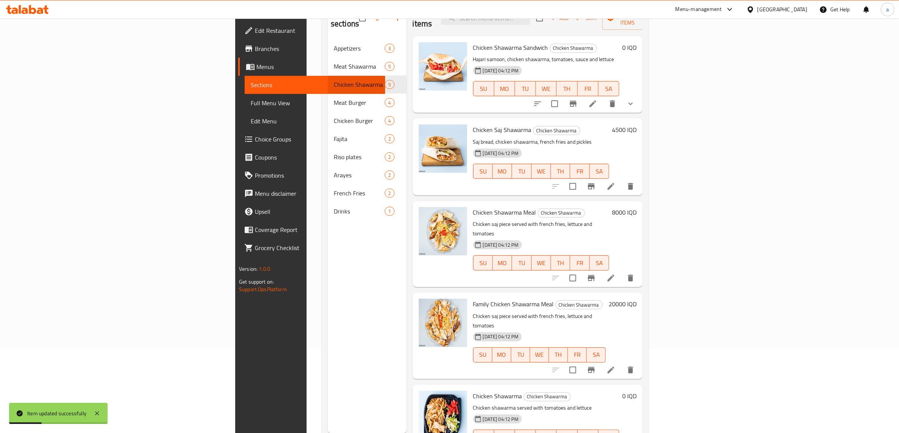
scroll to position [106, 0]
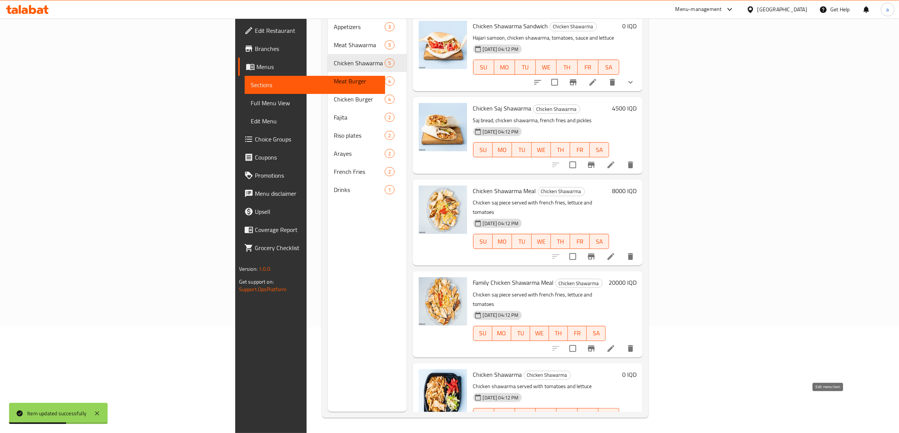
click at [597, 426] on icon at bounding box center [592, 430] width 9 height 9
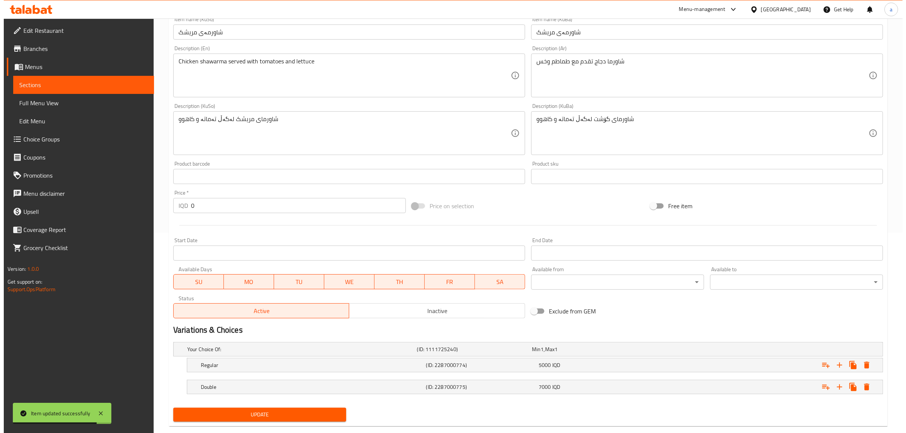
scroll to position [214, 0]
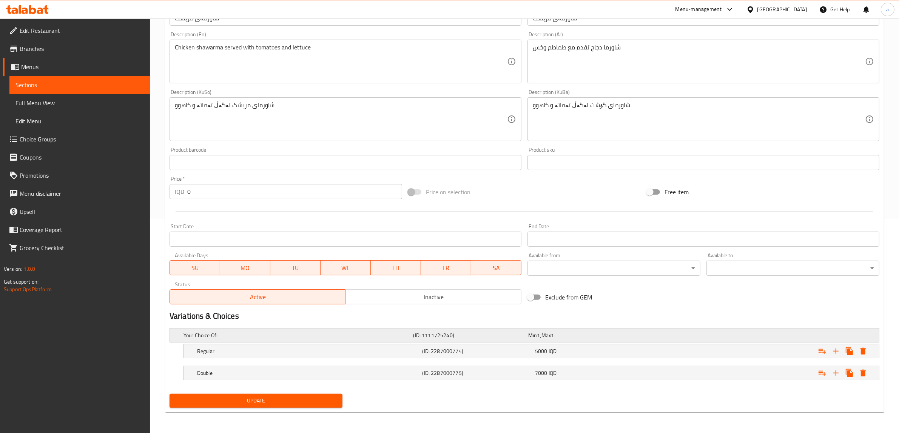
click at [220, 334] on h5 "Your Choice Of:" at bounding box center [296, 336] width 227 height 8
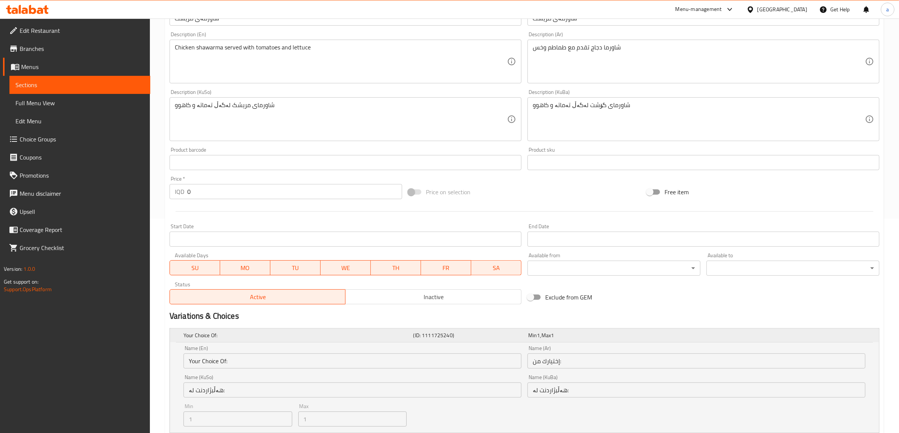
click at [220, 334] on h5 "Your Choice Of:" at bounding box center [296, 336] width 227 height 8
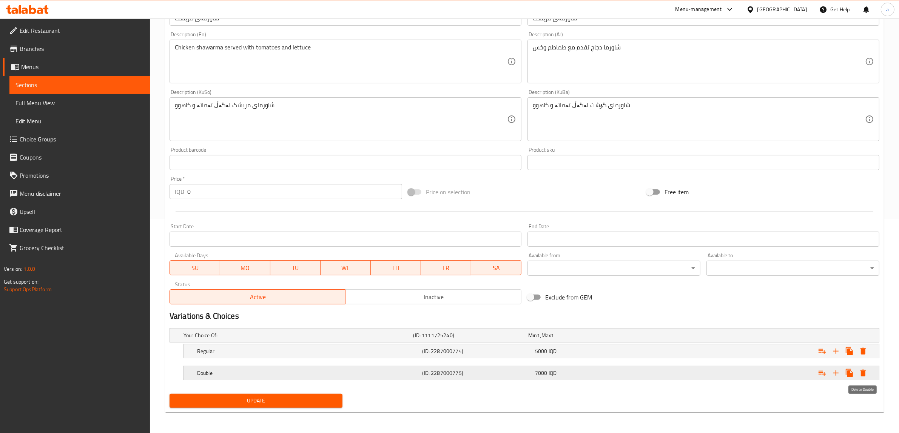
click at [861, 373] on icon "Expand" at bounding box center [862, 373] width 5 height 7
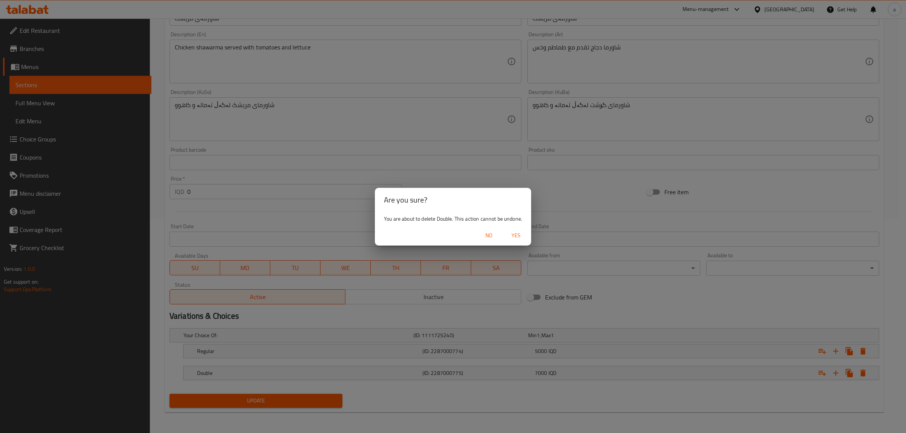
click at [516, 235] on span "Yes" at bounding box center [516, 235] width 18 height 9
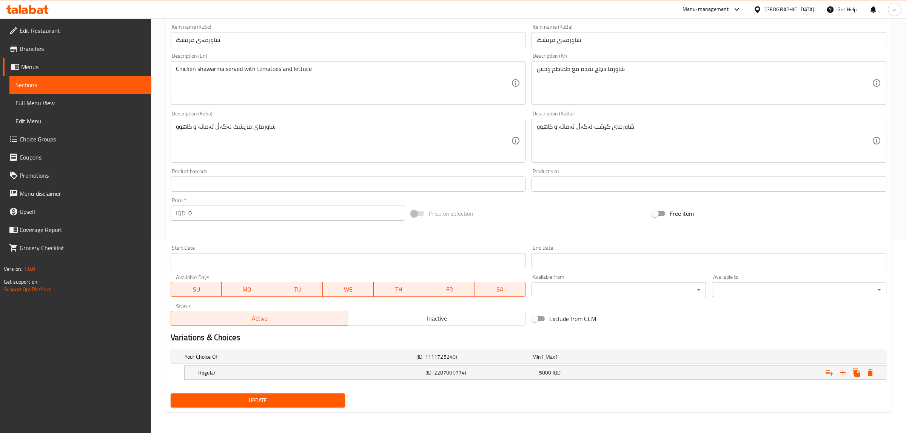
scroll to position [193, 0]
click at [861, 373] on icon "Expand" at bounding box center [862, 372] width 5 height 7
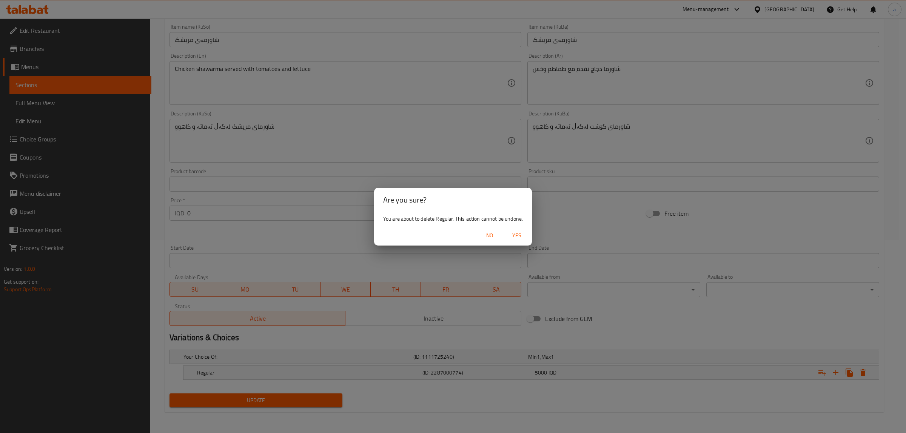
click at [519, 229] on button "Yes" at bounding box center [517, 236] width 24 height 14
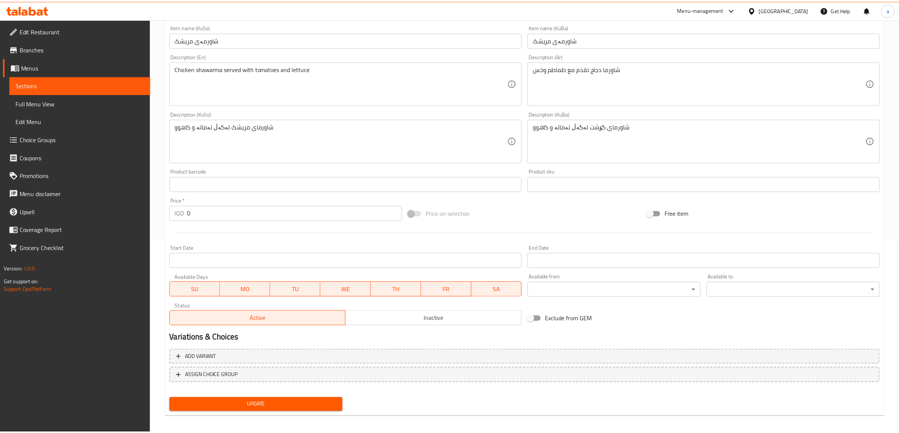
scroll to position [190, 0]
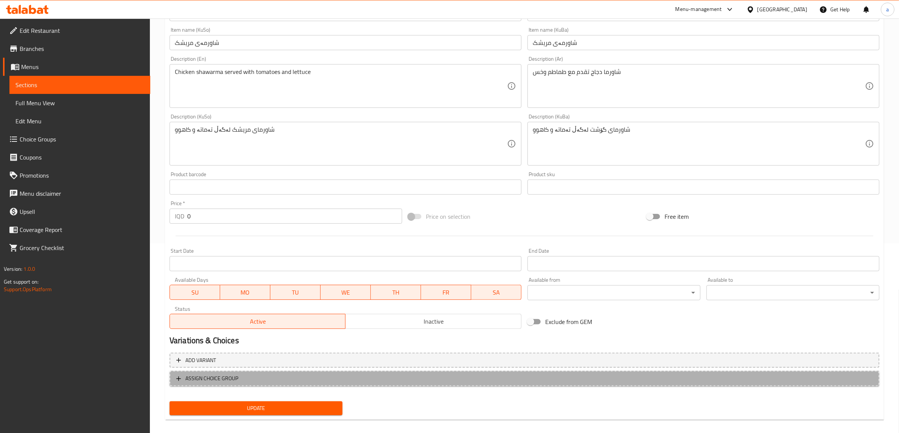
click at [231, 379] on span "ASSIGN CHOICE GROUP" at bounding box center [211, 378] width 53 height 9
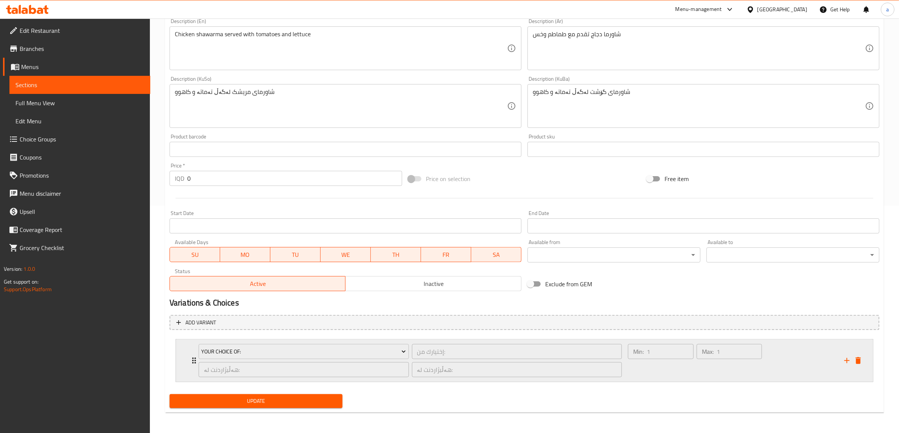
click at [189, 363] on icon "Expand" at bounding box center [193, 360] width 9 height 9
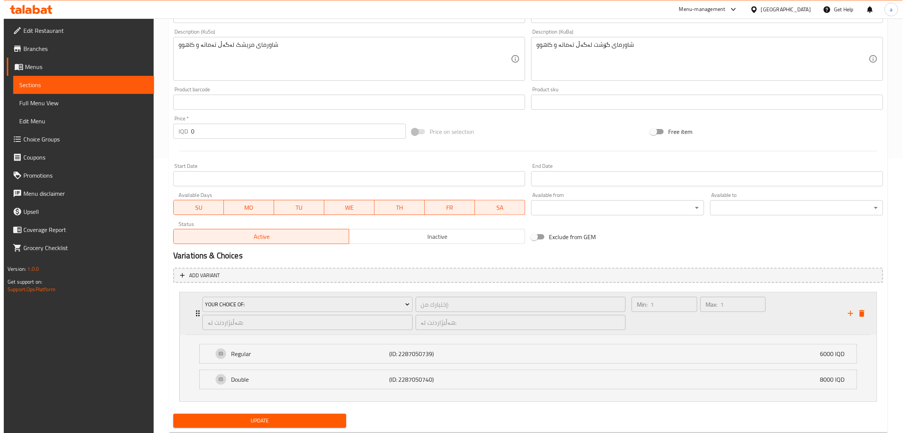
scroll to position [295, 0]
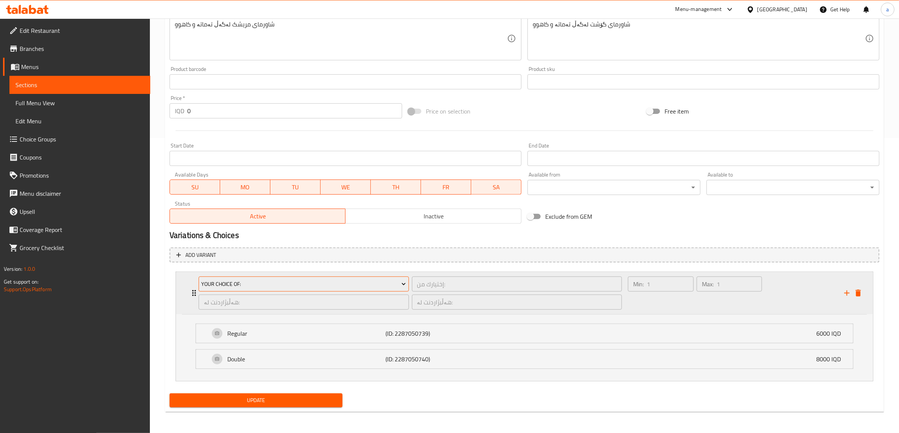
click at [249, 288] on span "Your Choice Of:" at bounding box center [303, 284] width 205 height 9
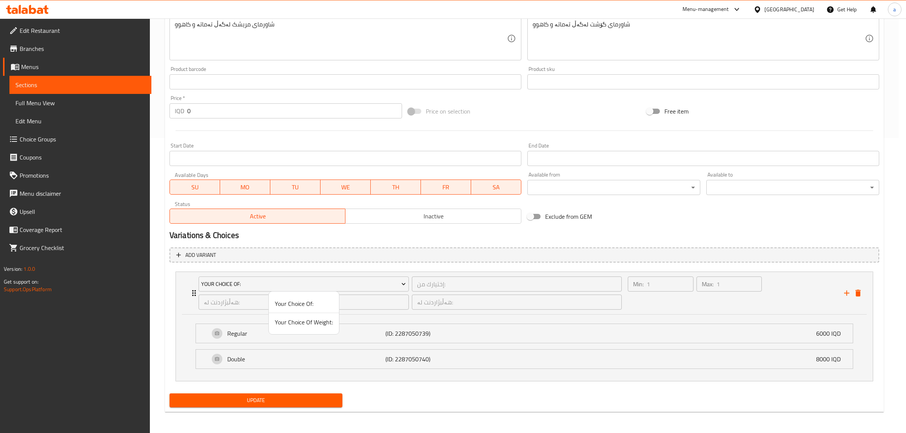
click at [306, 327] on span "Your Choice Of Weight:" at bounding box center [304, 322] width 58 height 9
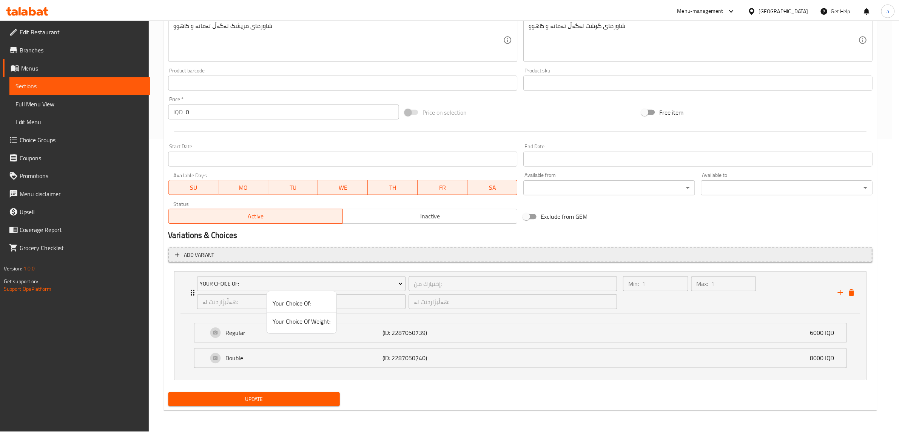
scroll to position [228, 0]
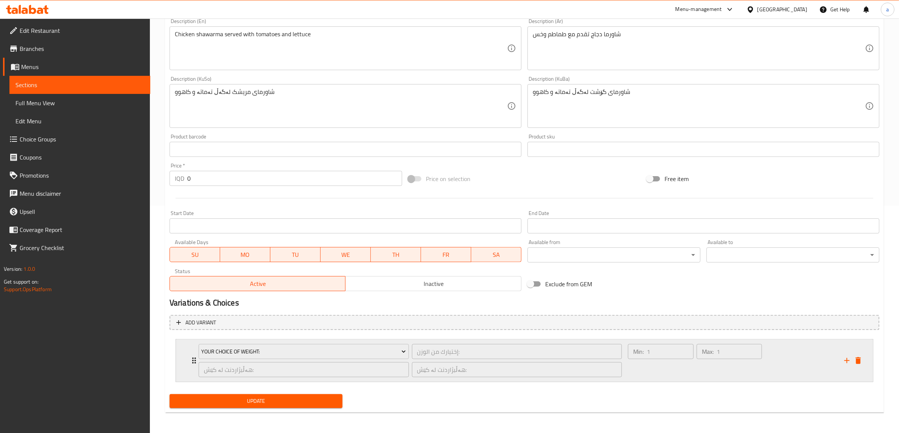
click at [193, 358] on icon "Expand" at bounding box center [194, 361] width 4 height 6
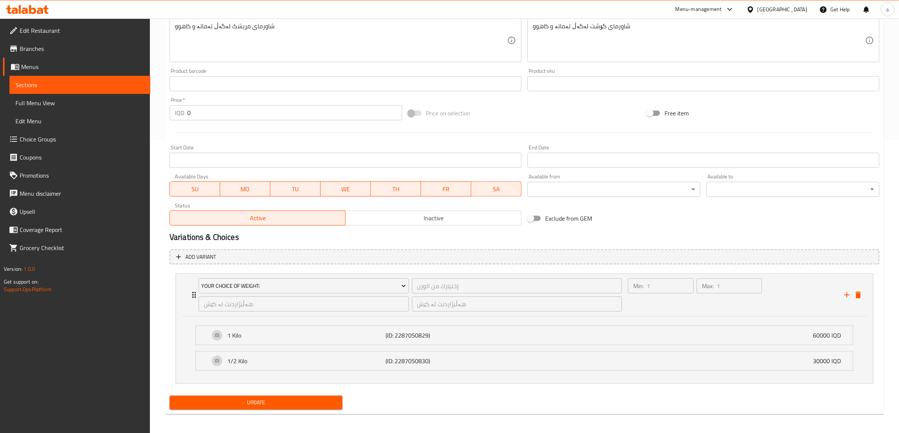
scroll to position [295, 0]
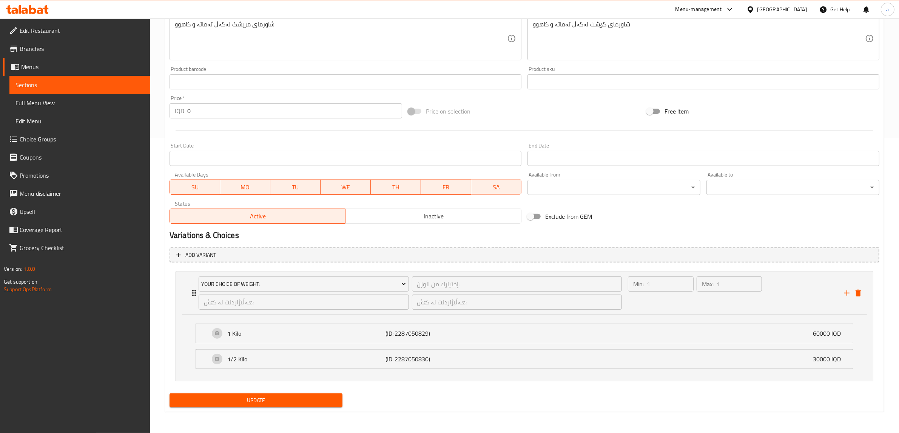
click at [306, 404] on span "Update" at bounding box center [255, 400] width 161 height 9
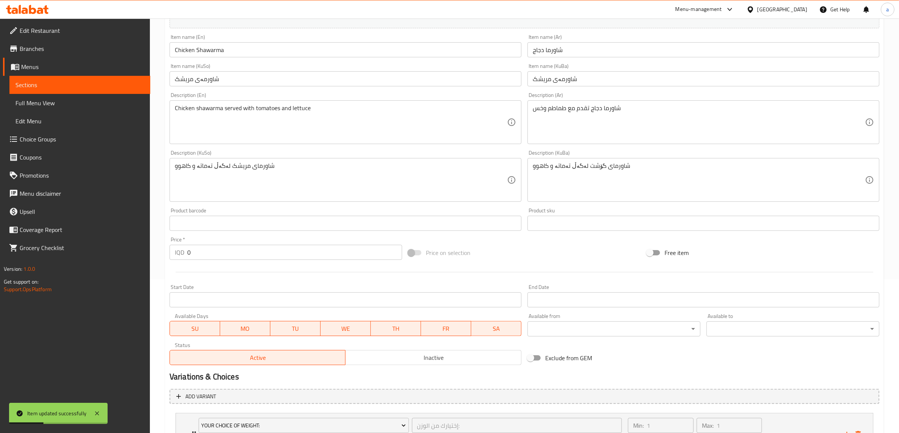
click at [47, 136] on span "Choice Groups" at bounding box center [82, 139] width 125 height 9
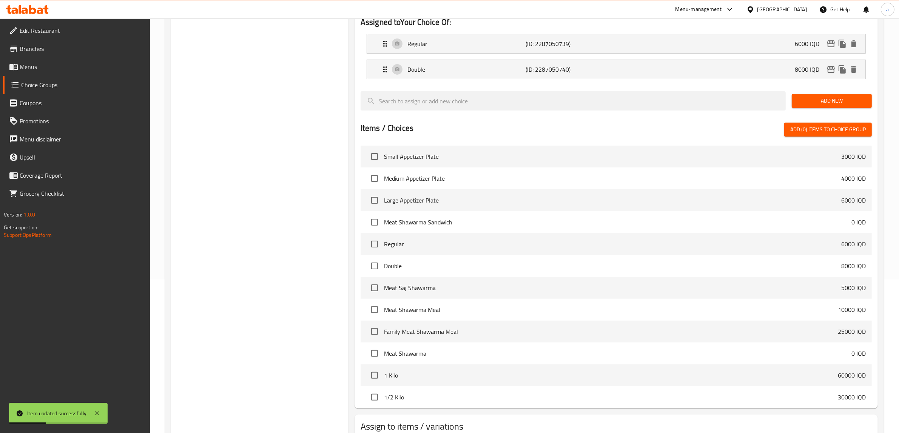
scroll to position [107, 0]
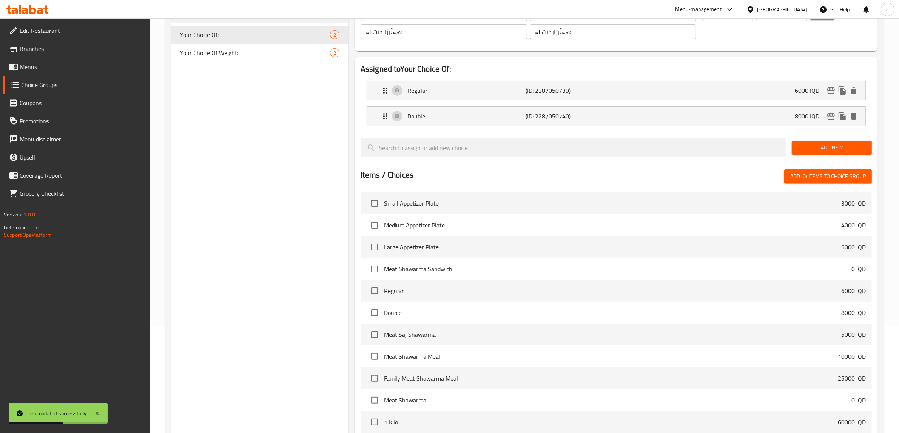
click at [55, 61] on link "Menus" at bounding box center [76, 67] width 147 height 18
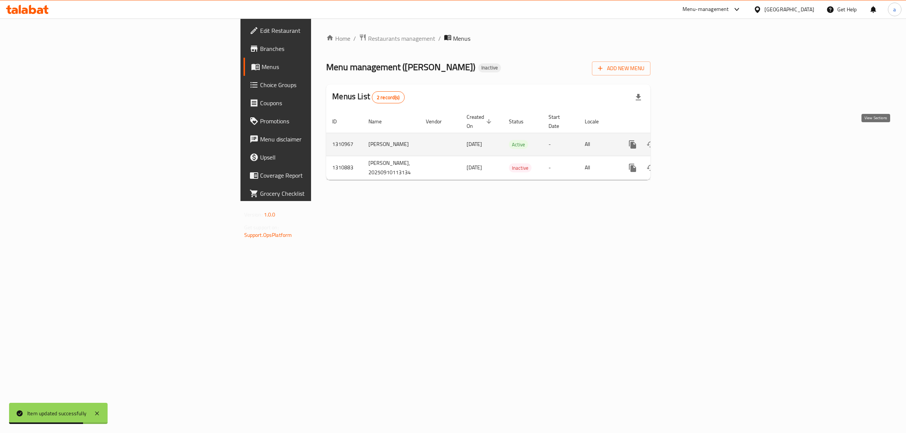
click at [691, 140] on icon "enhanced table" at bounding box center [686, 144] width 9 height 9
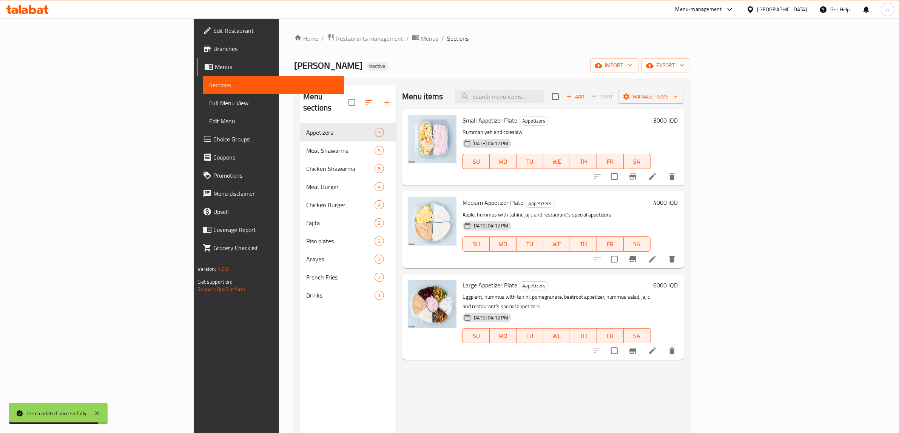
click at [203, 95] on link "Full Menu View" at bounding box center [273, 103] width 141 height 18
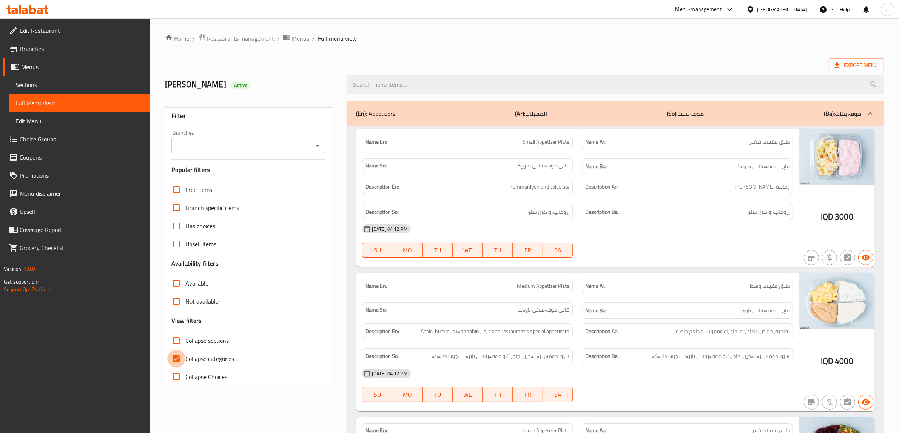
click at [172, 359] on input "Collapse categories" at bounding box center [176, 359] width 18 height 18
checkbox input "false"
click at [322, 145] on button "Open" at bounding box center [317, 145] width 11 height 11
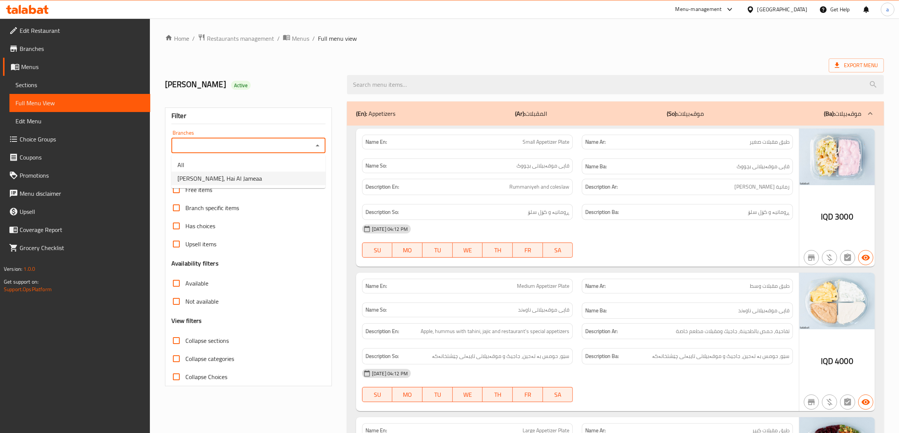
click at [257, 180] on li "[PERSON_NAME], Hai Al Jameaa" at bounding box center [248, 179] width 154 height 14
type input "[PERSON_NAME], Hai Al Jameaa"
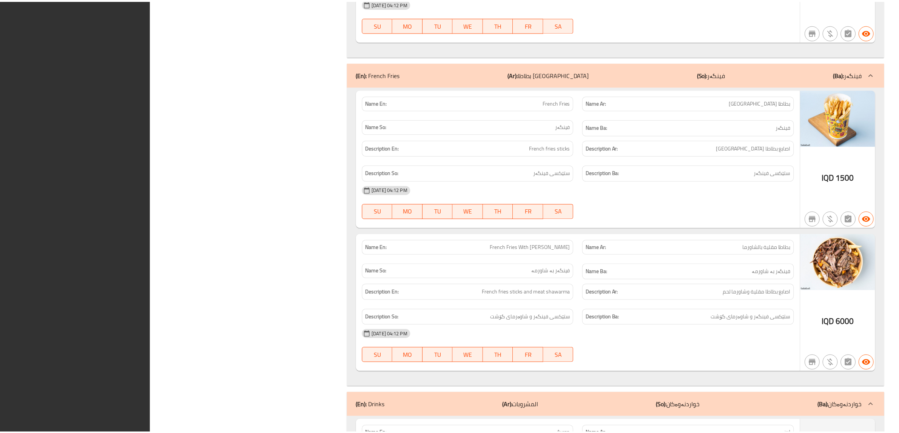
scroll to position [5178, 0]
